Goal: Task Accomplishment & Management: Use online tool/utility

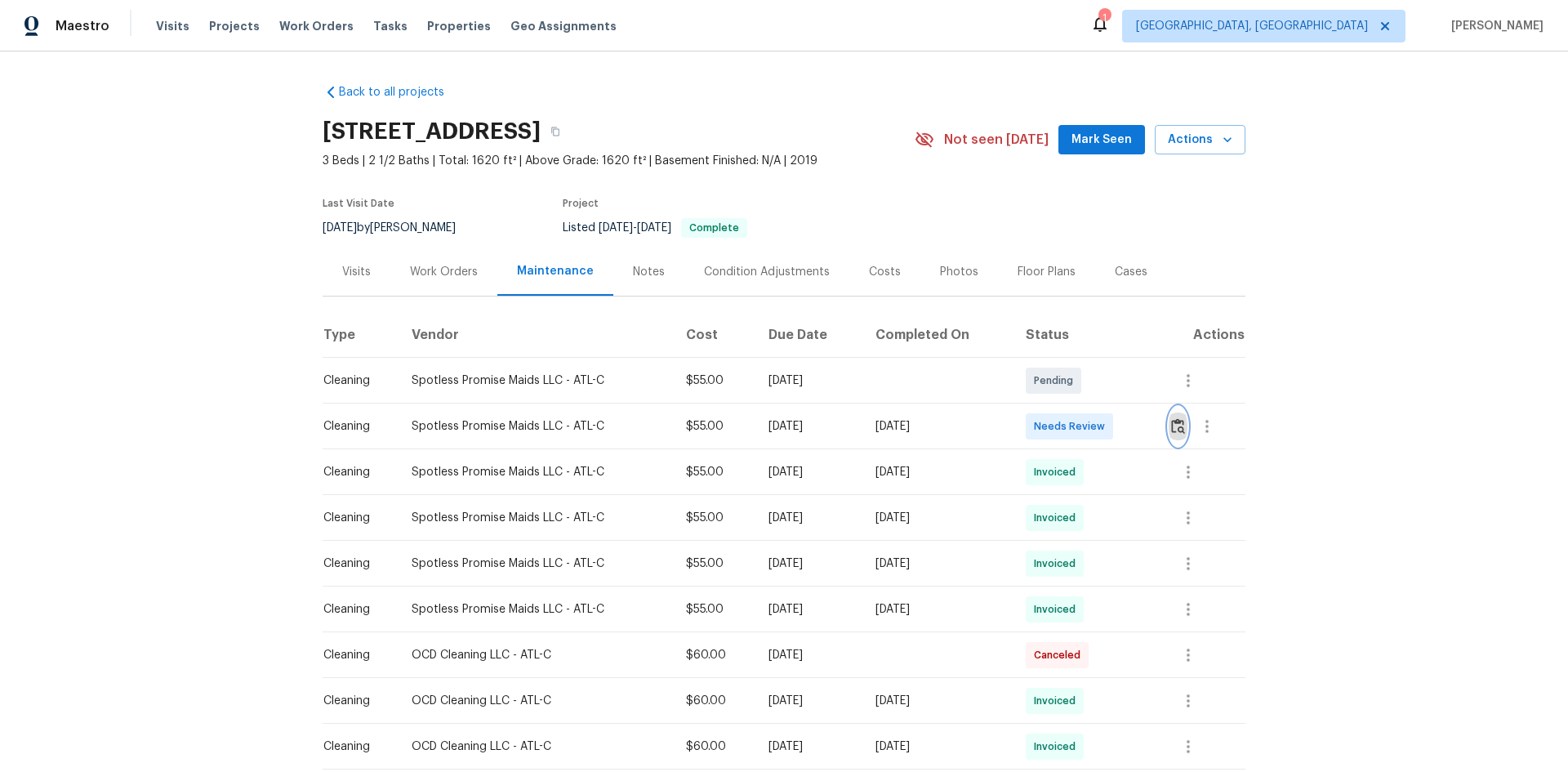
click at [1175, 421] on img "button" at bounding box center [1178, 426] width 14 height 16
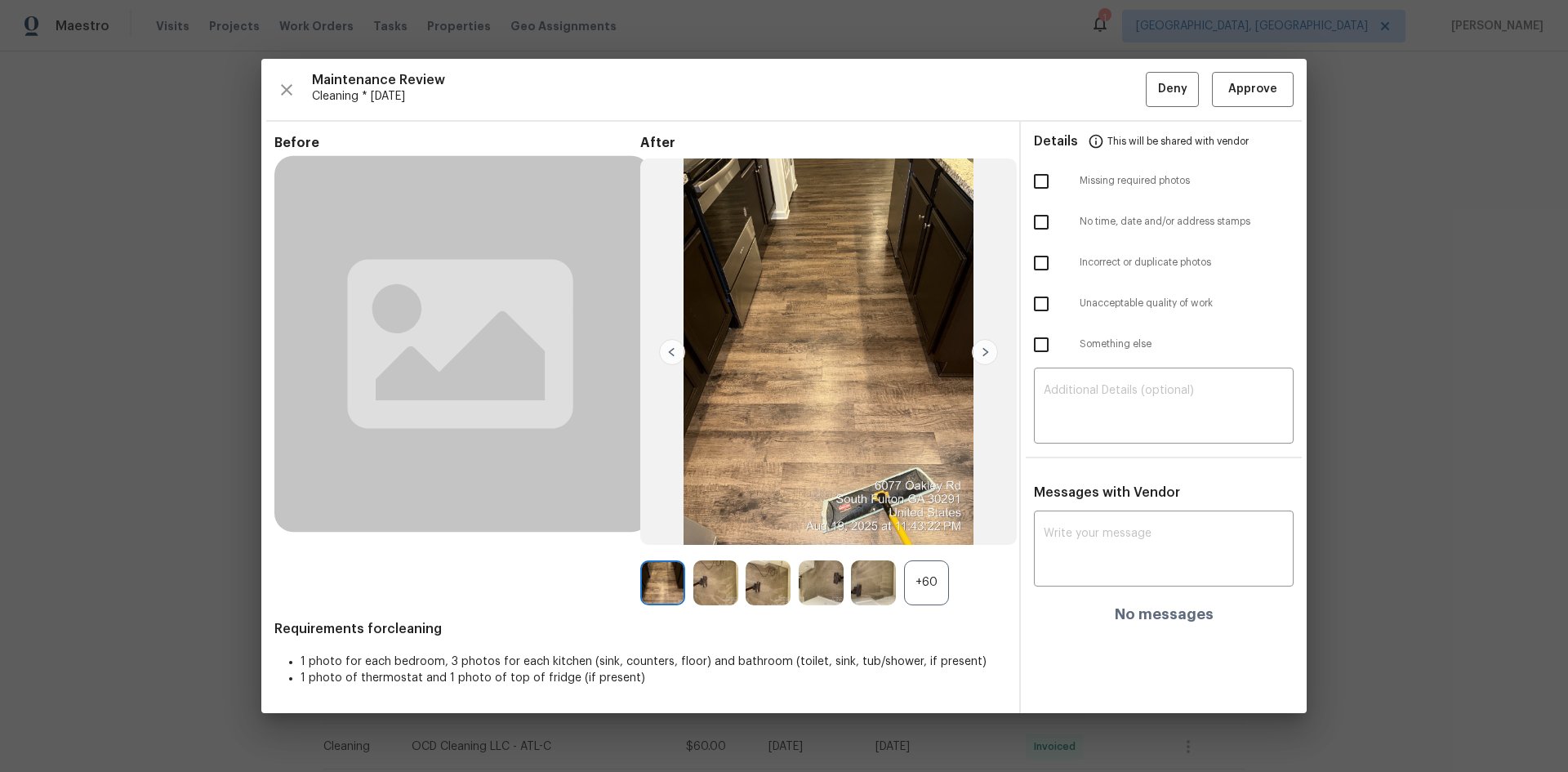
click at [934, 584] on div "+60" at bounding box center [926, 582] width 45 height 45
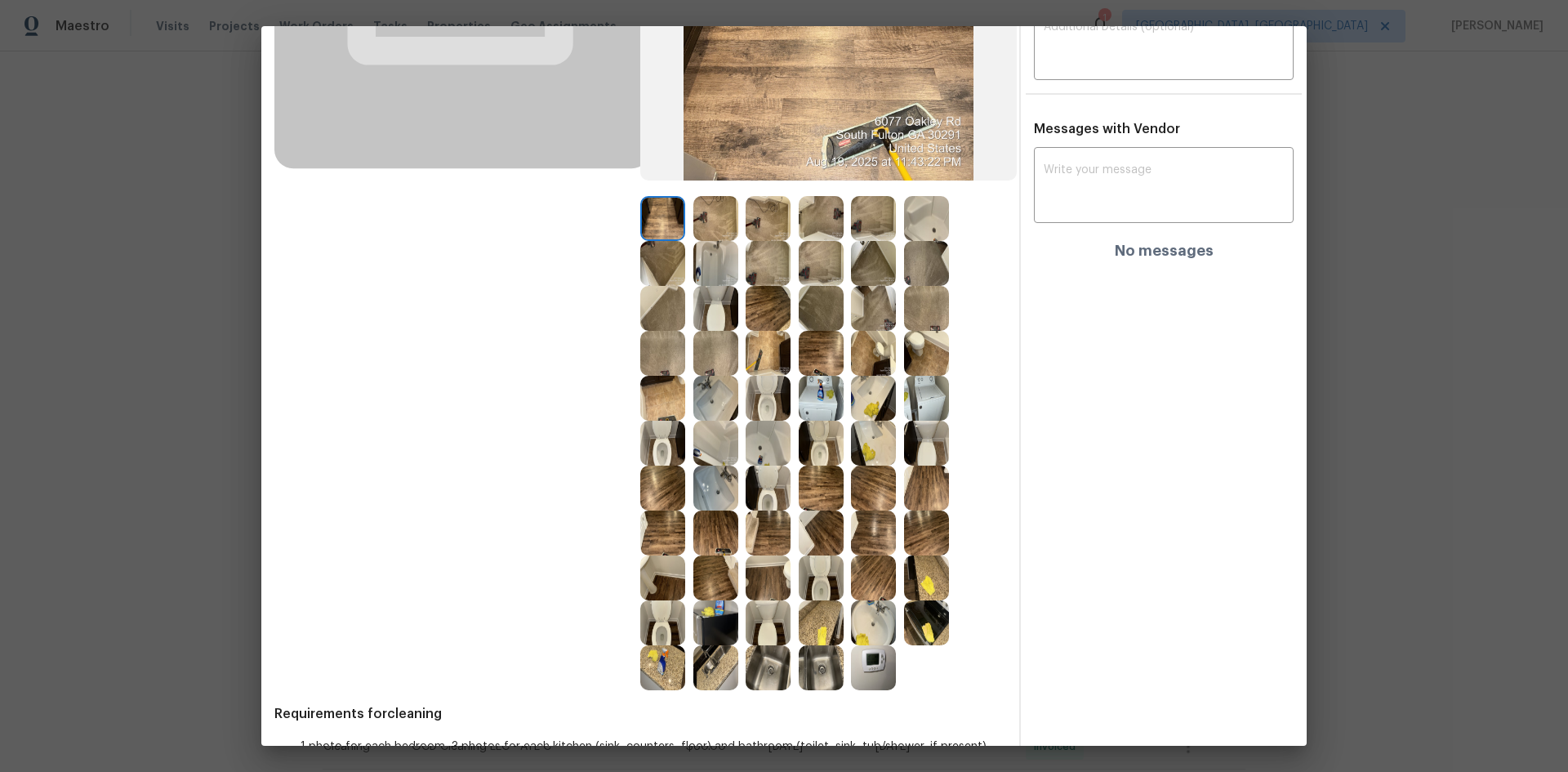
scroll to position [383, 0]
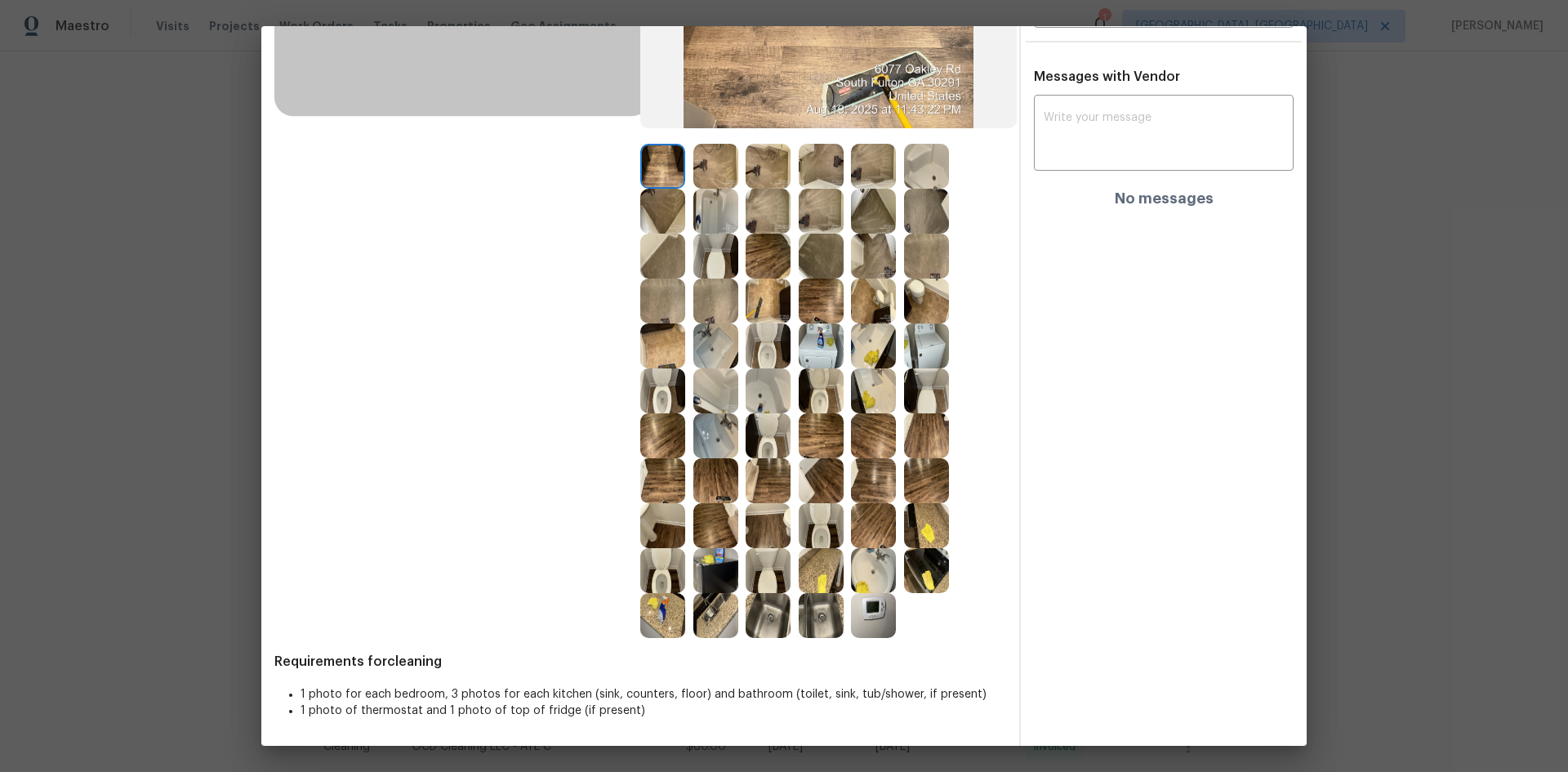
click at [872, 612] on img at bounding box center [873, 615] width 45 height 45
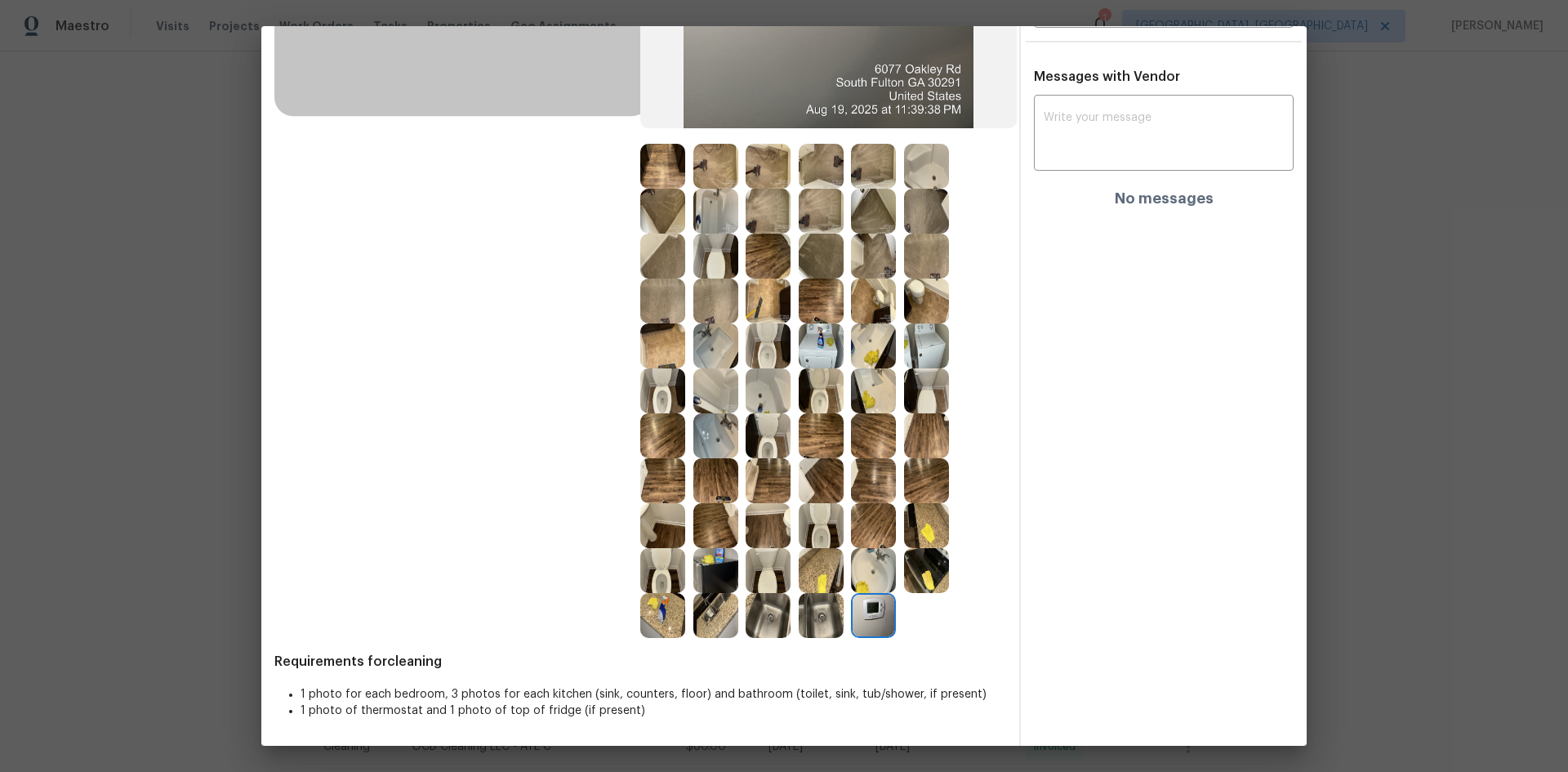
click at [872, 612] on img at bounding box center [873, 615] width 45 height 45
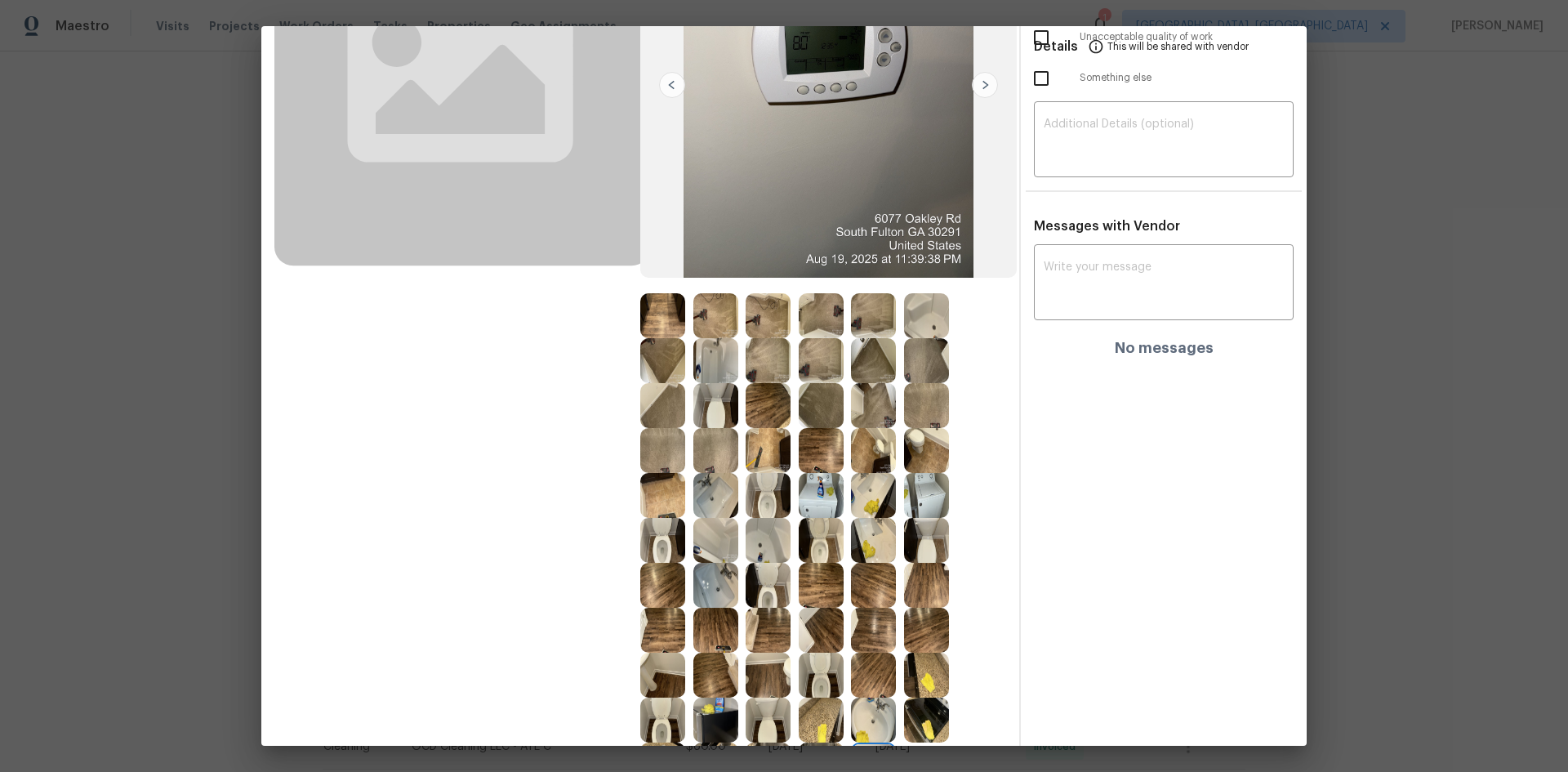
scroll to position [0, 0]
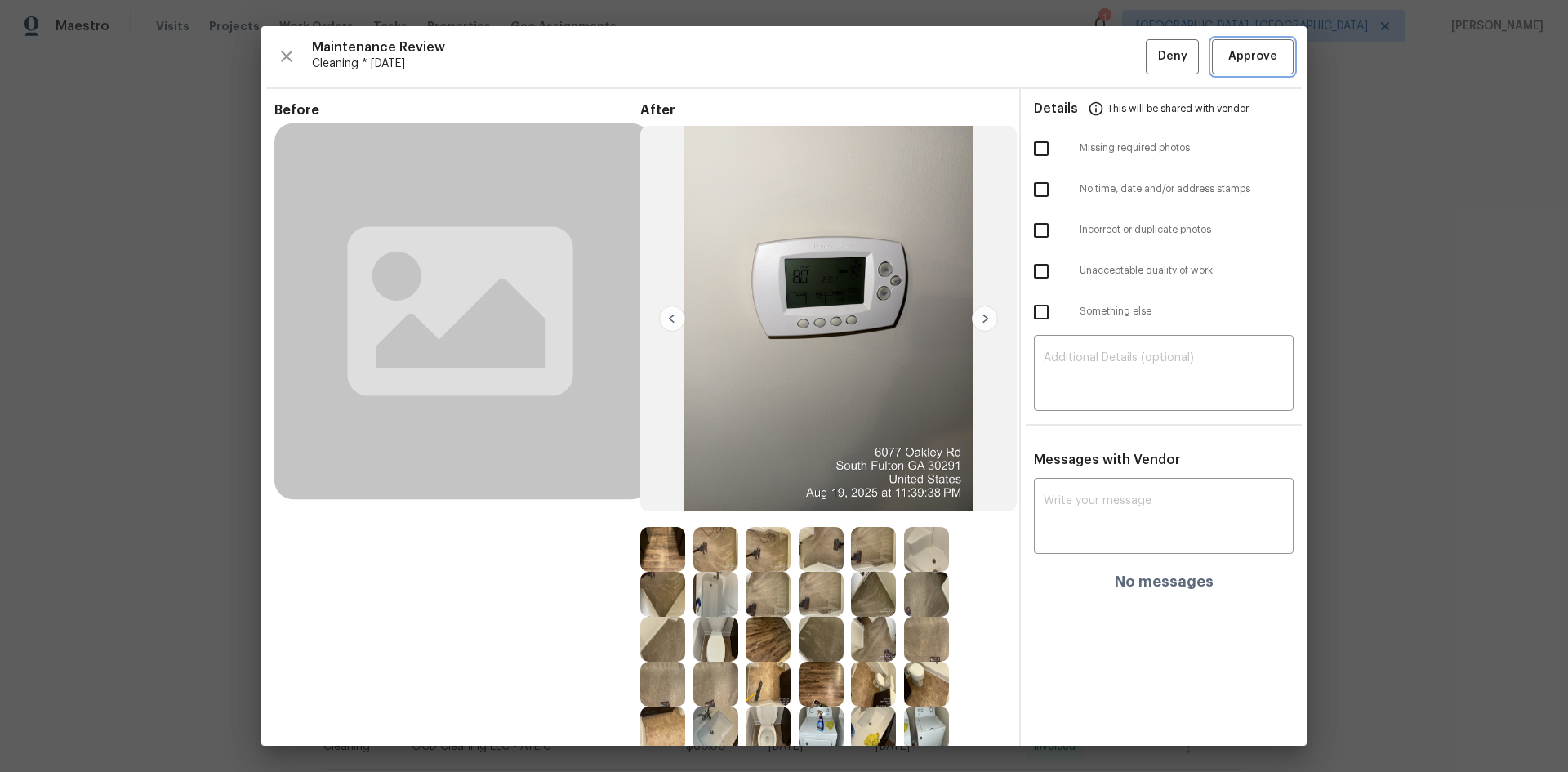
click at [1228, 65] on span "Approve" at bounding box center [1252, 57] width 49 height 20
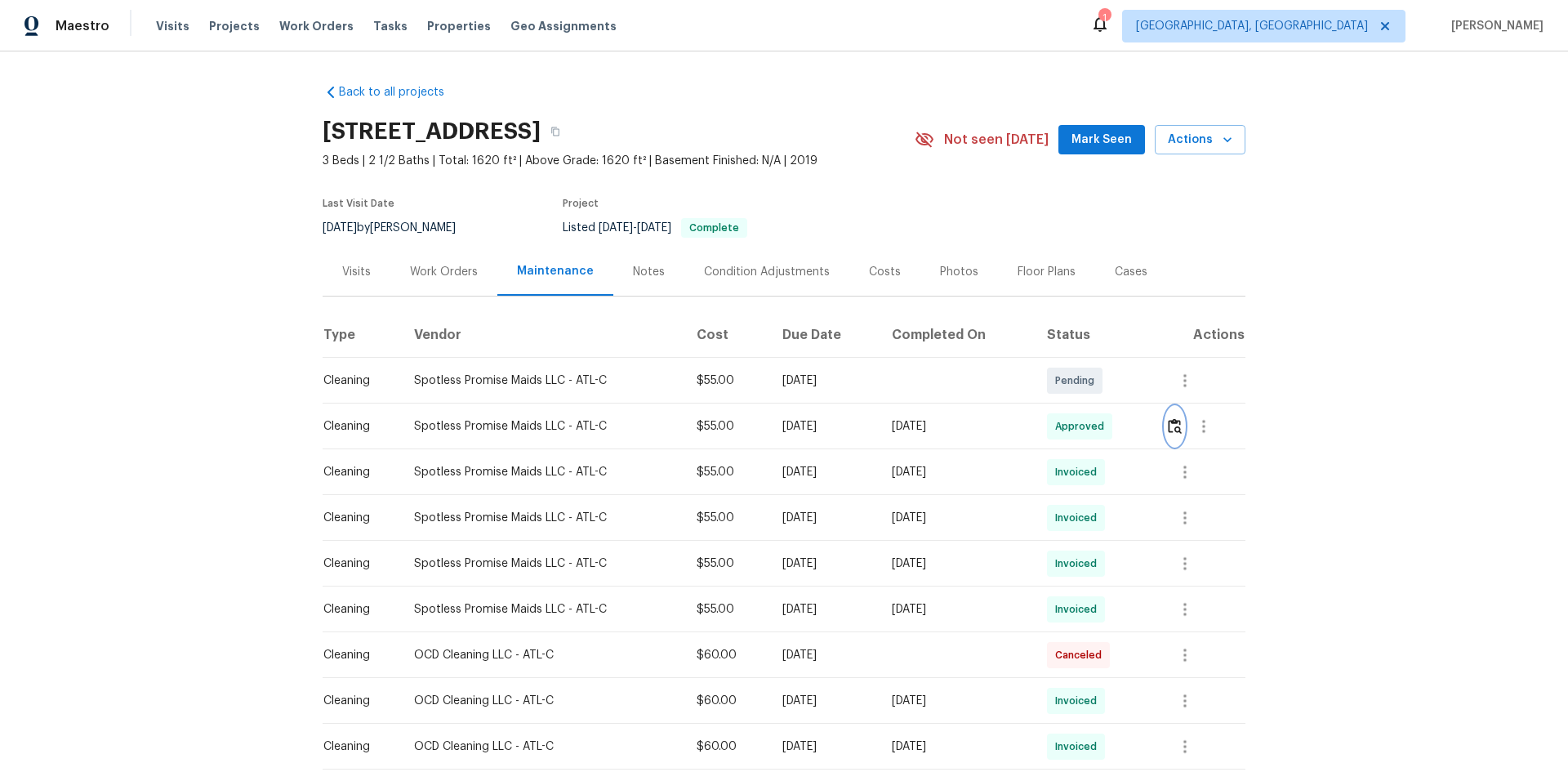
click at [1175, 424] on img "button" at bounding box center [1175, 426] width 14 height 16
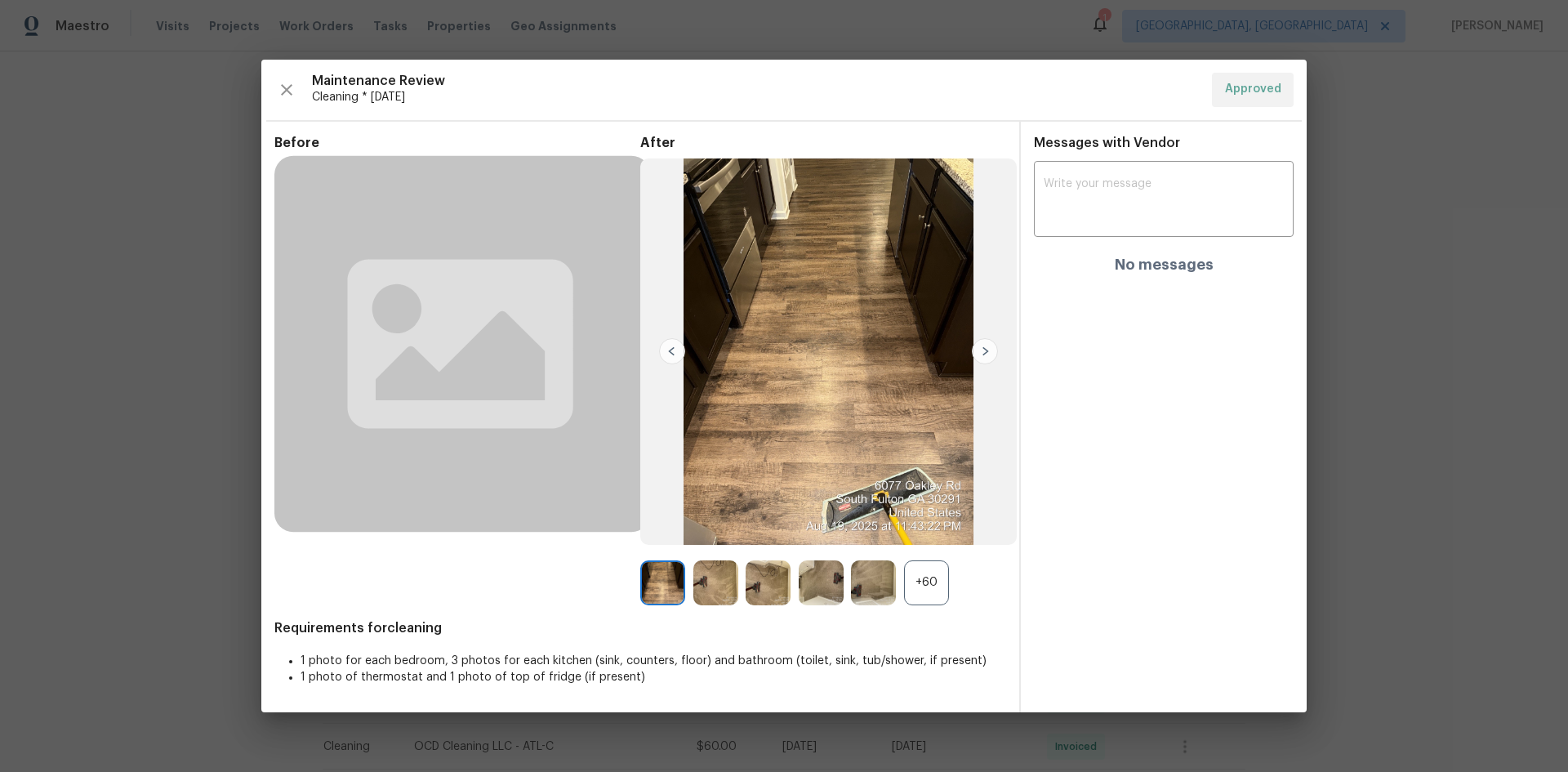
click at [914, 577] on div "+60" at bounding box center [926, 582] width 45 height 45
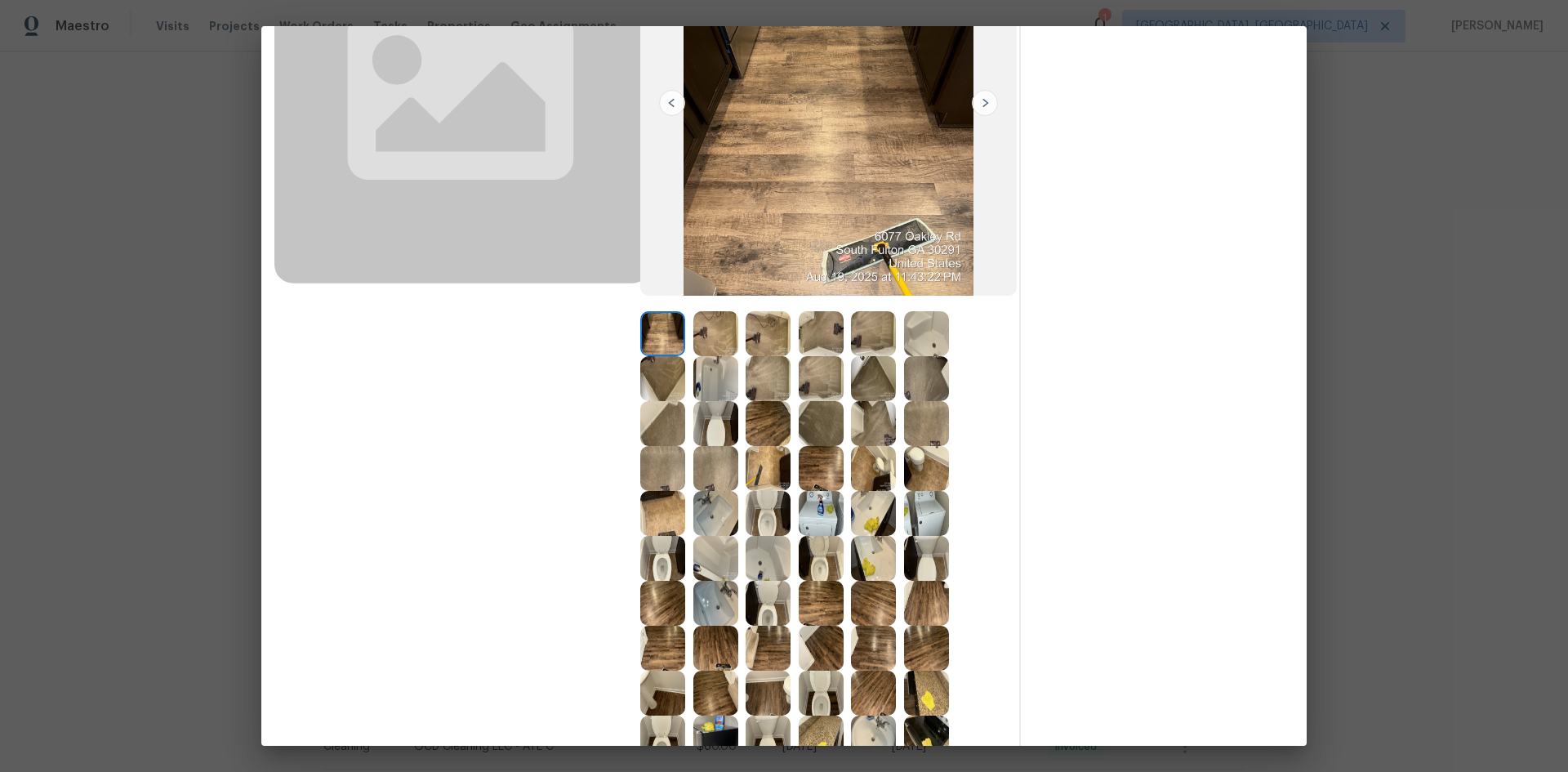
scroll to position [383, 0]
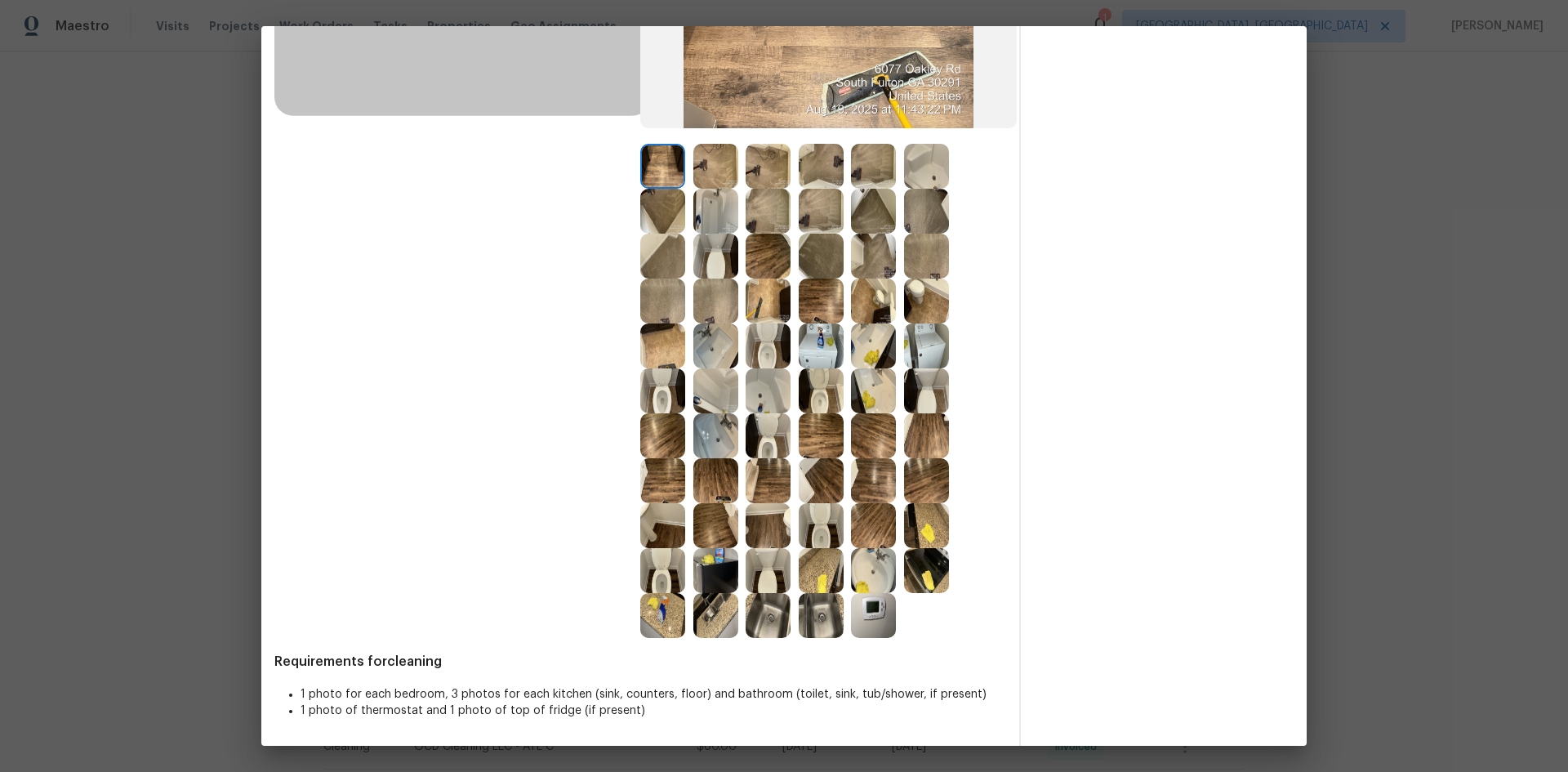
click at [869, 617] on img at bounding box center [873, 615] width 45 height 45
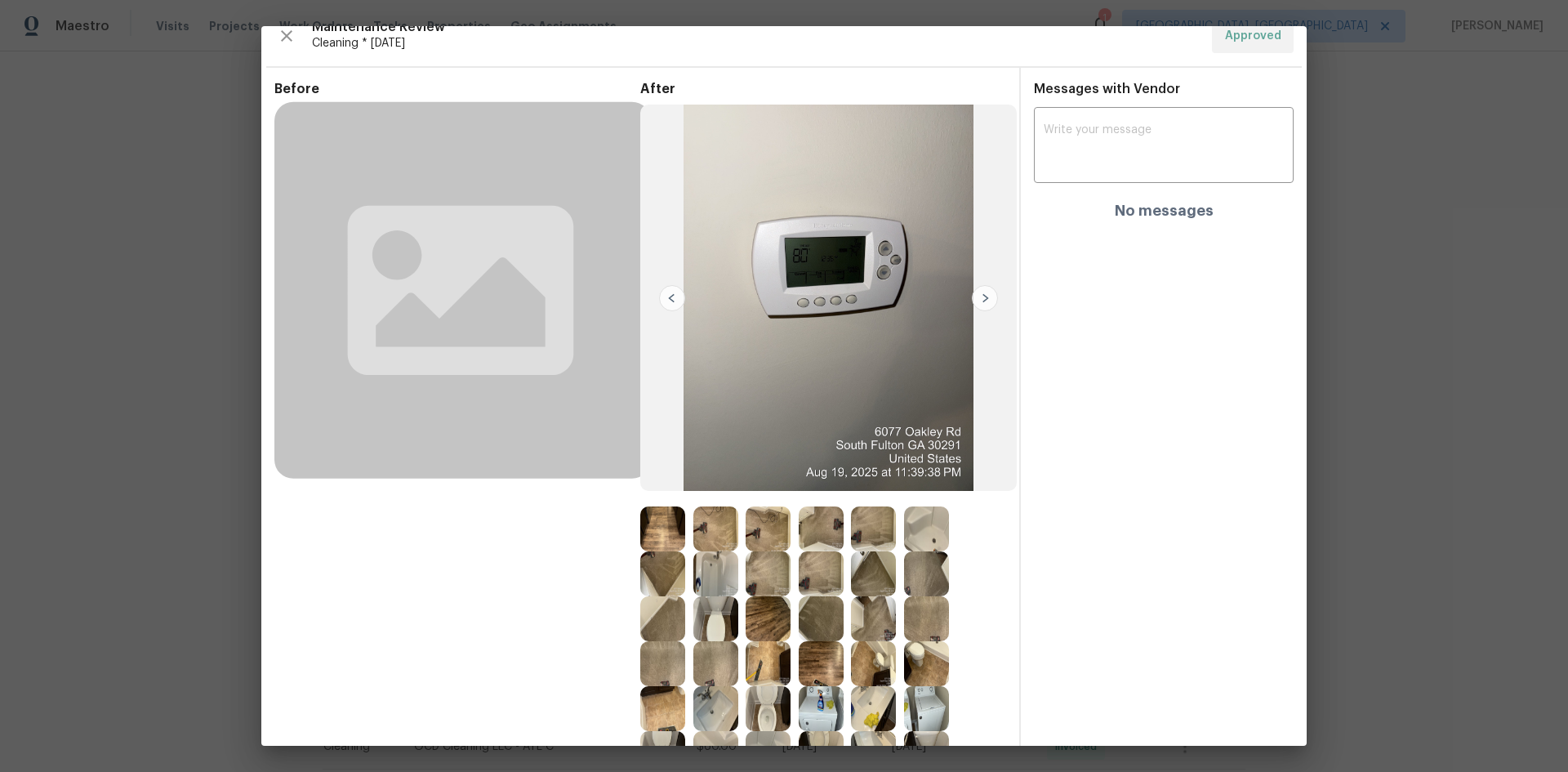
scroll to position [0, 0]
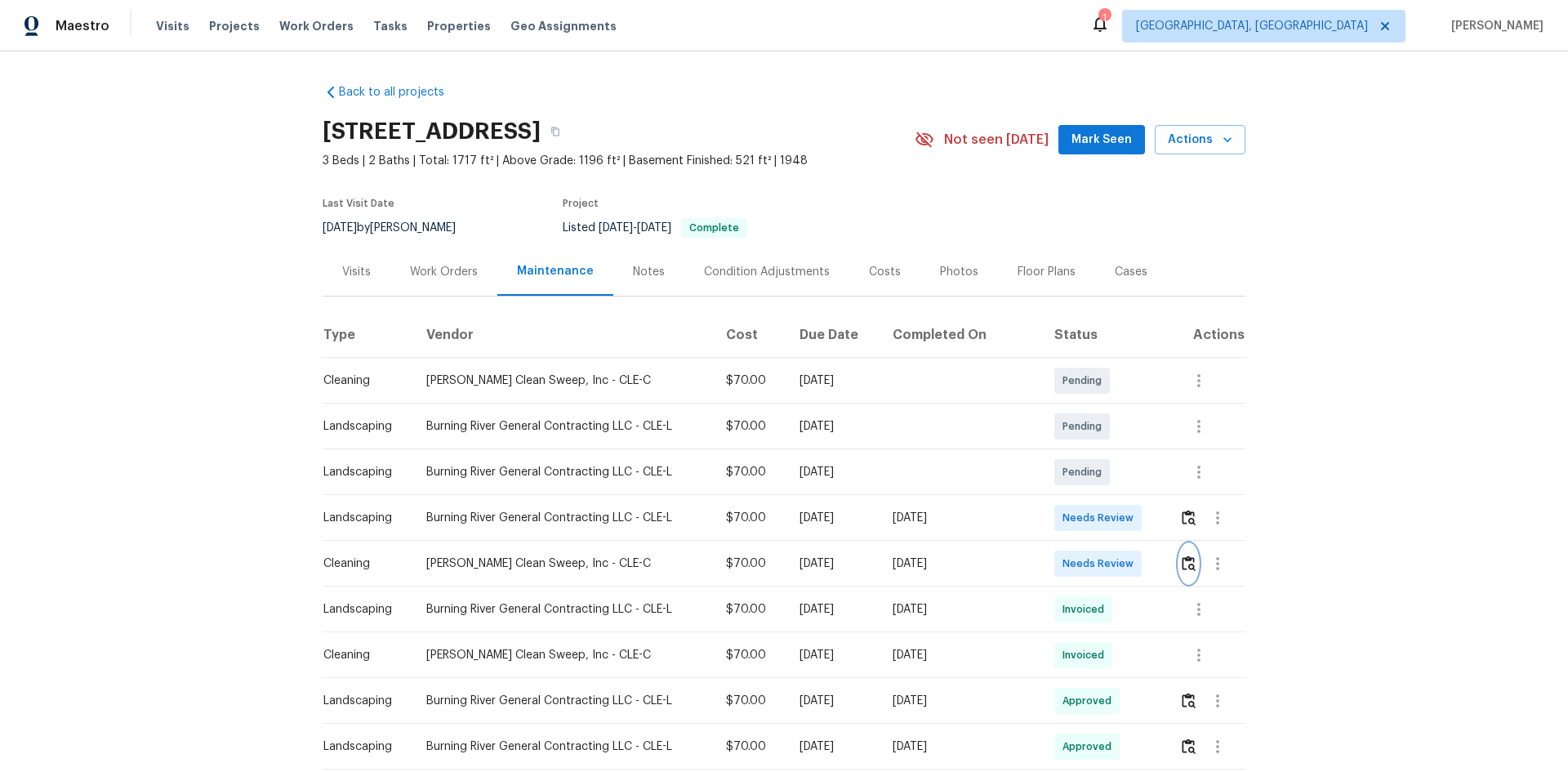
click at [1115, 516] on img "button" at bounding box center [1189, 563] width 14 height 16
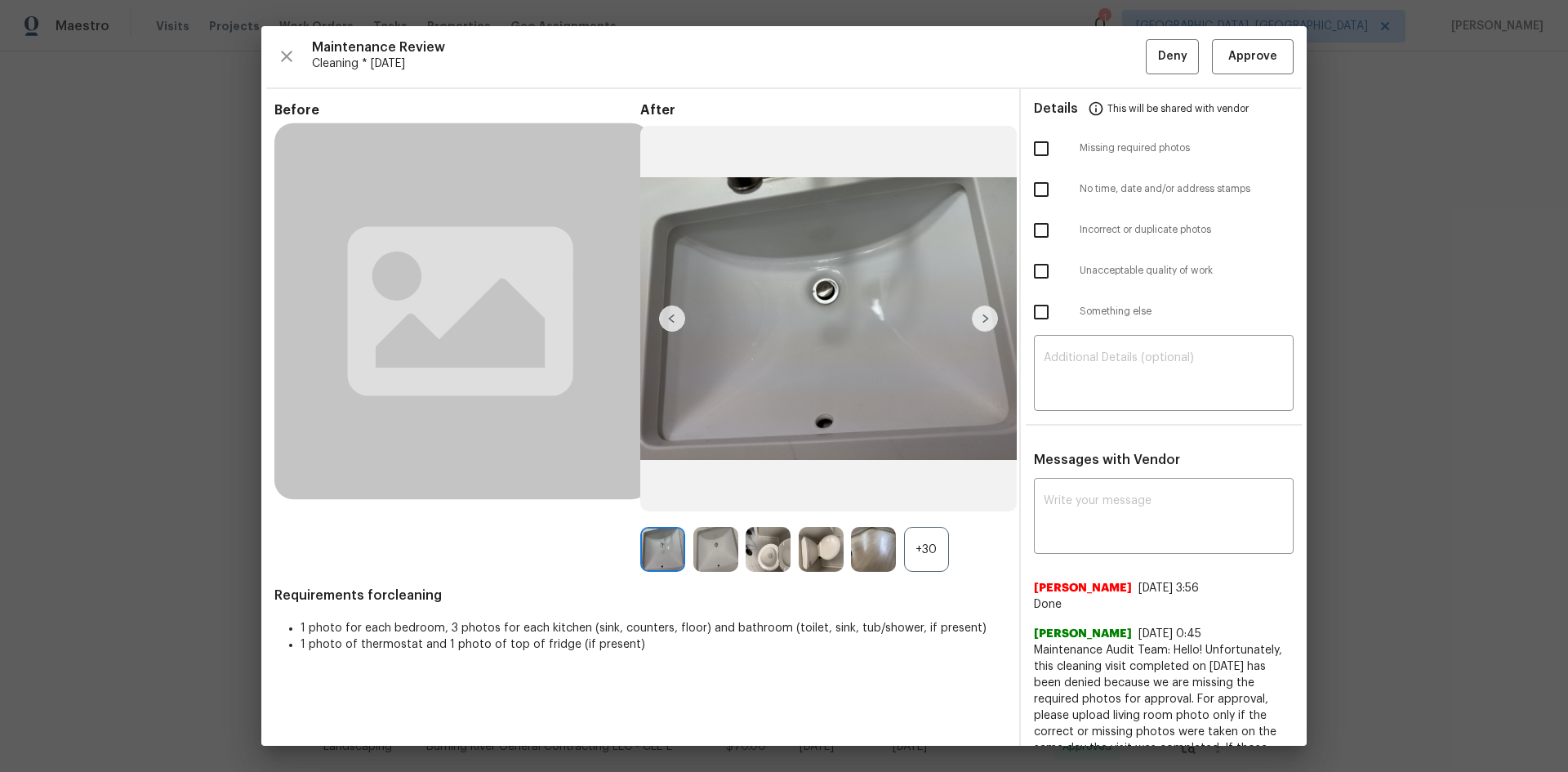
click at [911, 516] on div "+30" at bounding box center [926, 549] width 45 height 45
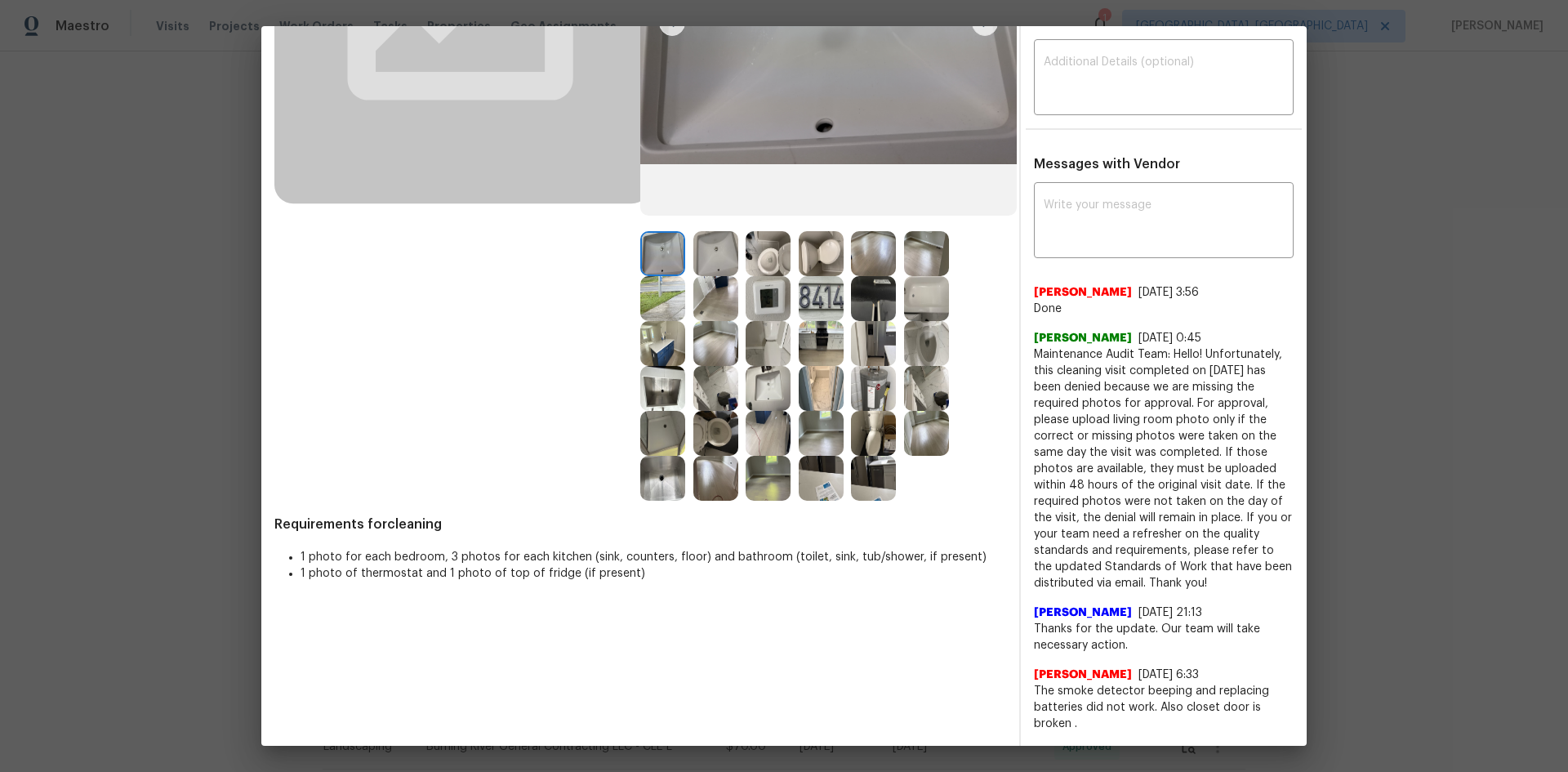
scroll to position [326, 0]
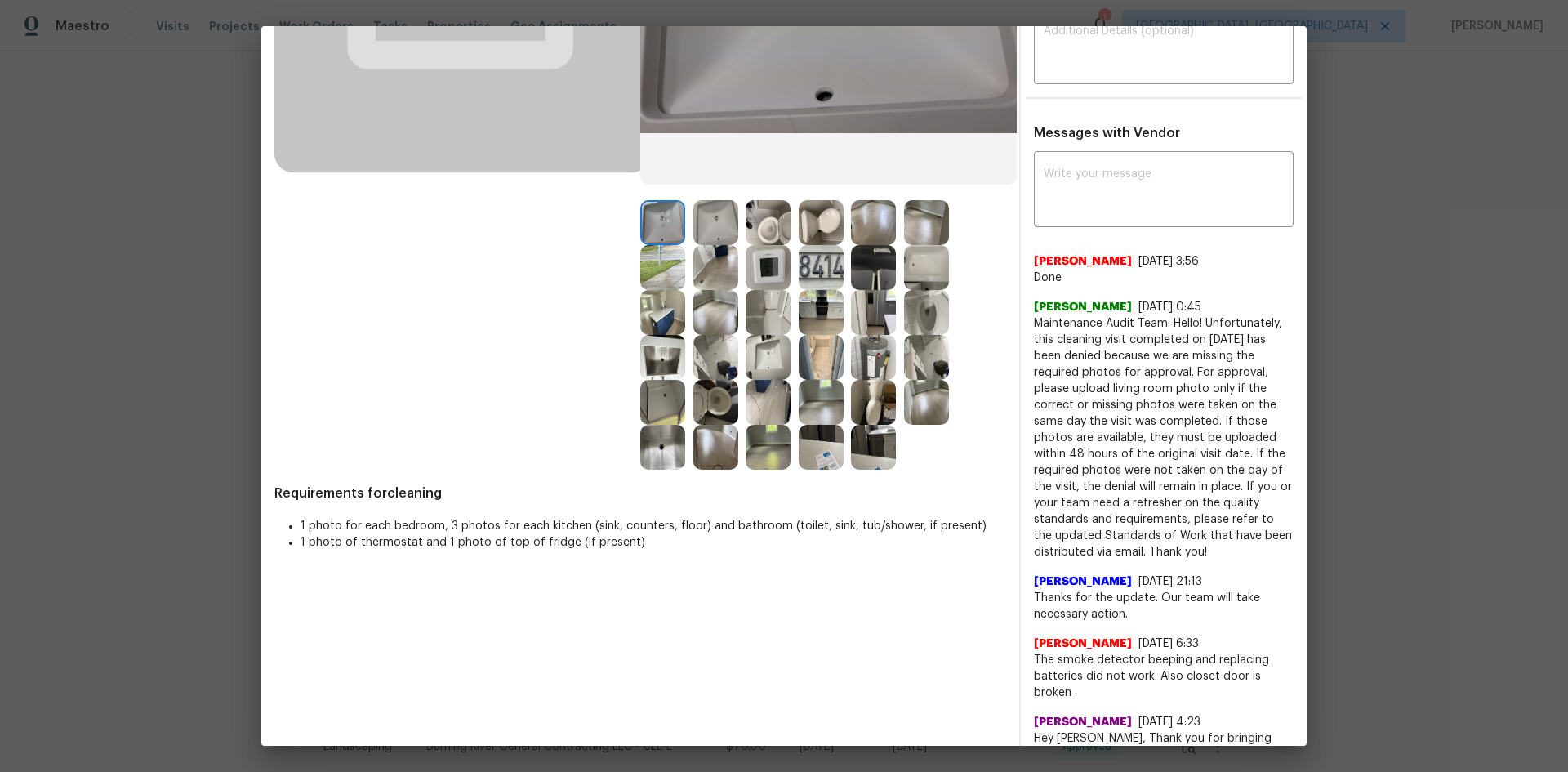
click at [755, 262] on img at bounding box center [768, 267] width 45 height 45
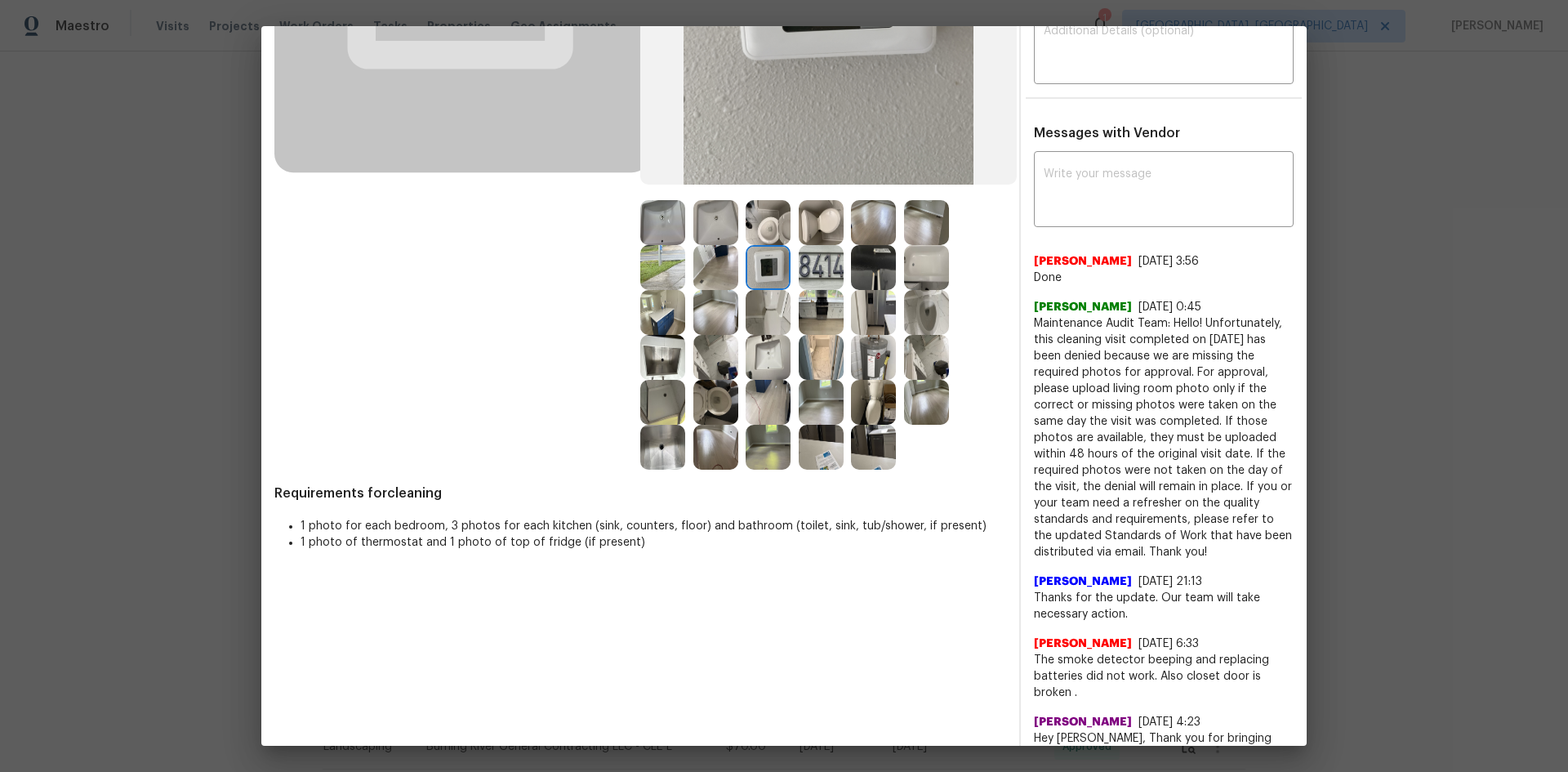
click at [709, 276] on img at bounding box center [715, 267] width 45 height 45
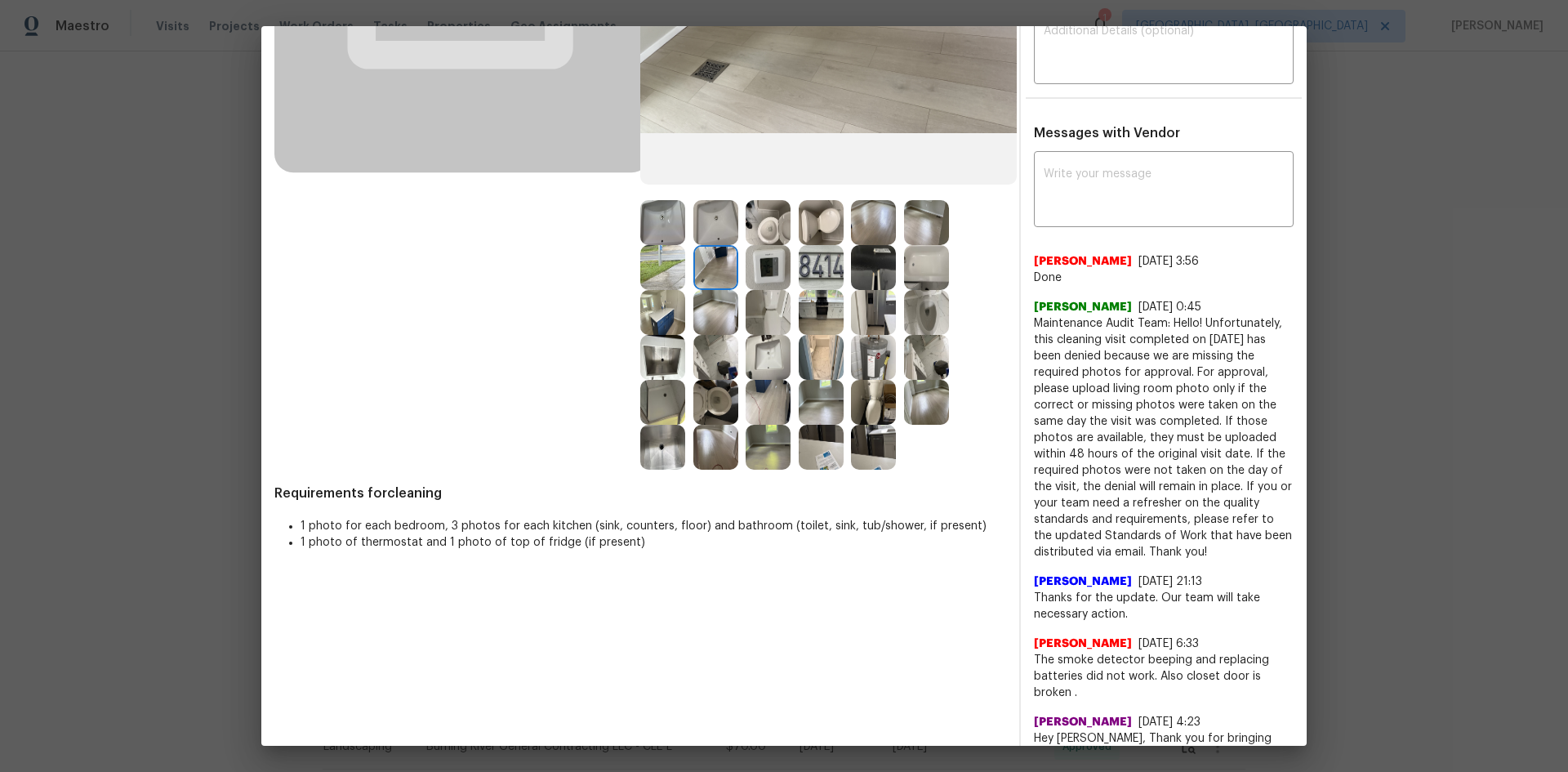
click at [667, 279] on img at bounding box center [662, 267] width 45 height 45
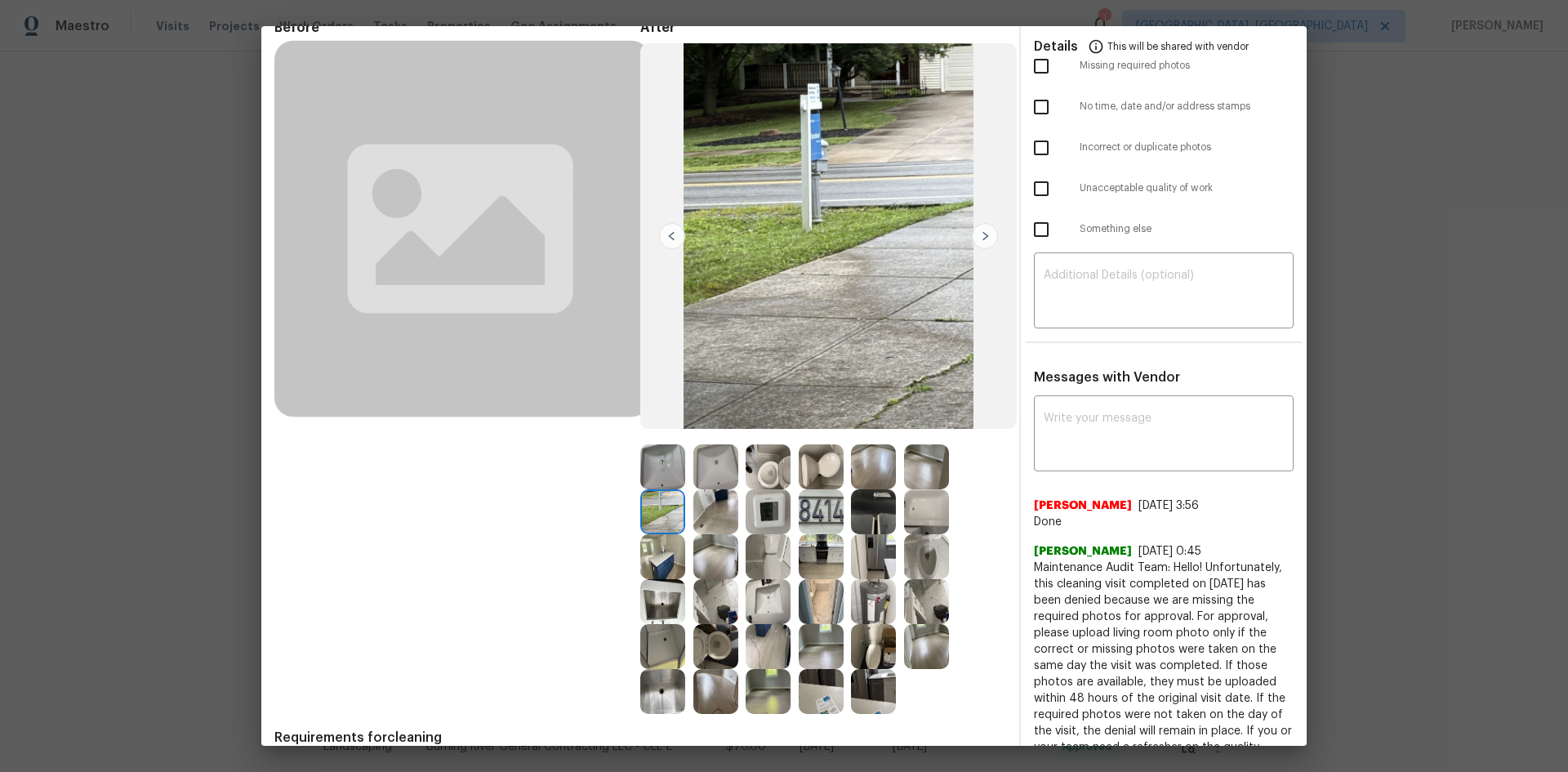
scroll to position [81, 0]
click at [892, 501] on div at bounding box center [877, 512] width 53 height 45
click at [880, 461] on img at bounding box center [873, 467] width 45 height 45
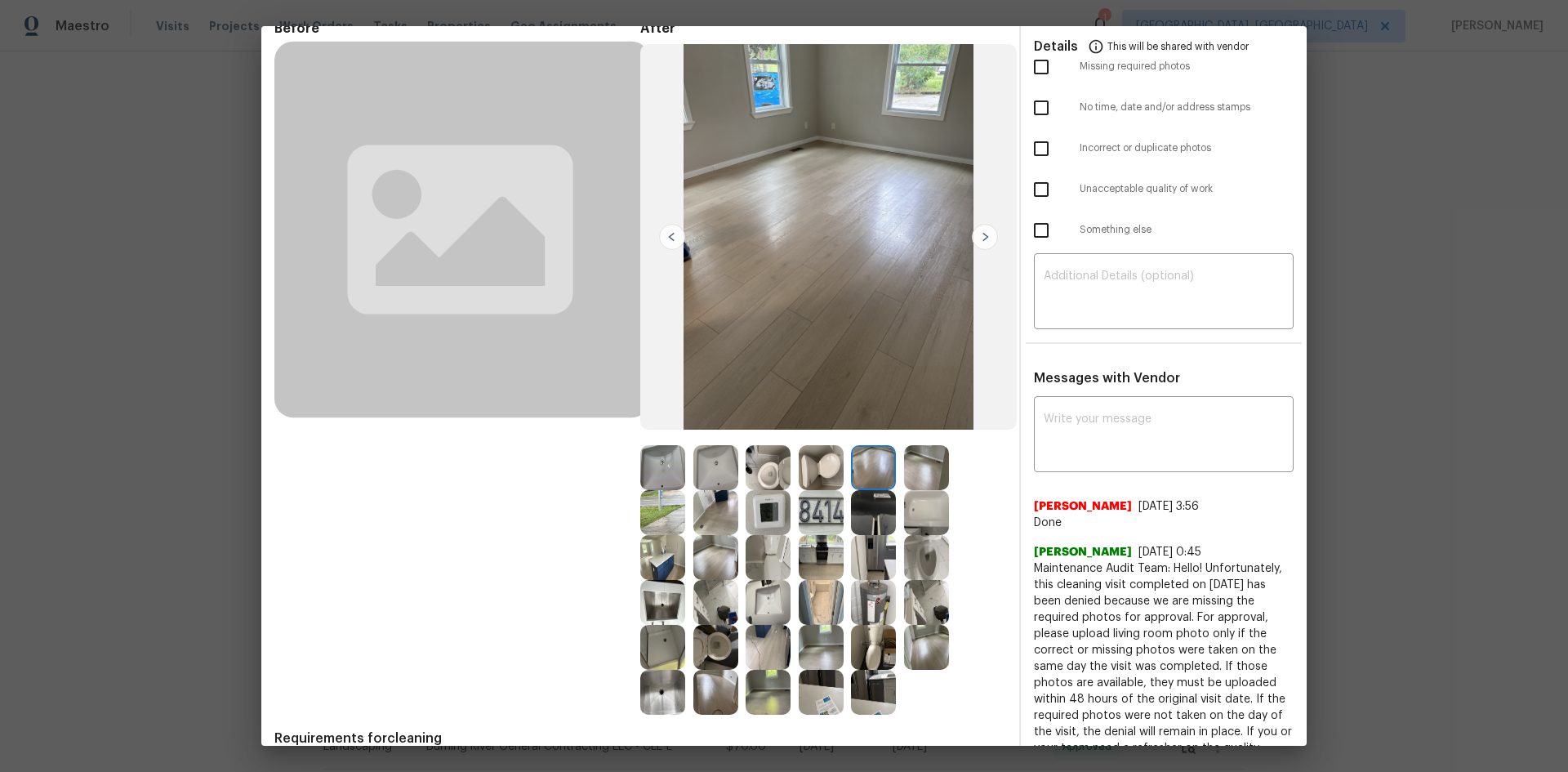
click at [913, 472] on img at bounding box center [926, 467] width 45 height 45
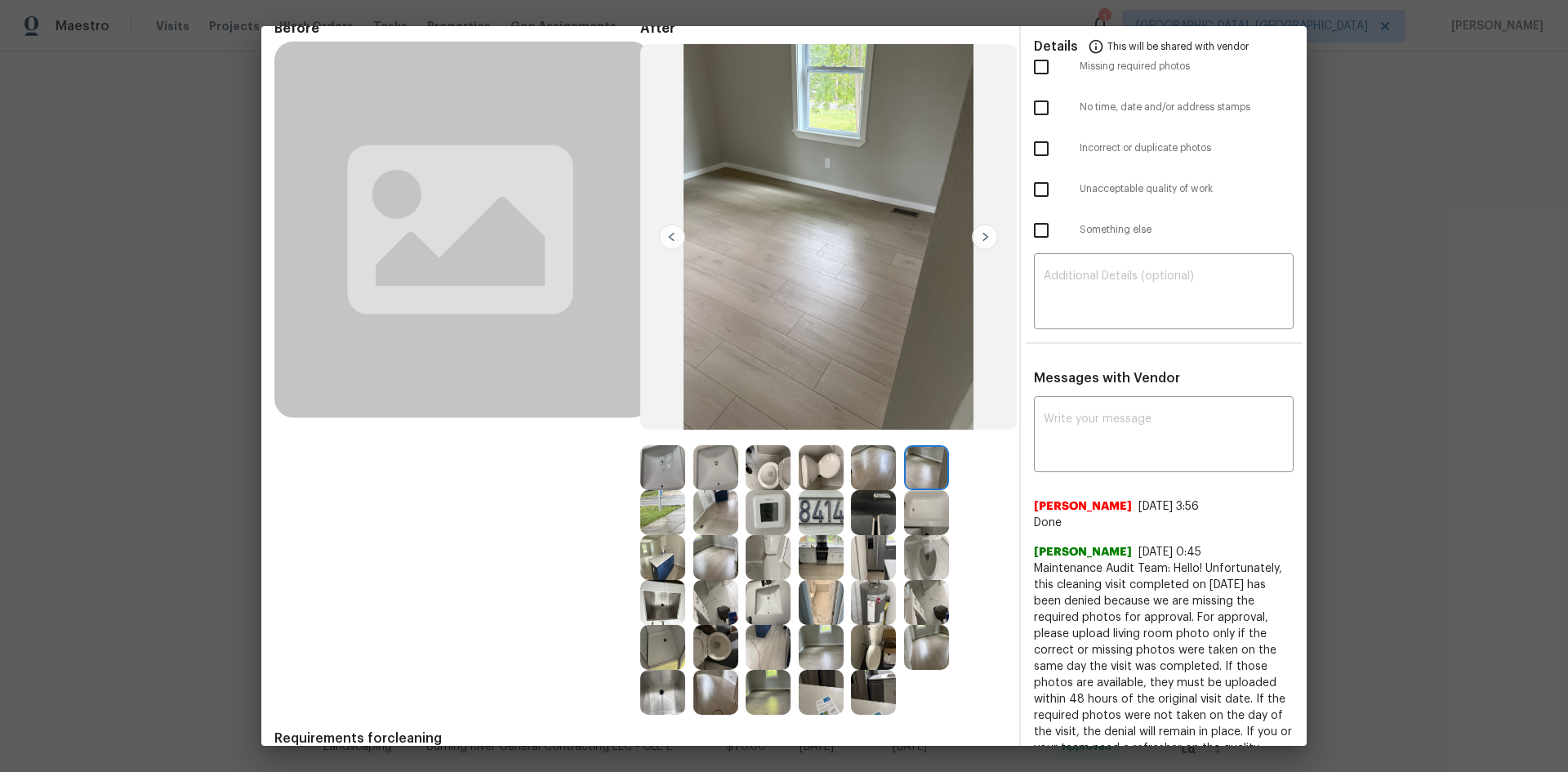
click at [918, 516] on img at bounding box center [926, 512] width 45 height 45
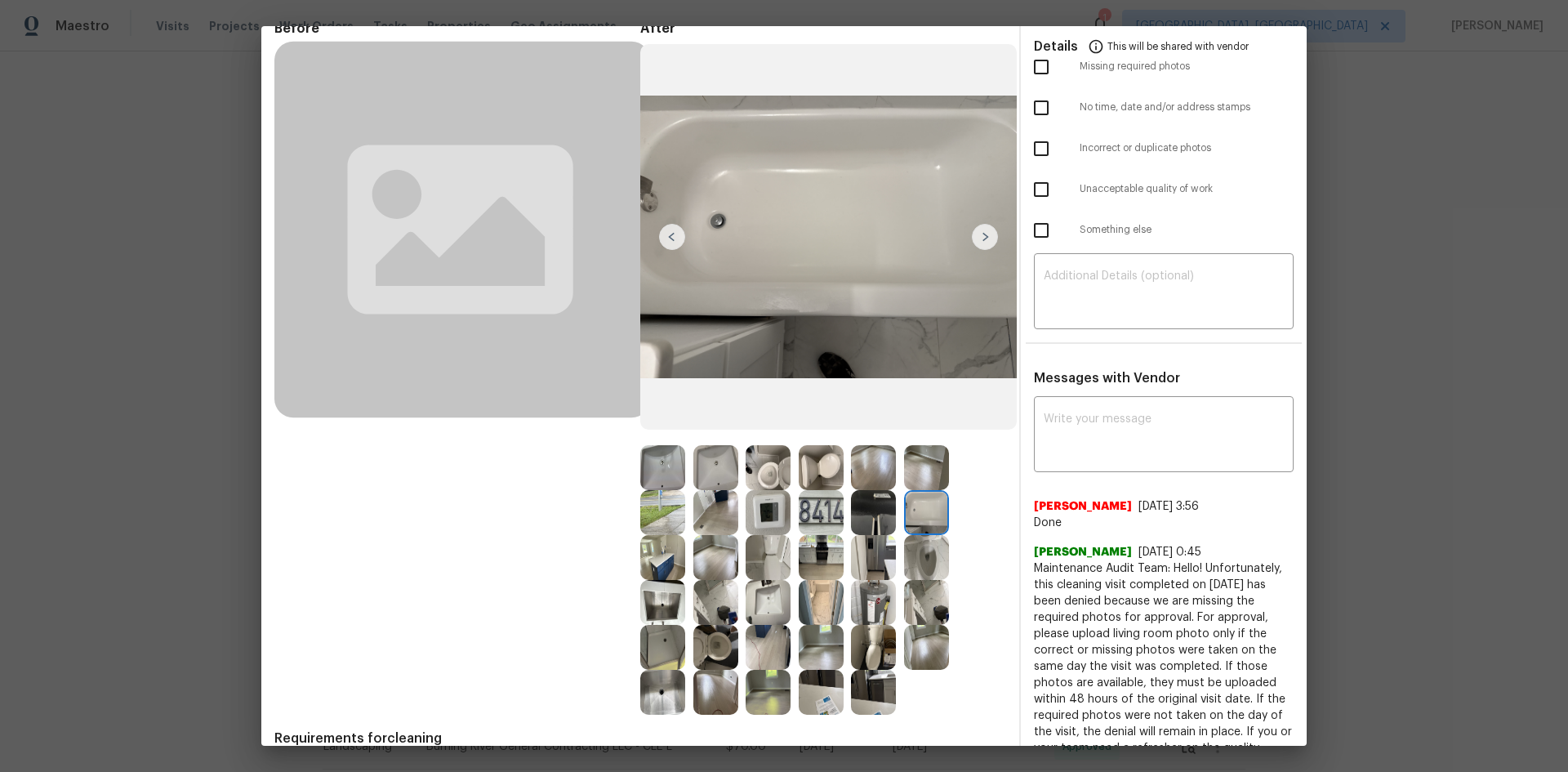
click at [864, 516] on img at bounding box center [873, 557] width 45 height 45
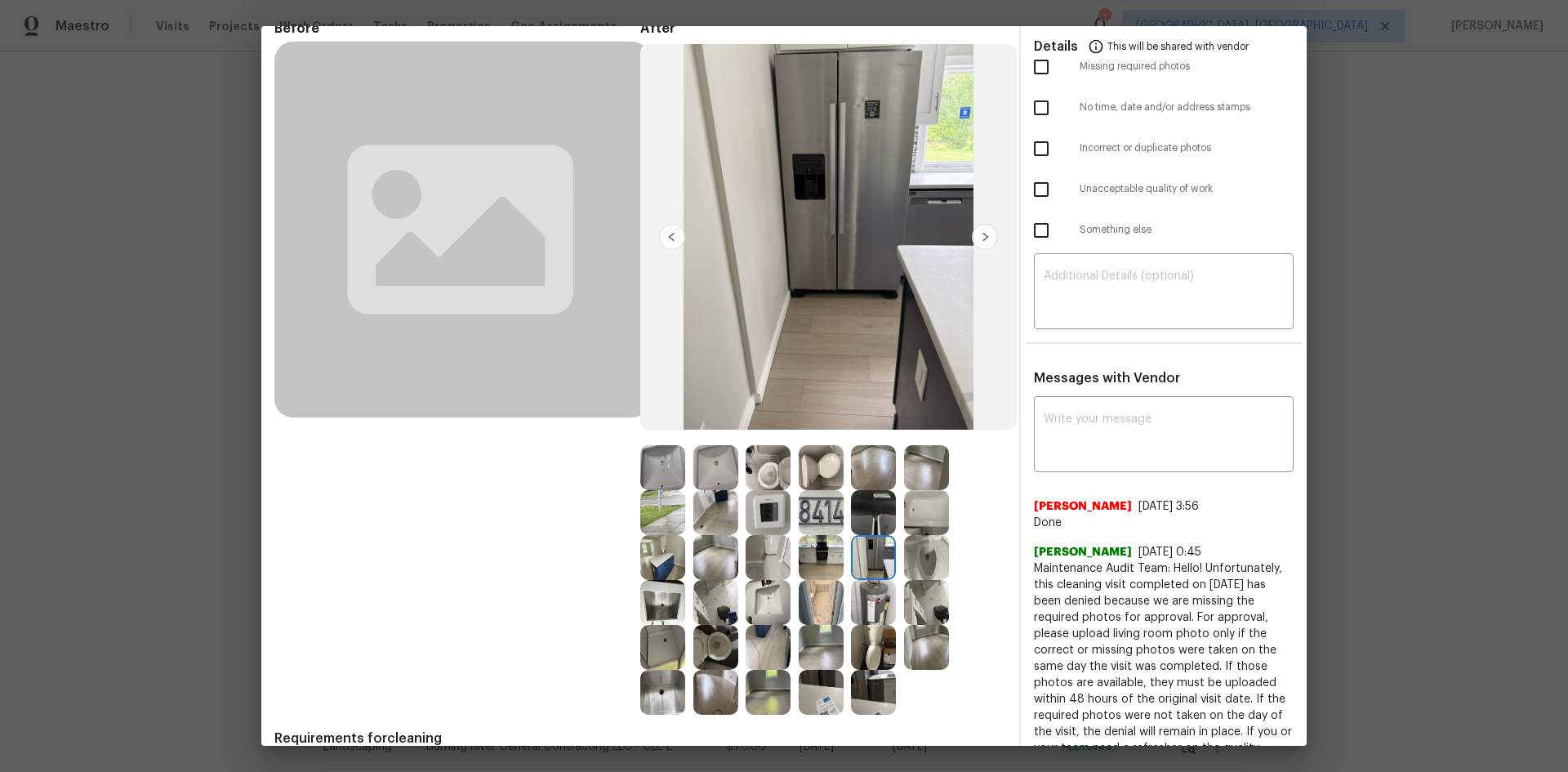
click at [806, 516] on img at bounding box center [821, 602] width 45 height 45
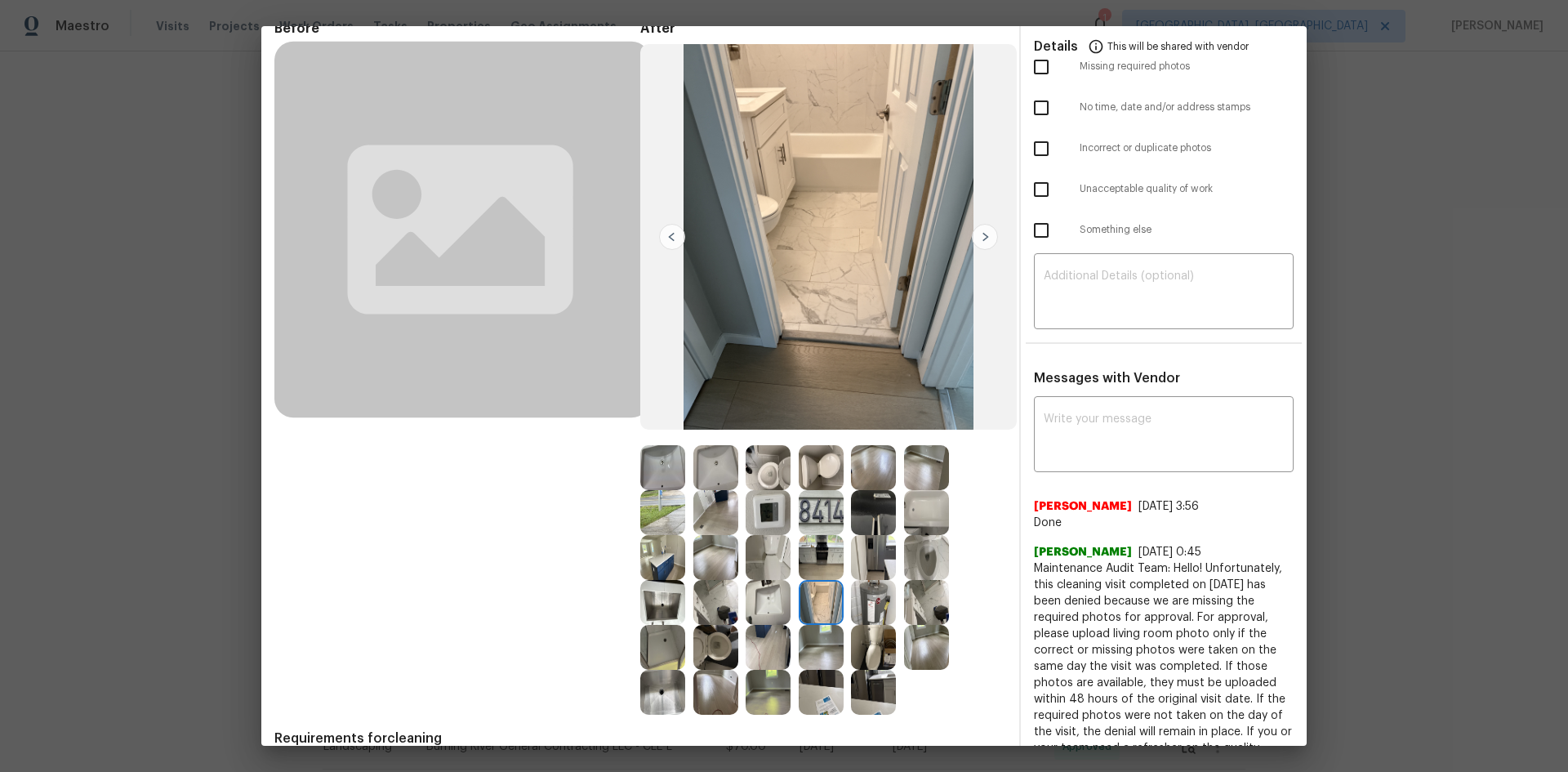
click at [721, 516] on img at bounding box center [715, 602] width 45 height 45
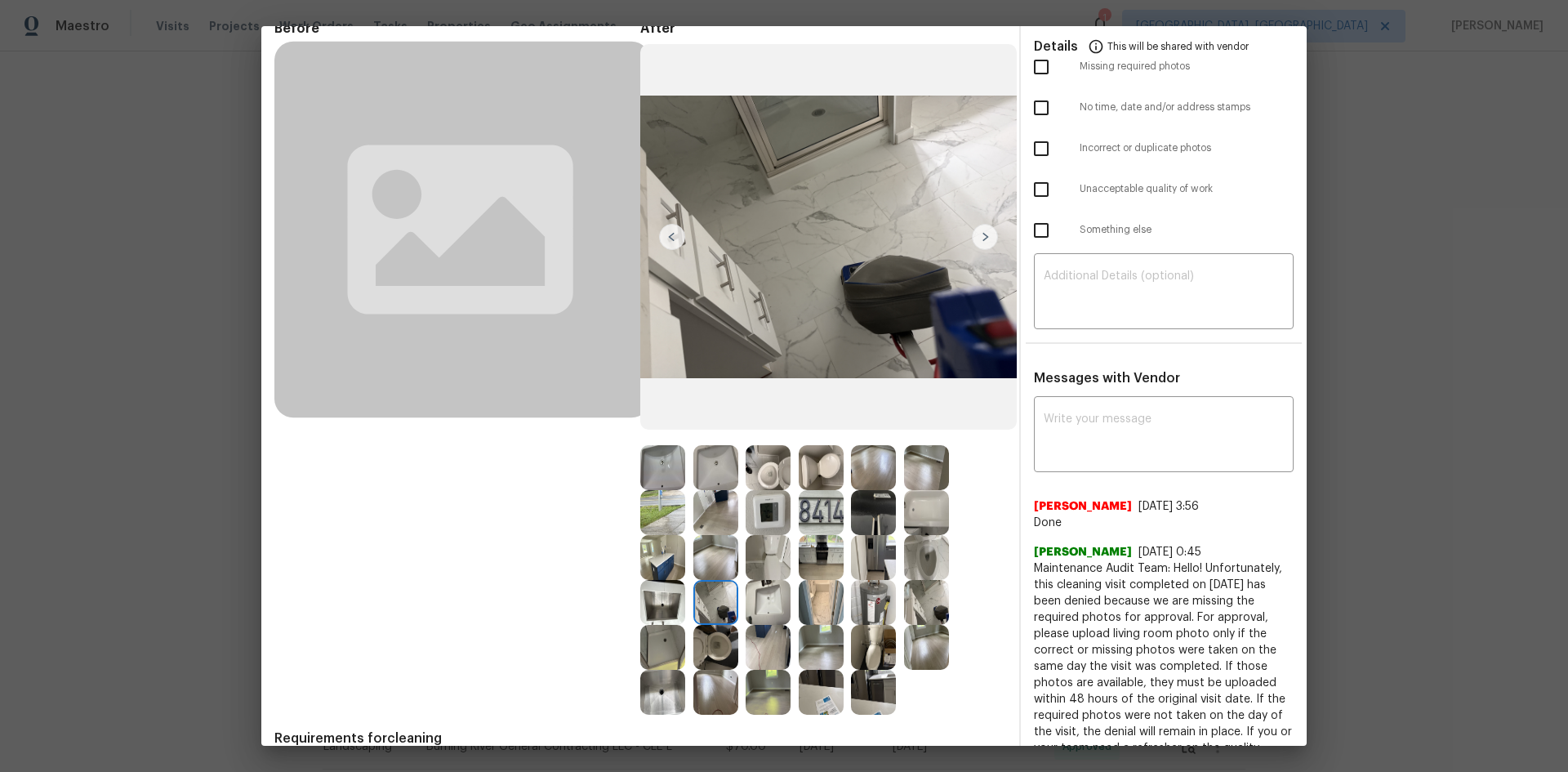
click at [702, 516] on img at bounding box center [715, 557] width 45 height 45
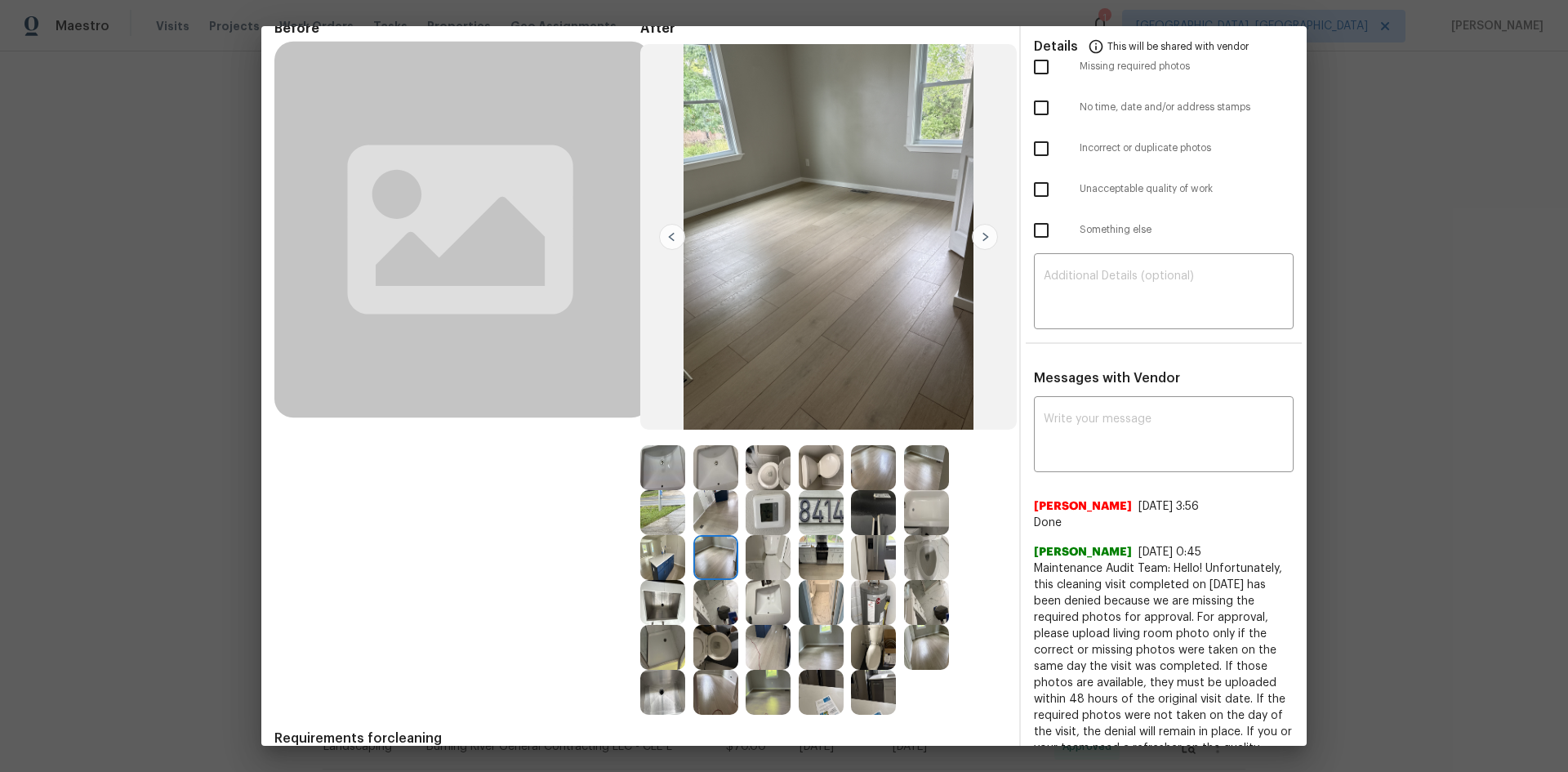
click at [711, 516] on img at bounding box center [715, 512] width 45 height 45
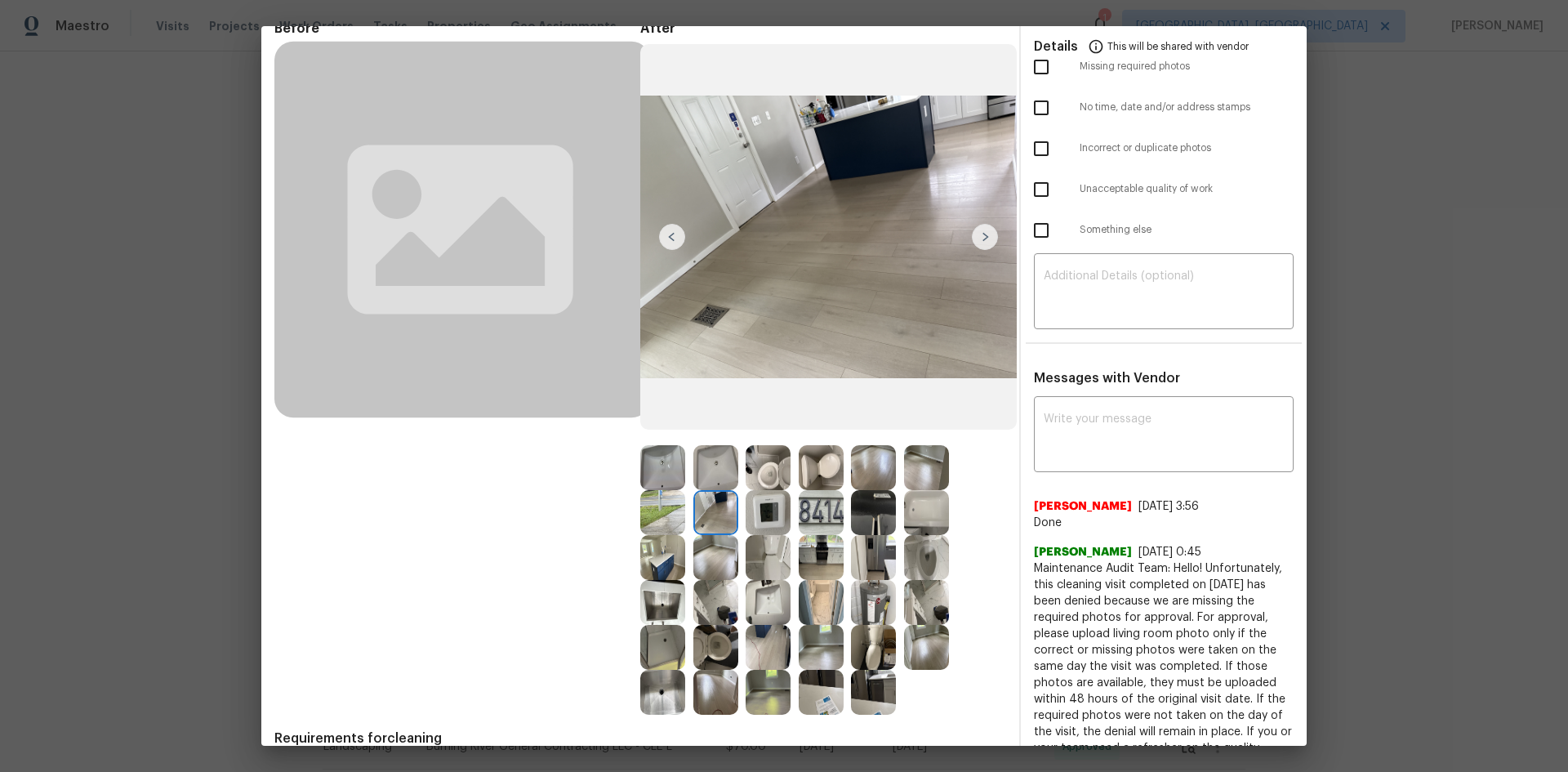
click at [705, 496] on img at bounding box center [715, 512] width 45 height 45
click at [779, 496] on img at bounding box center [768, 512] width 45 height 45
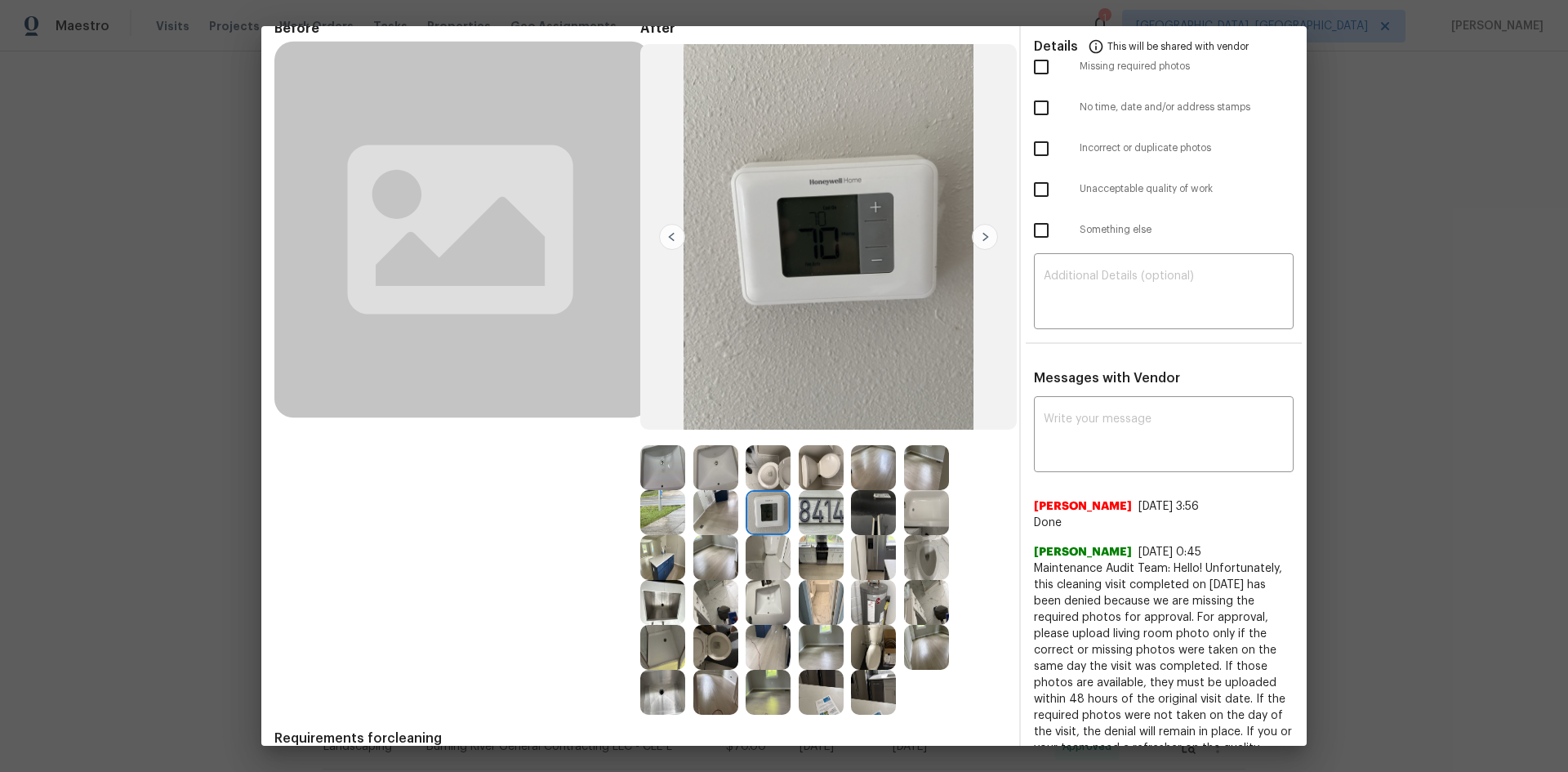
click at [892, 495] on div at bounding box center [877, 512] width 53 height 45
click at [816, 516] on img at bounding box center [821, 557] width 45 height 45
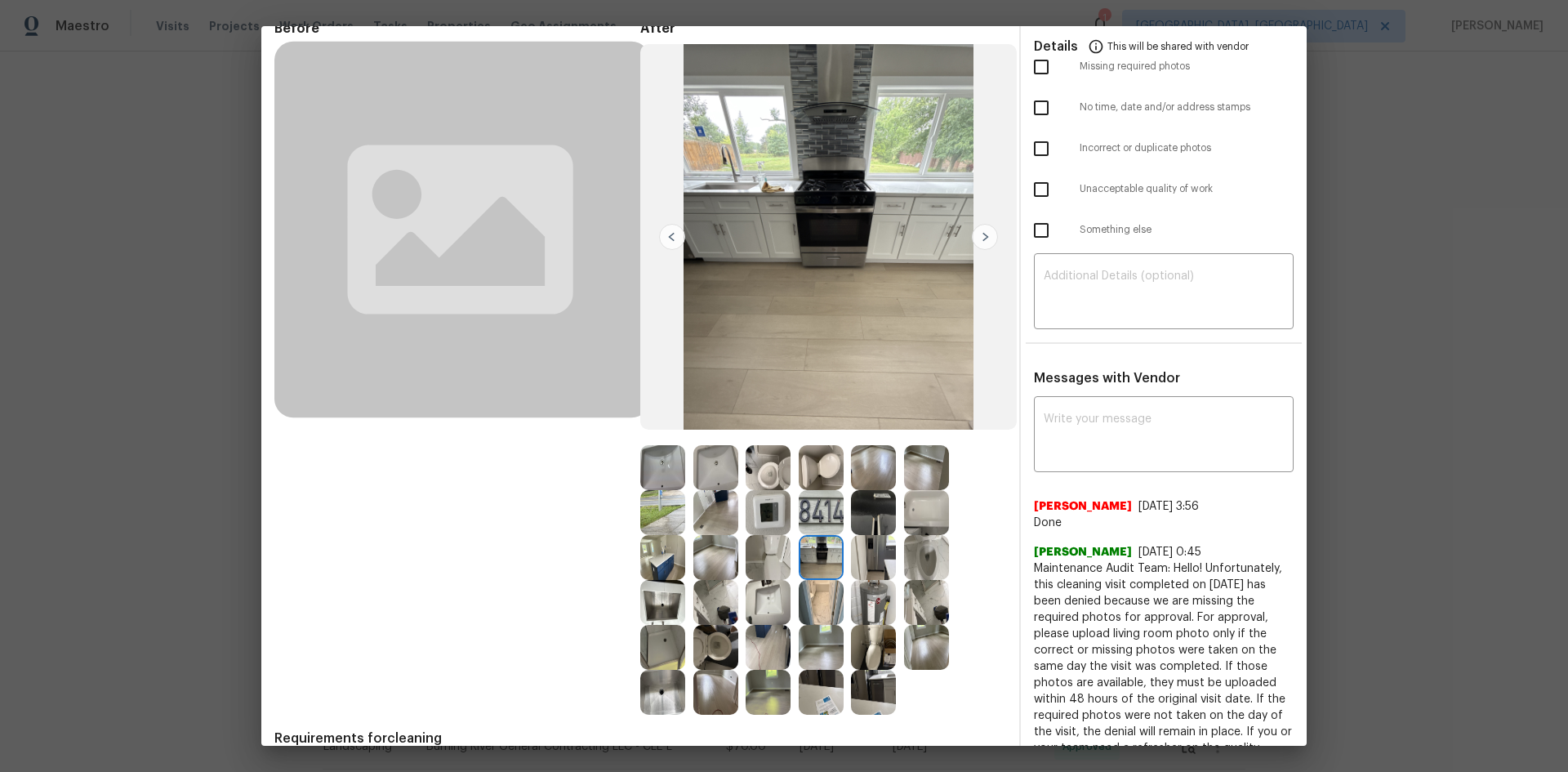
click at [779, 516] on img at bounding box center [768, 557] width 45 height 45
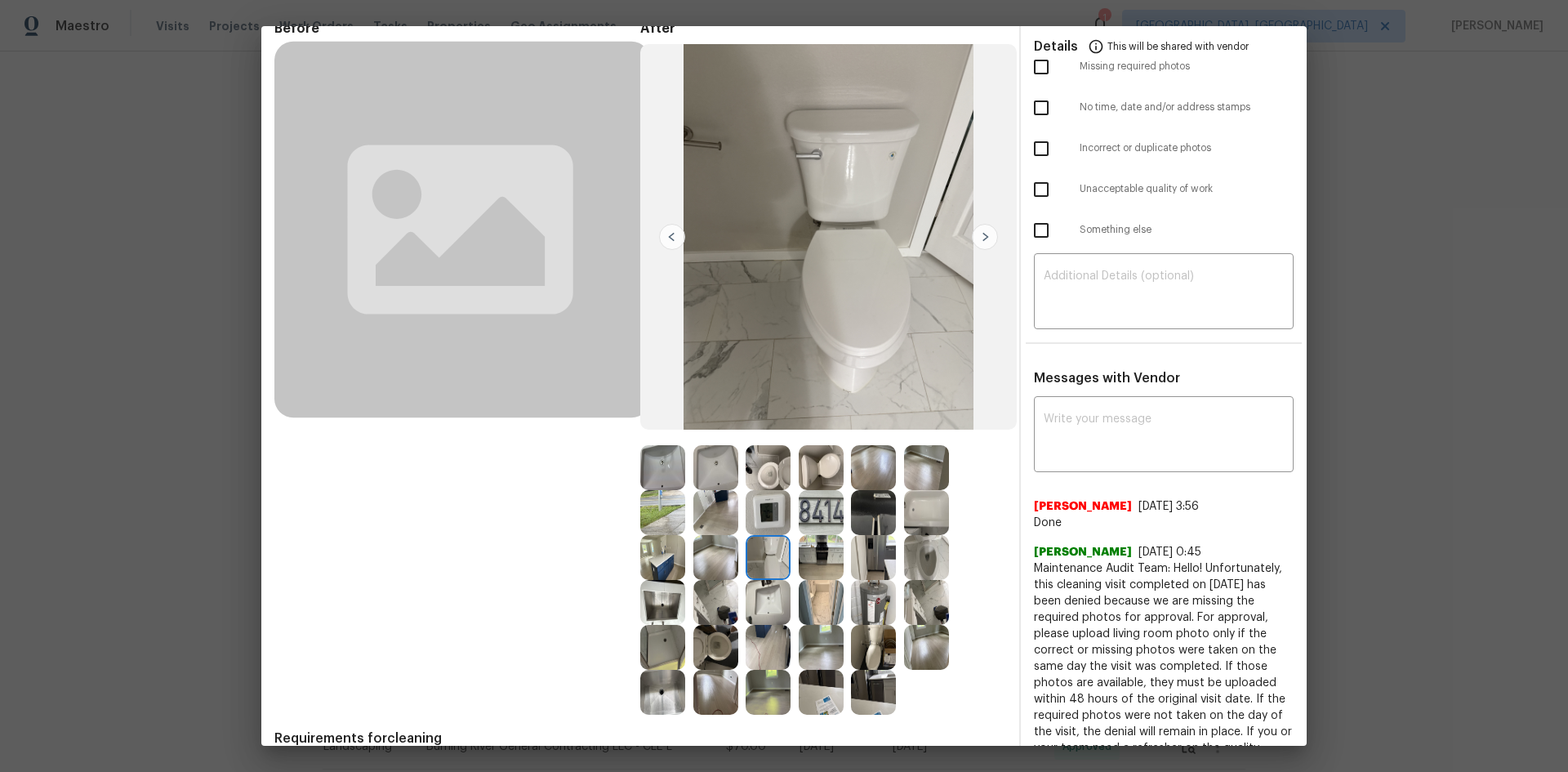
click at [739, 516] on div at bounding box center [720, 557] width 53 height 45
click at [723, 516] on img at bounding box center [715, 557] width 45 height 45
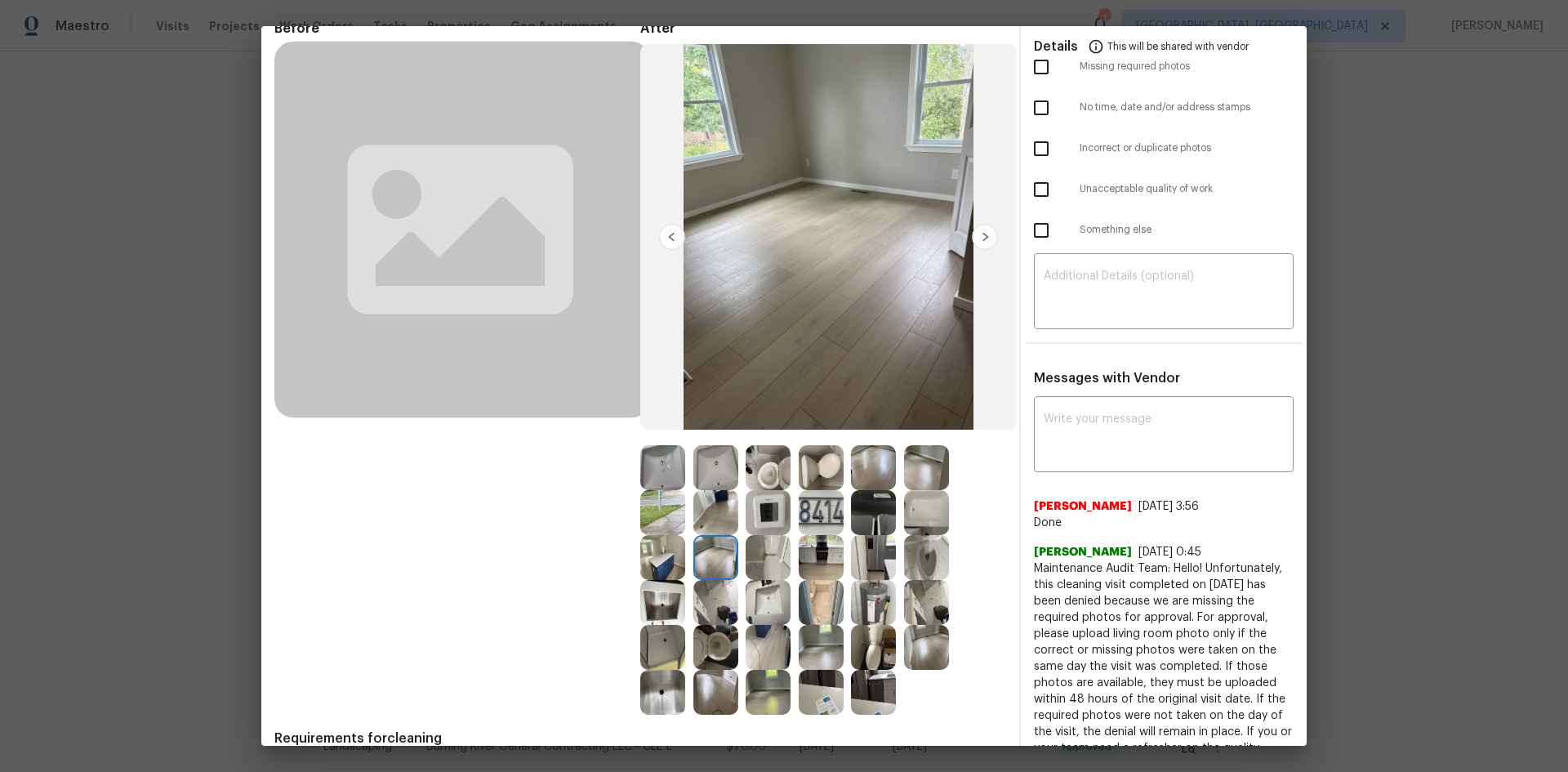
click at [693, 507] on img at bounding box center [715, 512] width 45 height 45
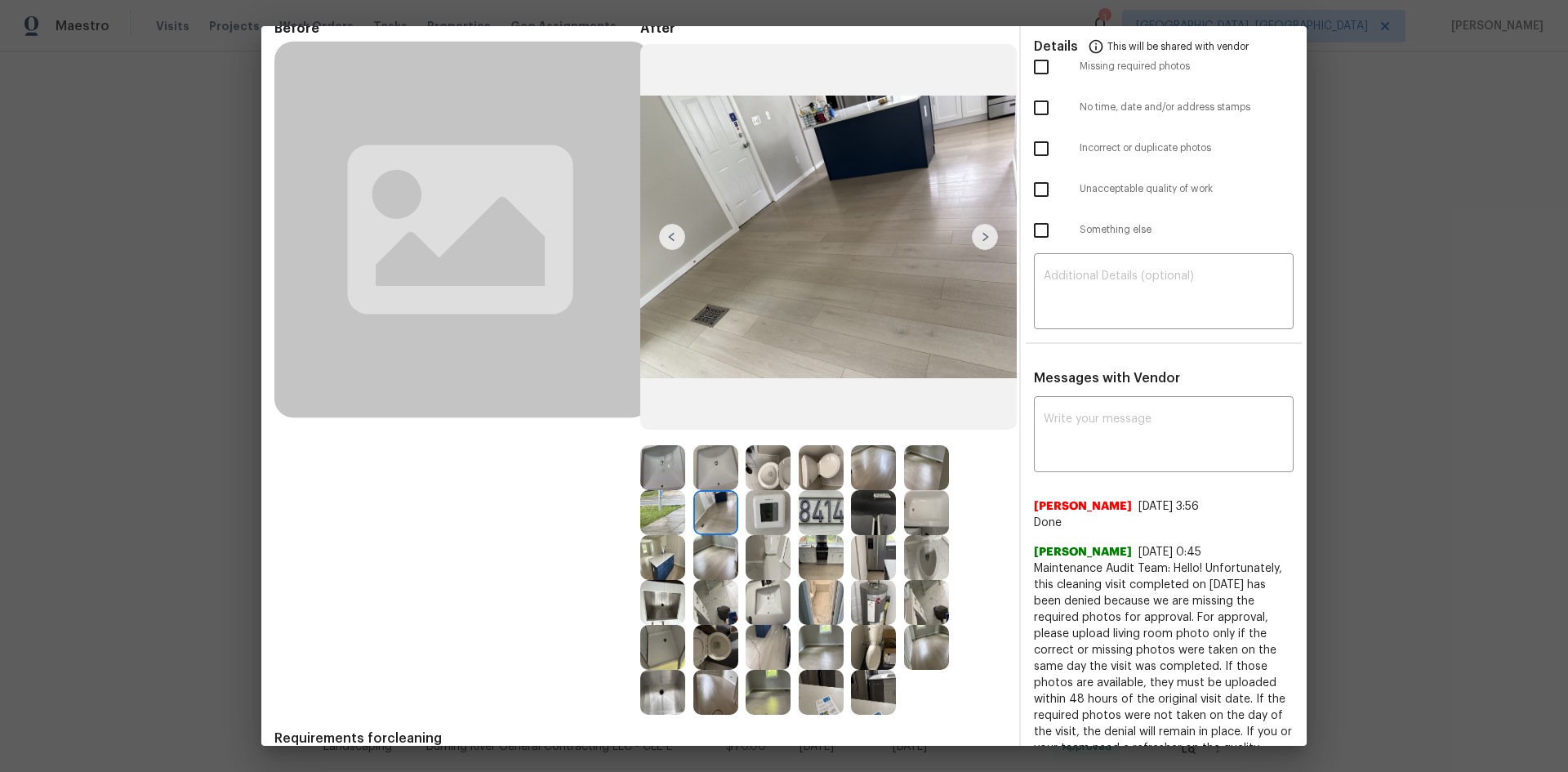
click at [682, 489] on div at bounding box center [667, 467] width 53 height 45
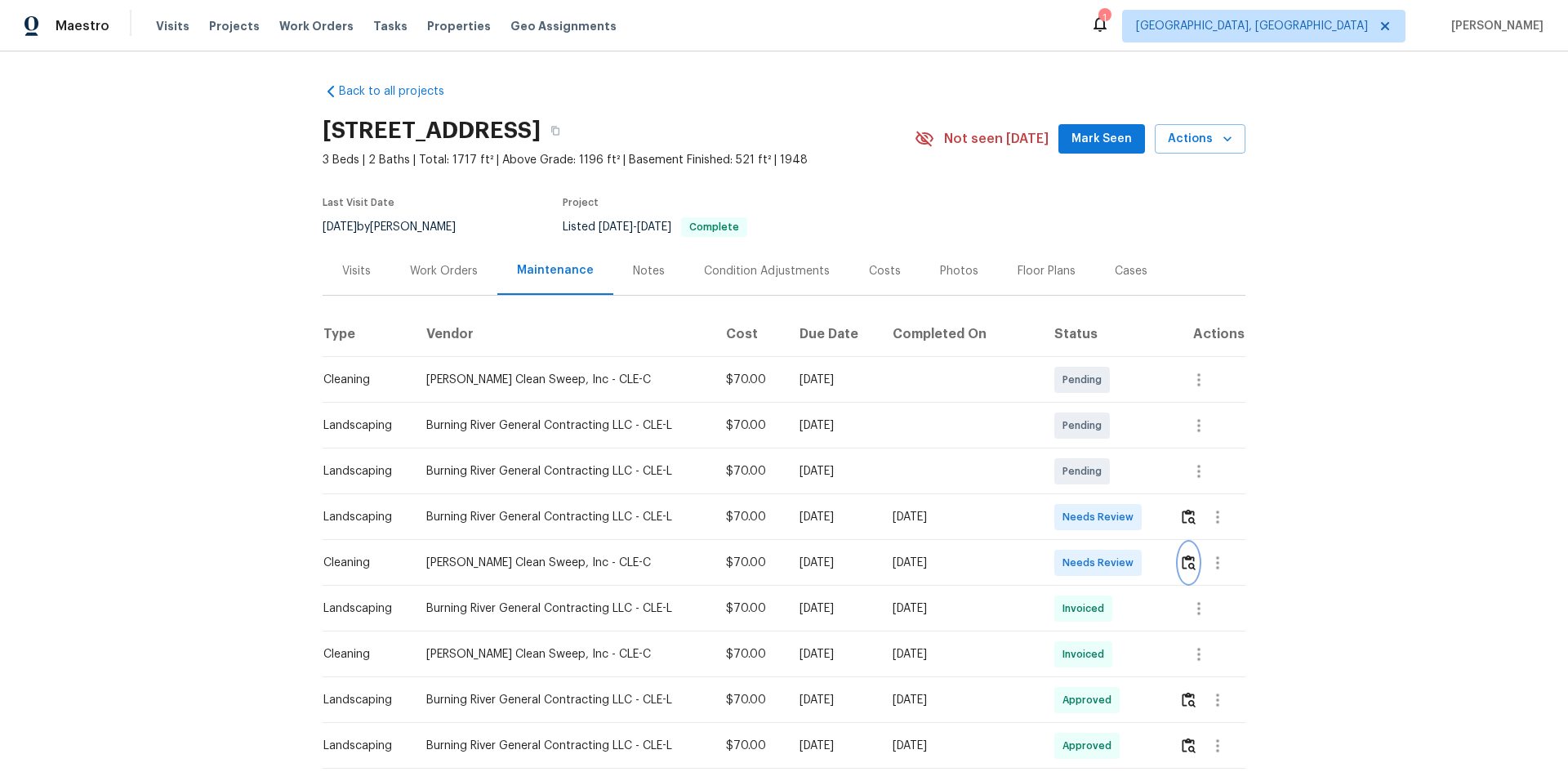
scroll to position [0, 0]
click at [1115, 516] on img "button" at bounding box center [1189, 563] width 14 height 16
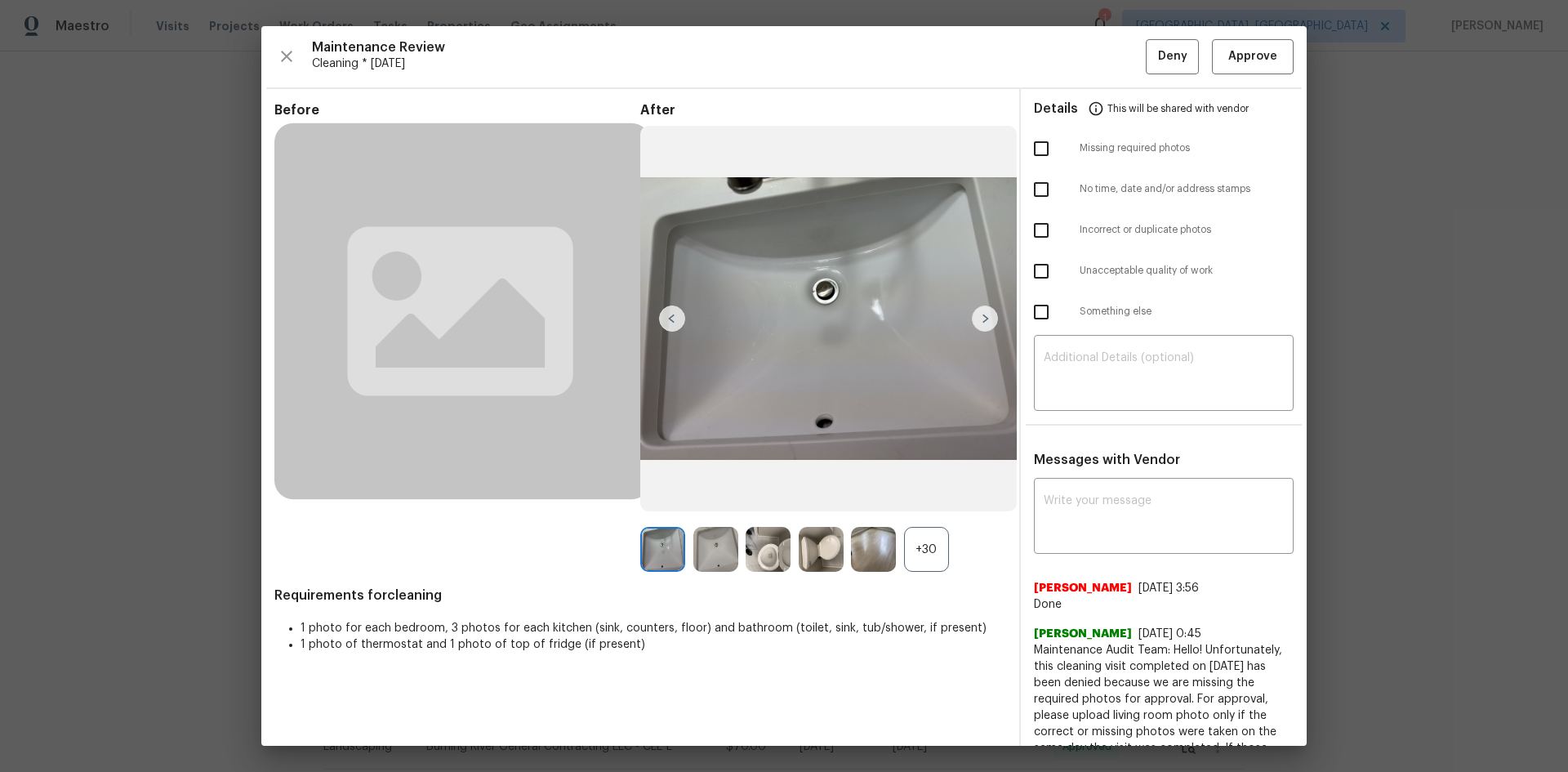
click at [934, 516] on div "+30" at bounding box center [926, 549] width 45 height 45
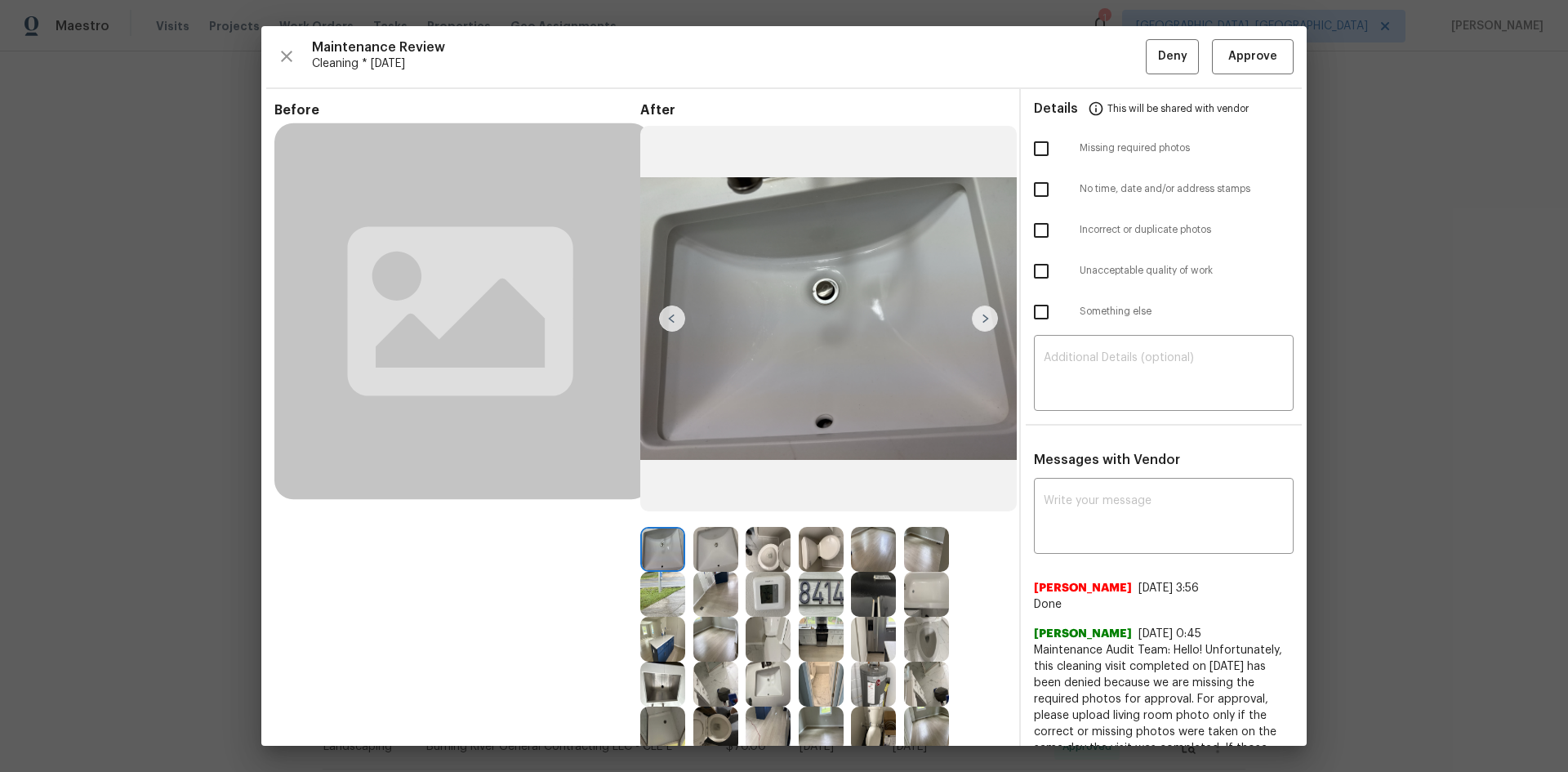
click at [756, 516] on img at bounding box center [768, 593] width 45 height 45
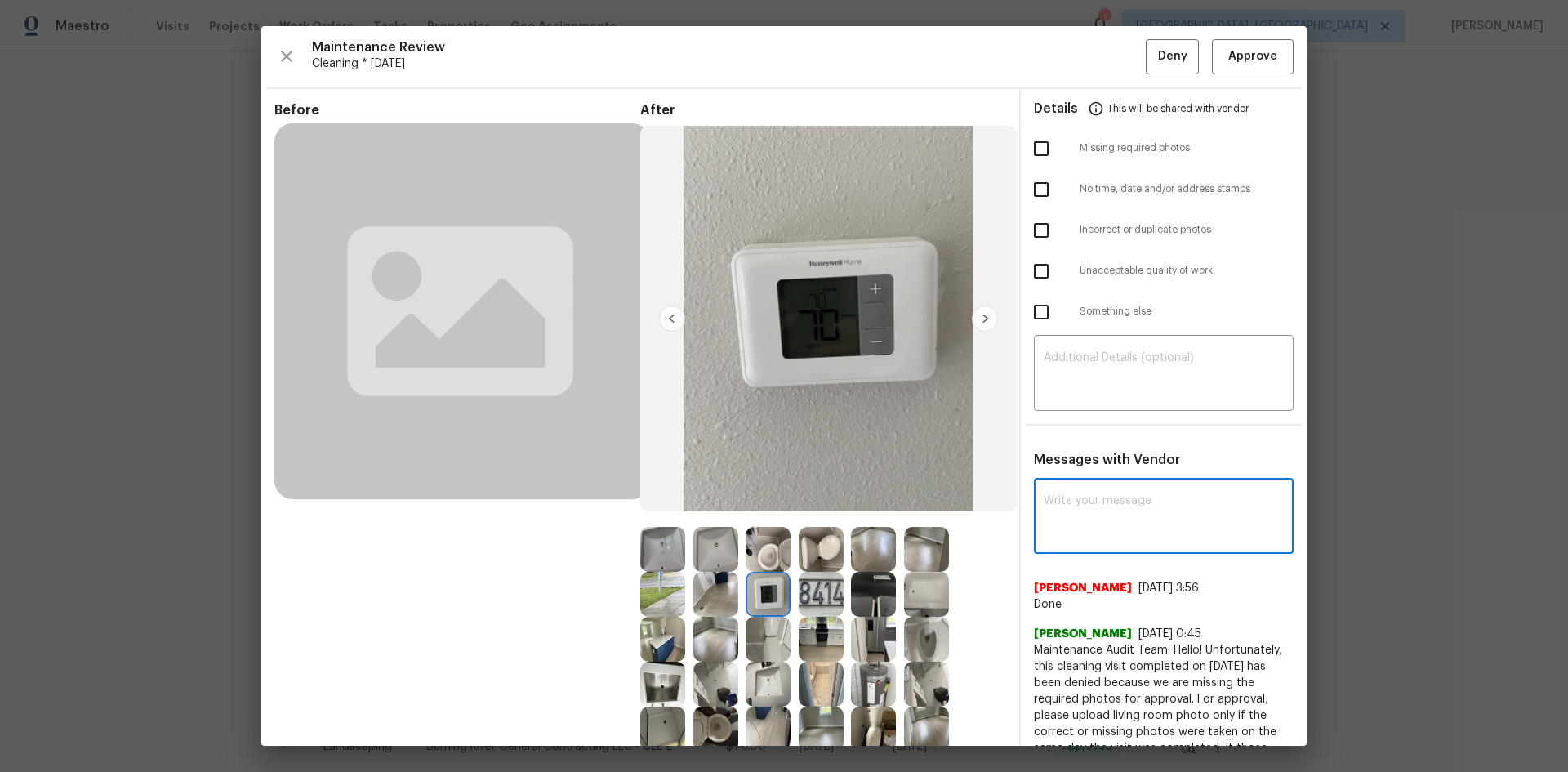
click at [1093, 503] on textarea at bounding box center [1163, 518] width 240 height 46
paste textarea "Maintenance Audit Team: Hello! Unfortunately this cleaning visit completed on 0…"
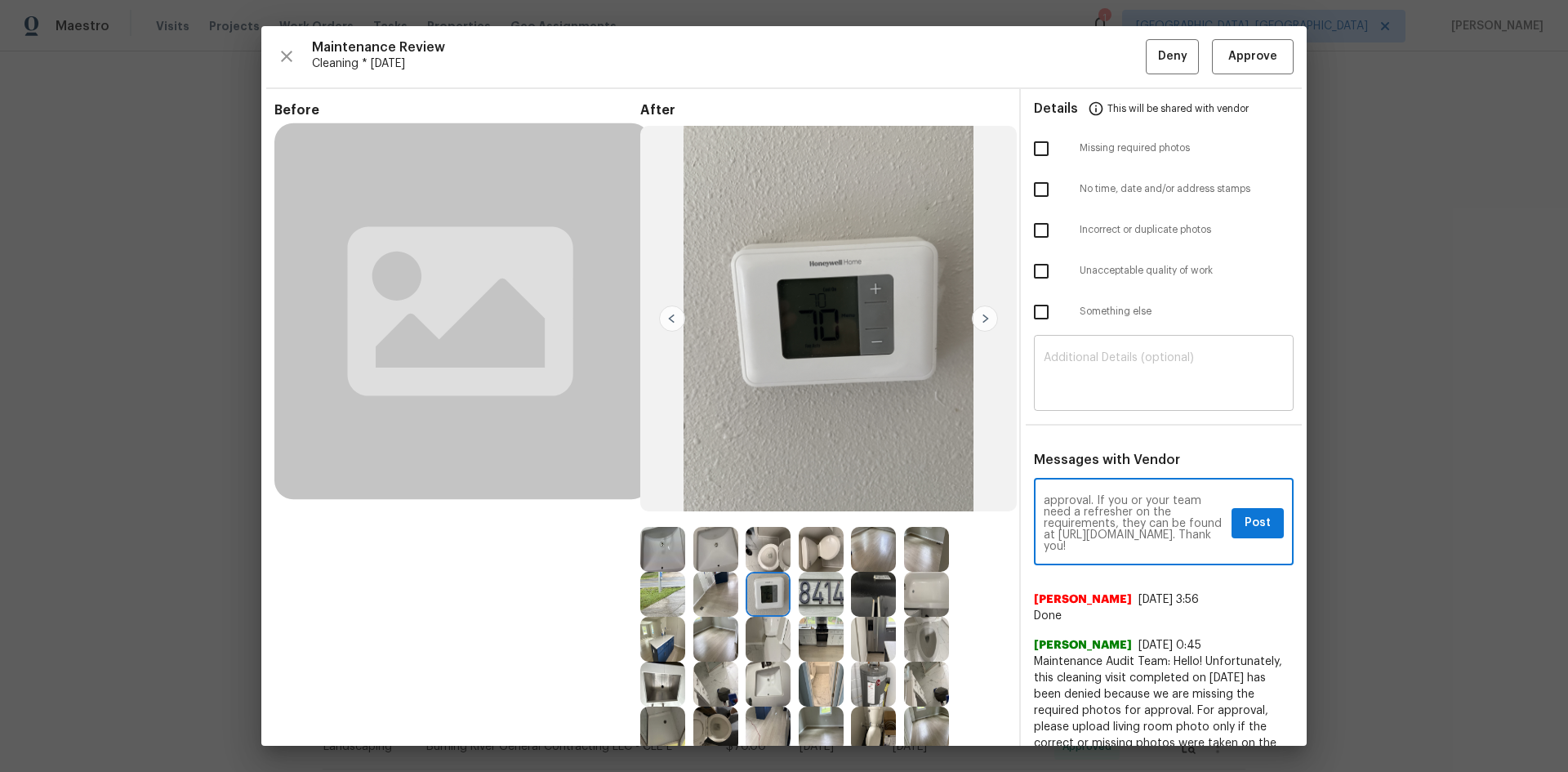
type textarea "Maintenance Audit Team: Hello! Unfortunately this cleaning visit completed on 0…"
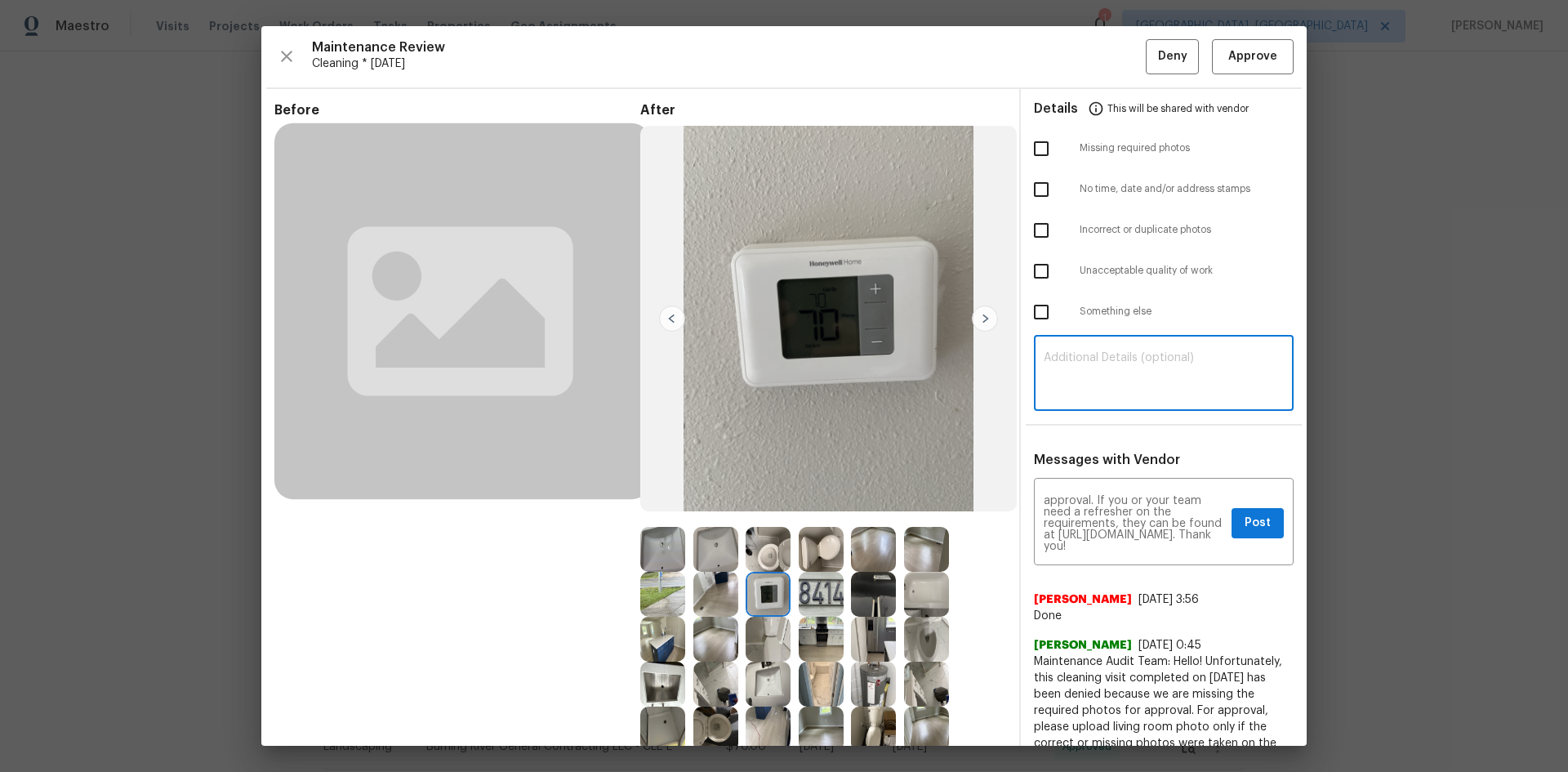
click at [1115, 364] on textarea at bounding box center [1163, 375] width 240 height 46
paste textarea "Maintenance Audit Team: Hello! Unfortunately this cleaning visit completed on 0…"
type textarea "Maintenance Audit Team: Hello! Unfortunately this cleaning visit completed on 0…"
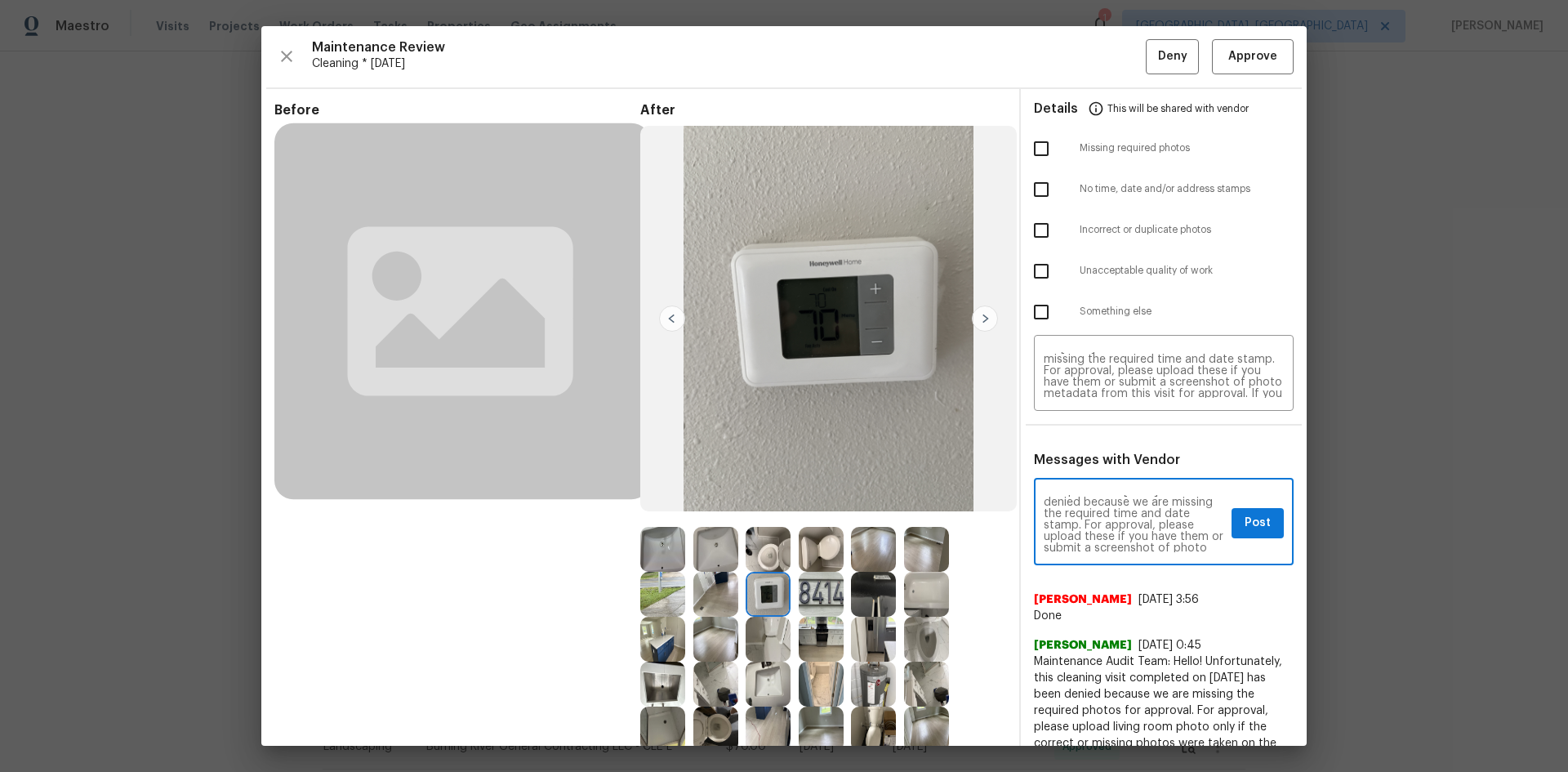
scroll to position [65, 0]
click at [1115, 504] on div "Maintenance Audit Team: Hello! Unfortunately this cleaning visit completed on 0…" at bounding box center [1164, 524] width 260 height 83
drag, startPoint x: 1251, startPoint y: 522, endPoint x: 1228, endPoint y: 556, distance: 41.0
click at [1115, 516] on span "Post" at bounding box center [1258, 523] width 27 height 20
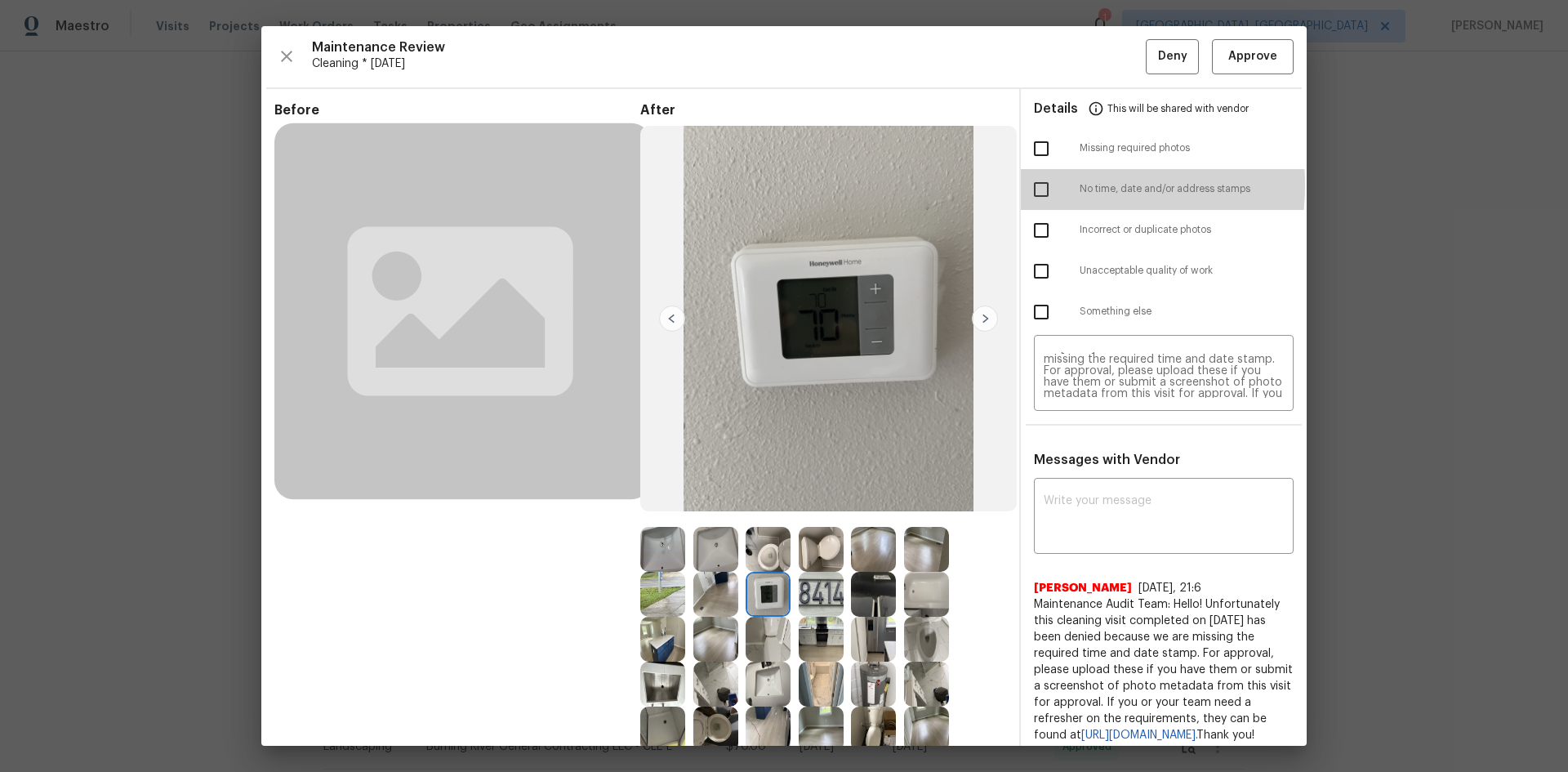
click at [1031, 185] on input "checkbox" at bounding box center [1041, 189] width 34 height 34
checkbox input "true"
click at [1115, 53] on span "Deny" at bounding box center [1172, 57] width 29 height 20
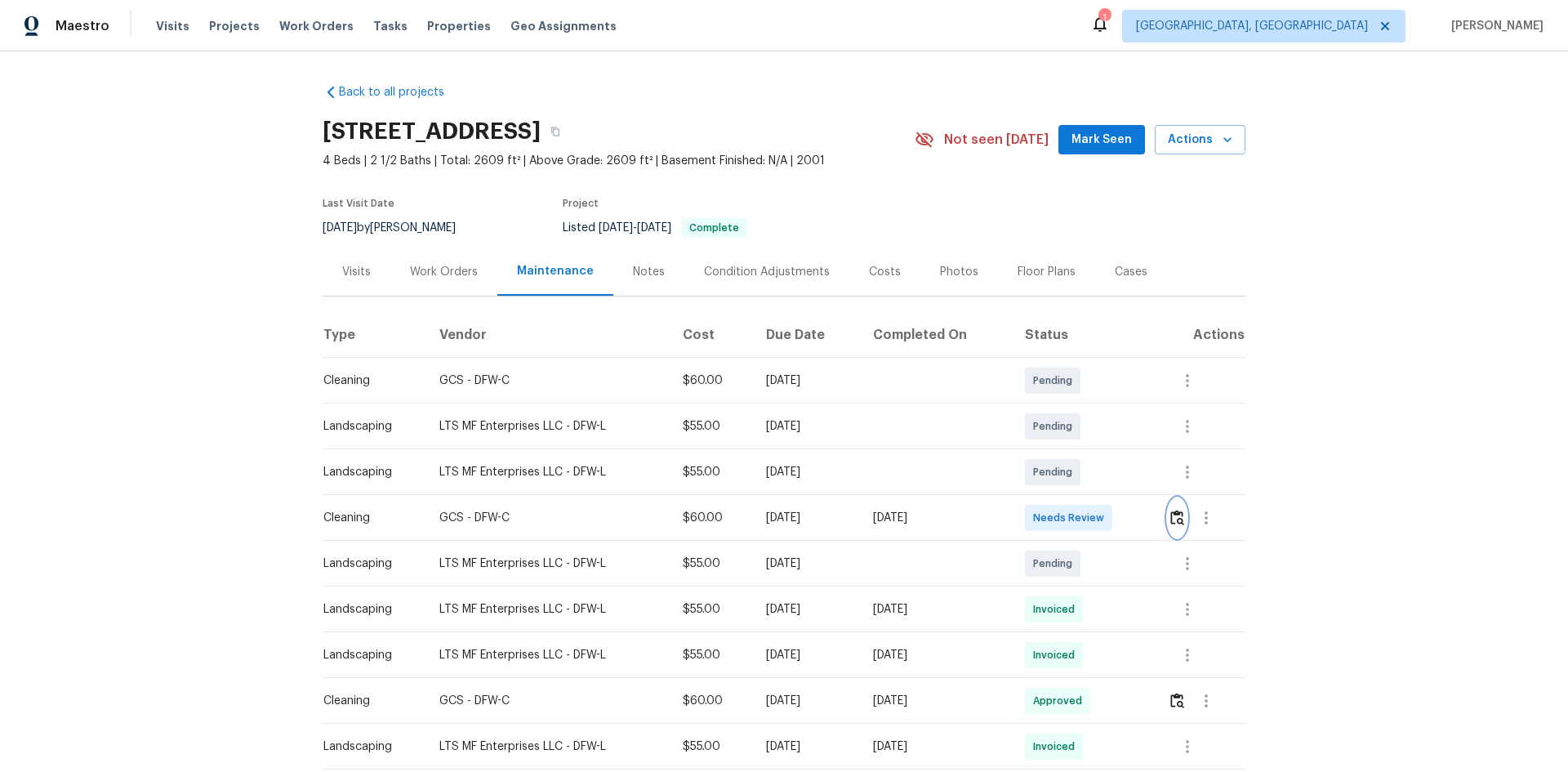
click at [1115, 516] on img "button" at bounding box center [1177, 517] width 14 height 16
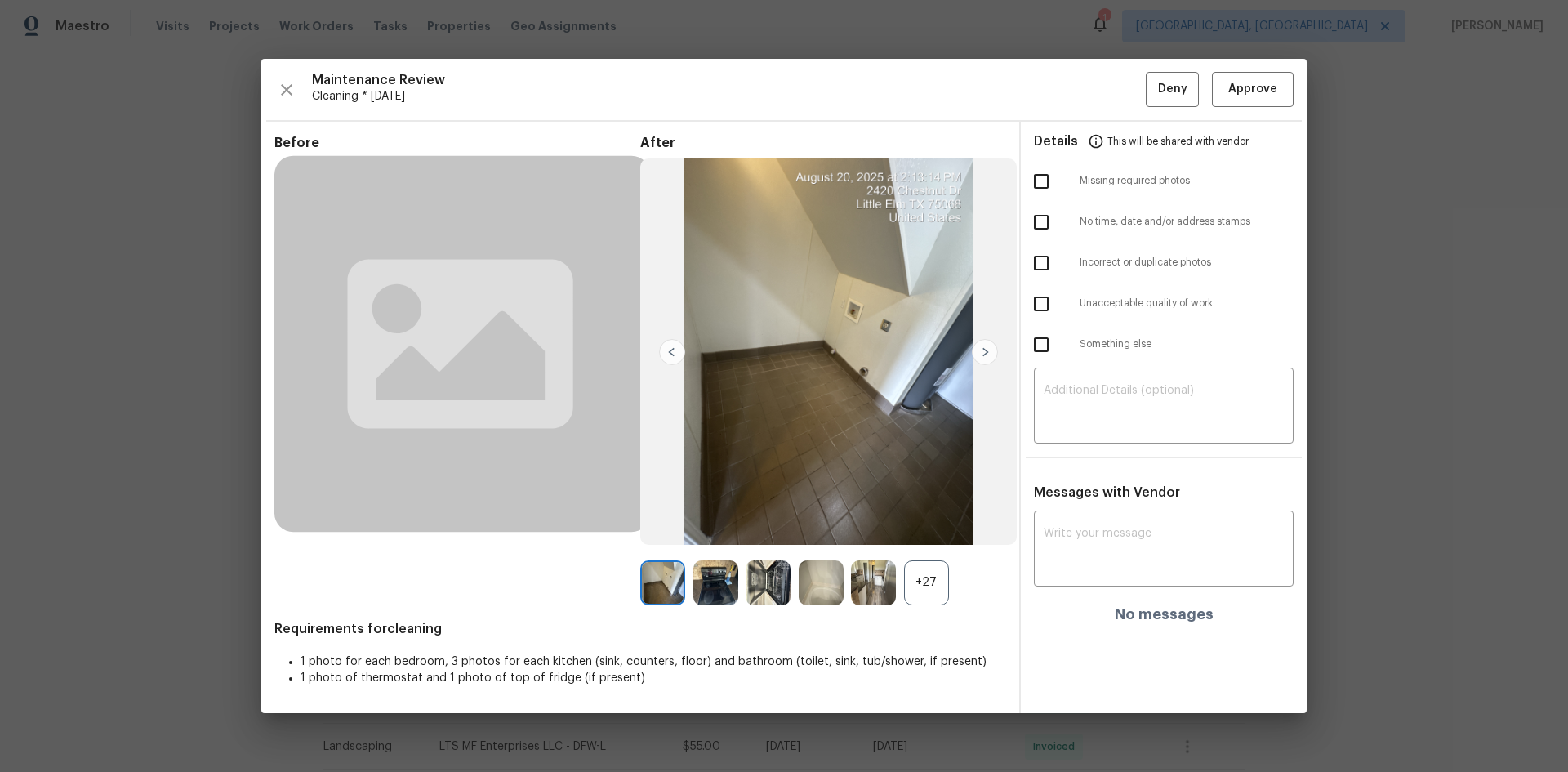
click at [917, 516] on div "+27" at bounding box center [926, 582] width 45 height 45
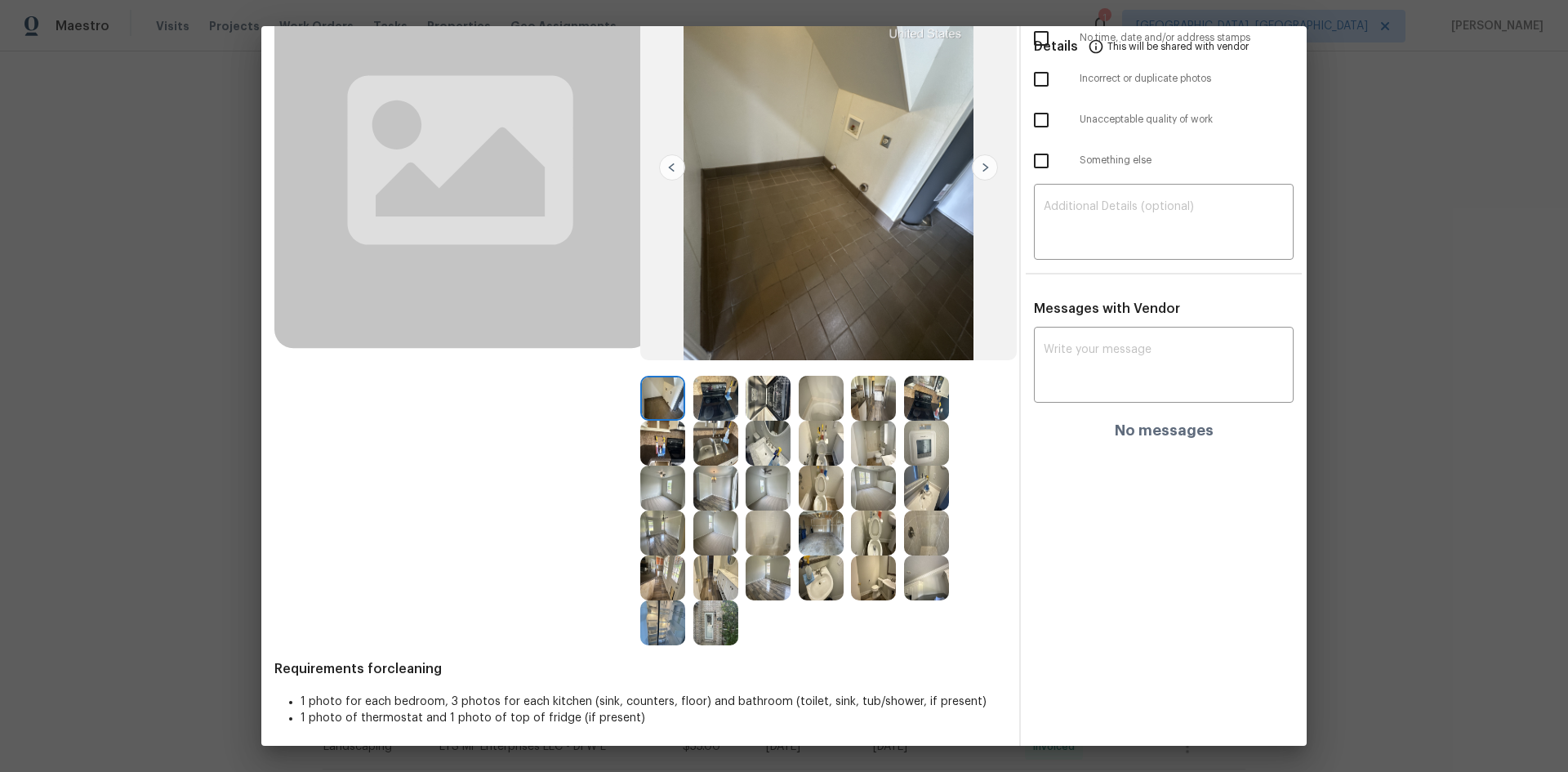
scroll to position [158, 0]
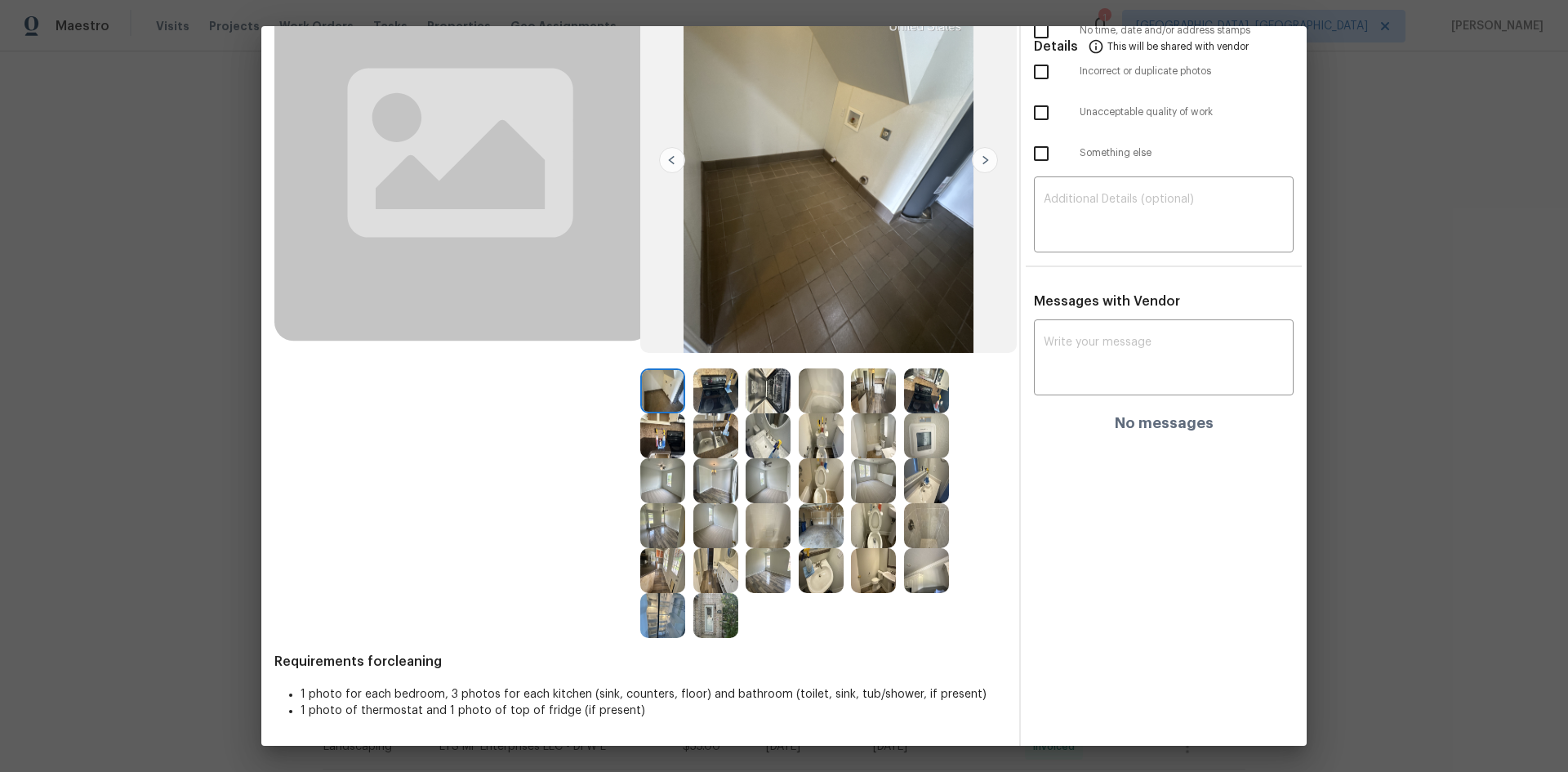
click at [913, 438] on img at bounding box center [926, 435] width 45 height 45
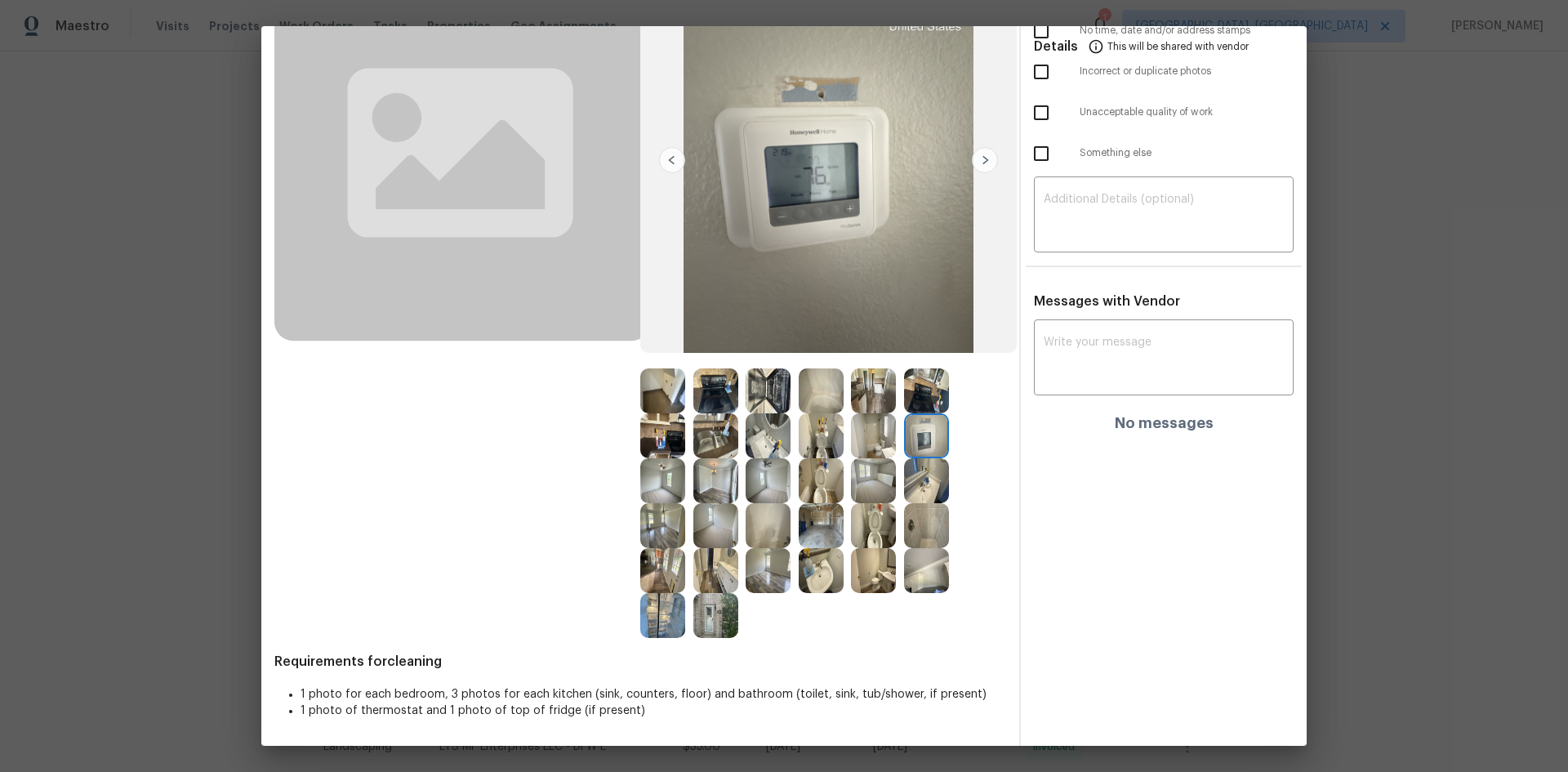
scroll to position [0, 0]
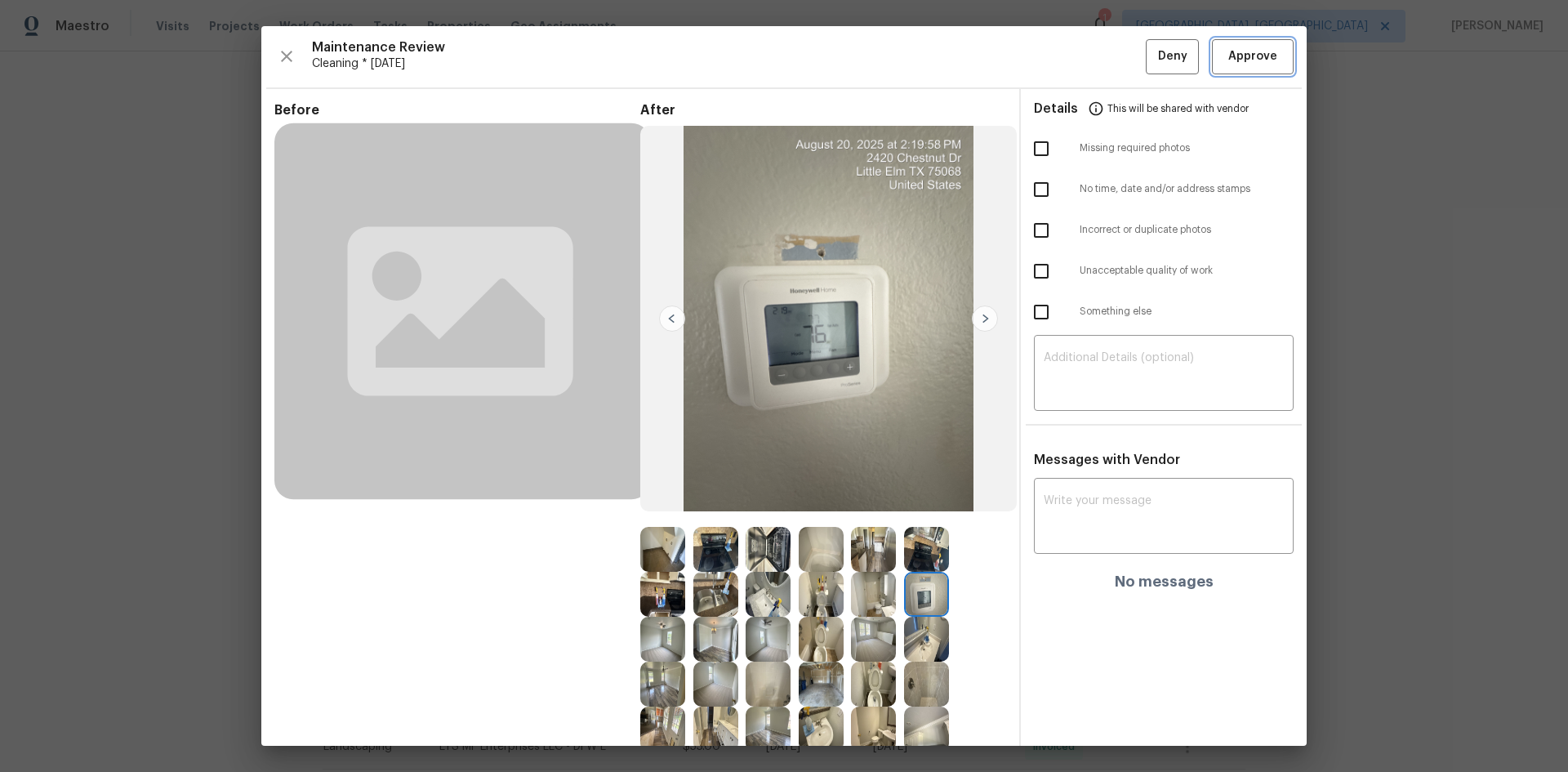
click at [1115, 68] on button "Approve" at bounding box center [1252, 57] width 81 height 35
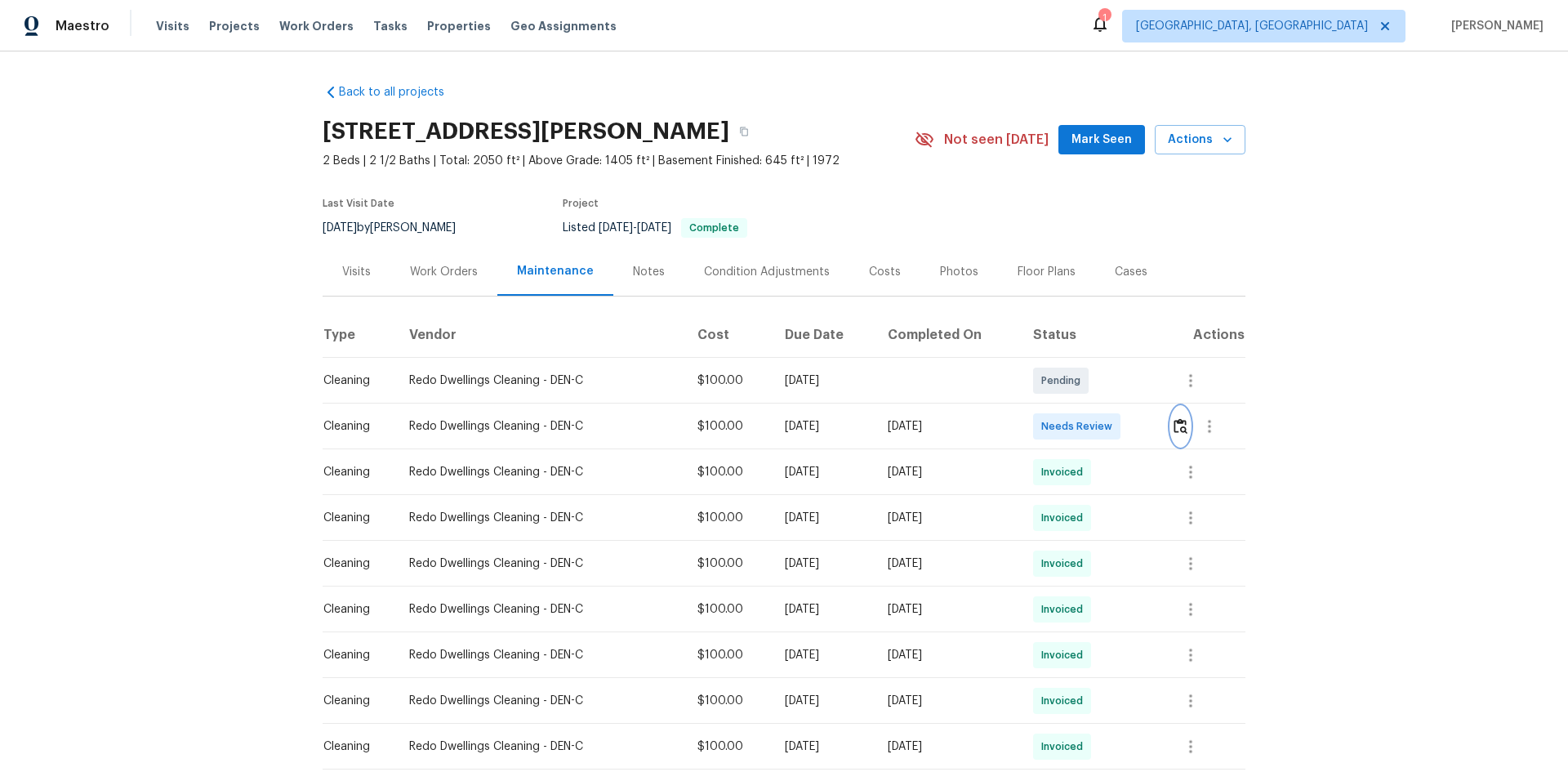
click at [1115, 432] on img "button" at bounding box center [1181, 426] width 14 height 16
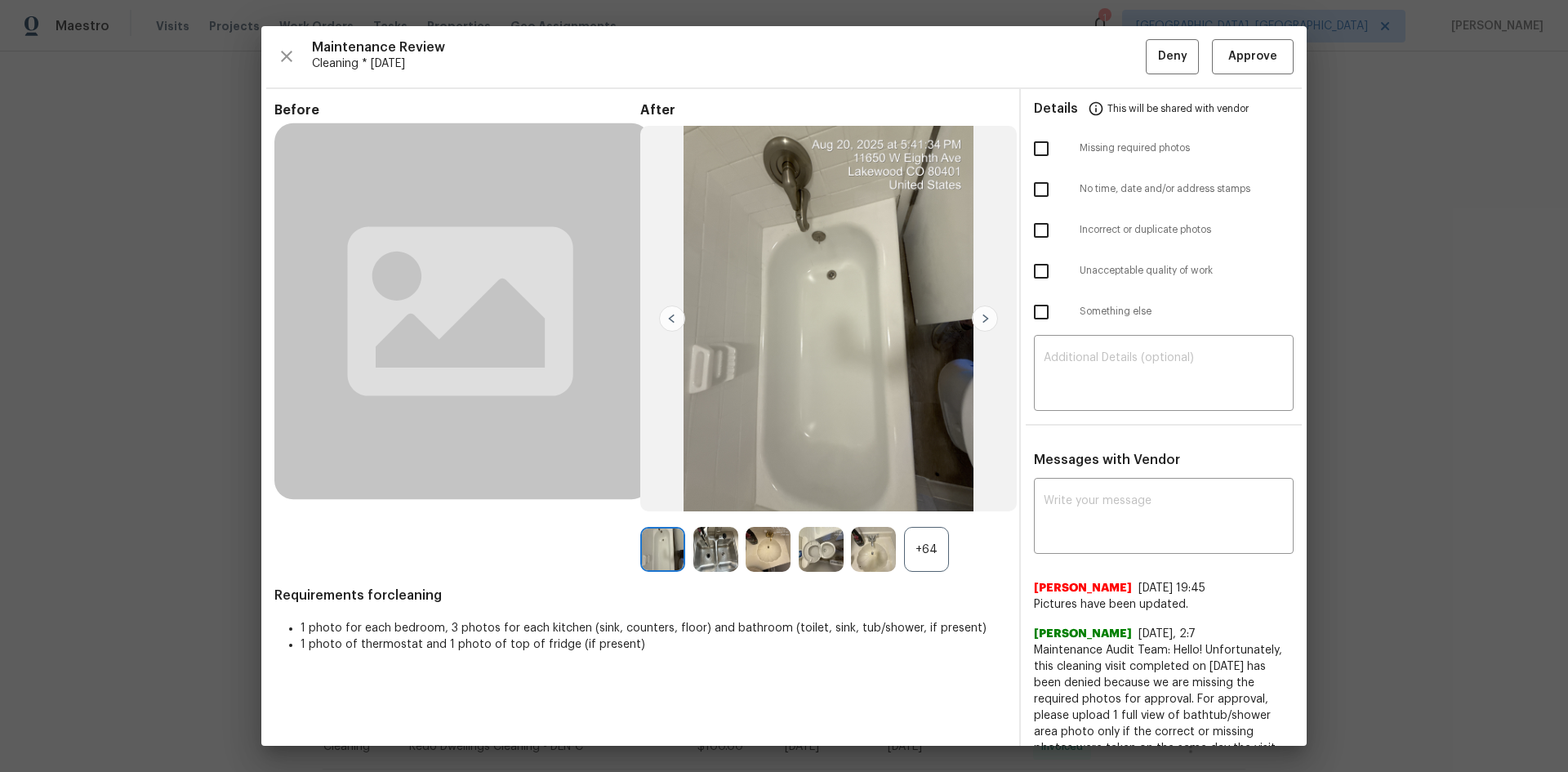
click at [920, 516] on div "+64" at bounding box center [926, 549] width 45 height 45
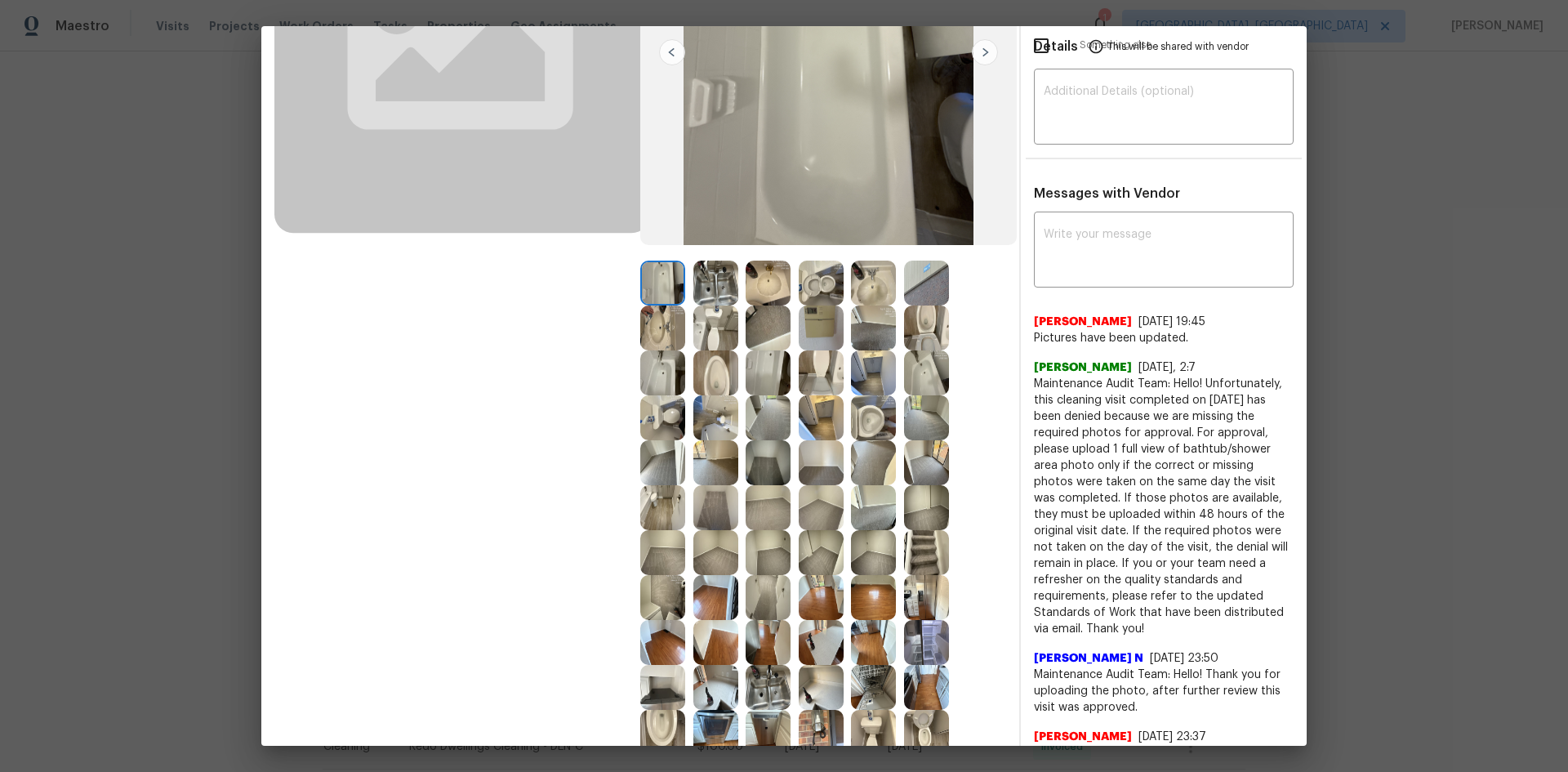
scroll to position [326, 0]
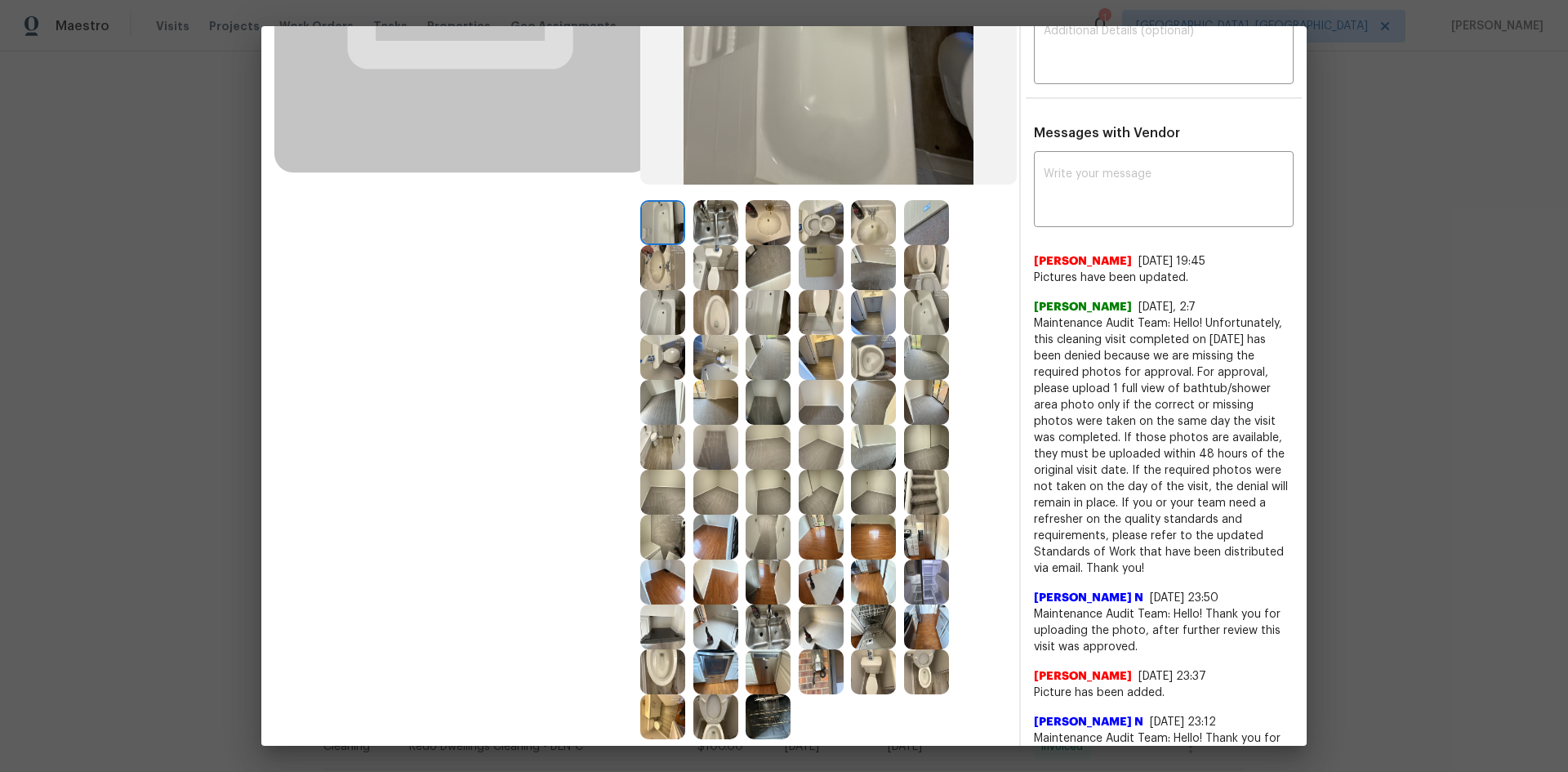
click at [817, 271] on img at bounding box center [821, 267] width 45 height 45
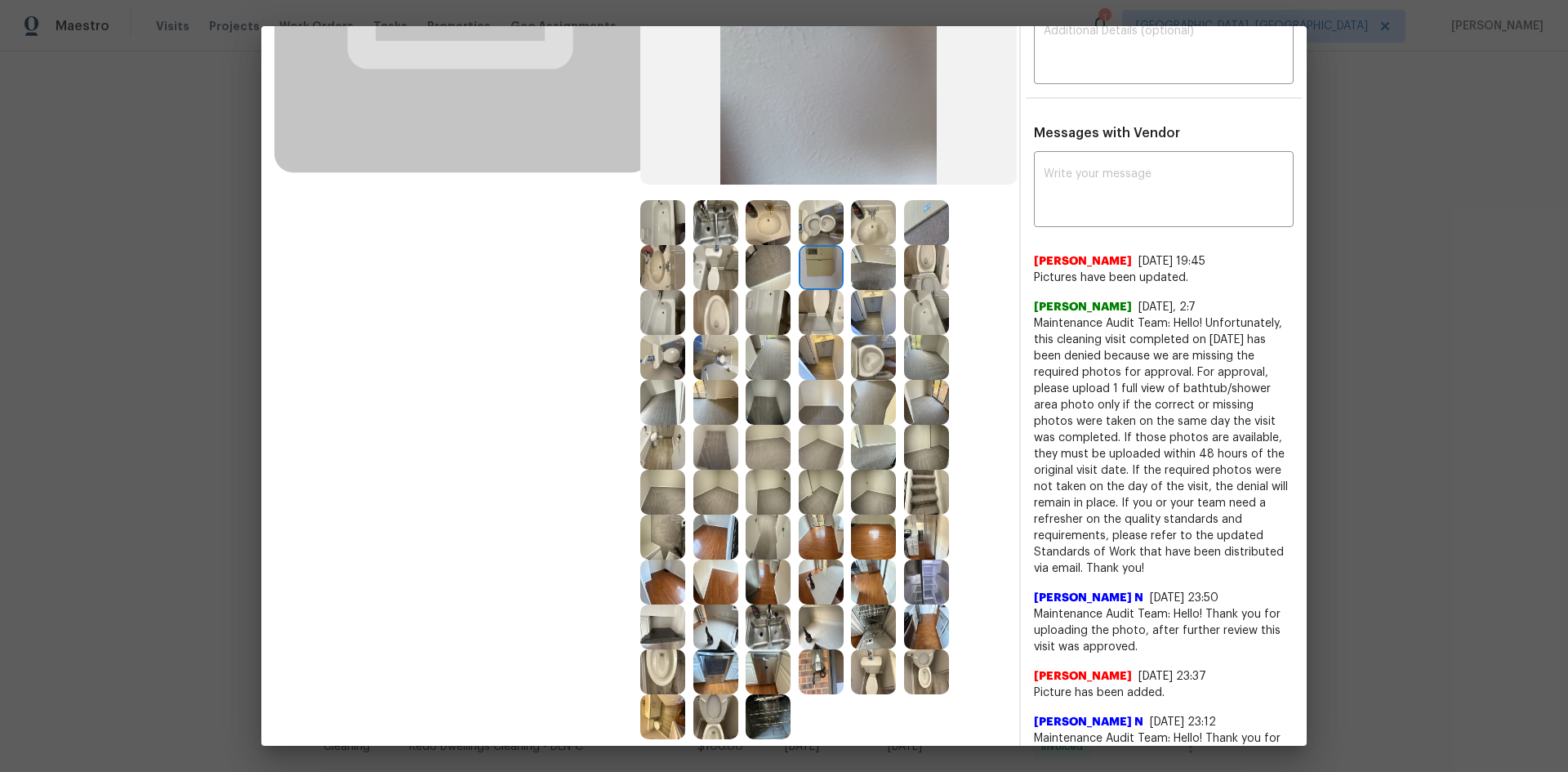
click at [817, 271] on img at bounding box center [821, 267] width 45 height 45
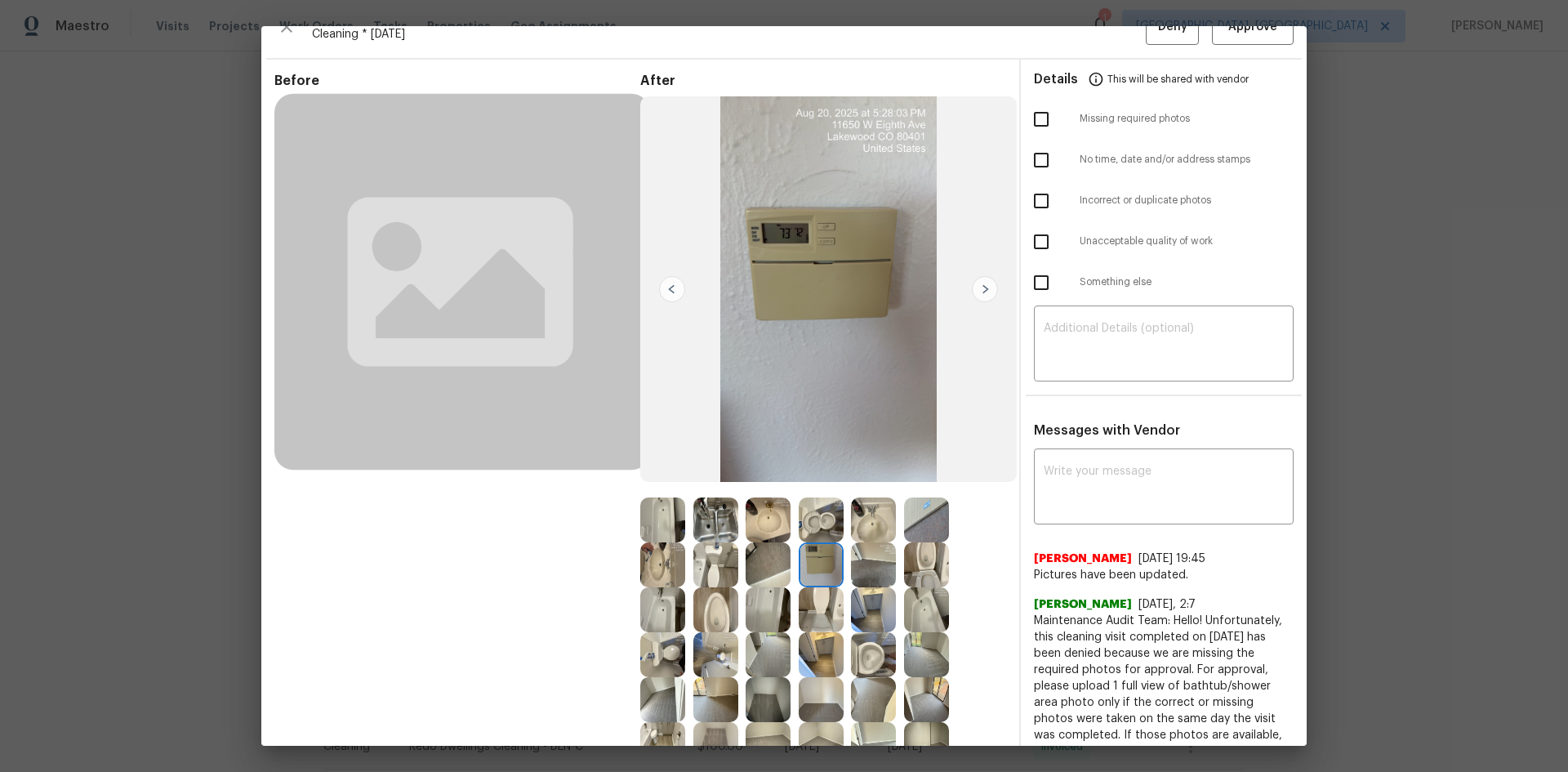
scroll to position [0, 0]
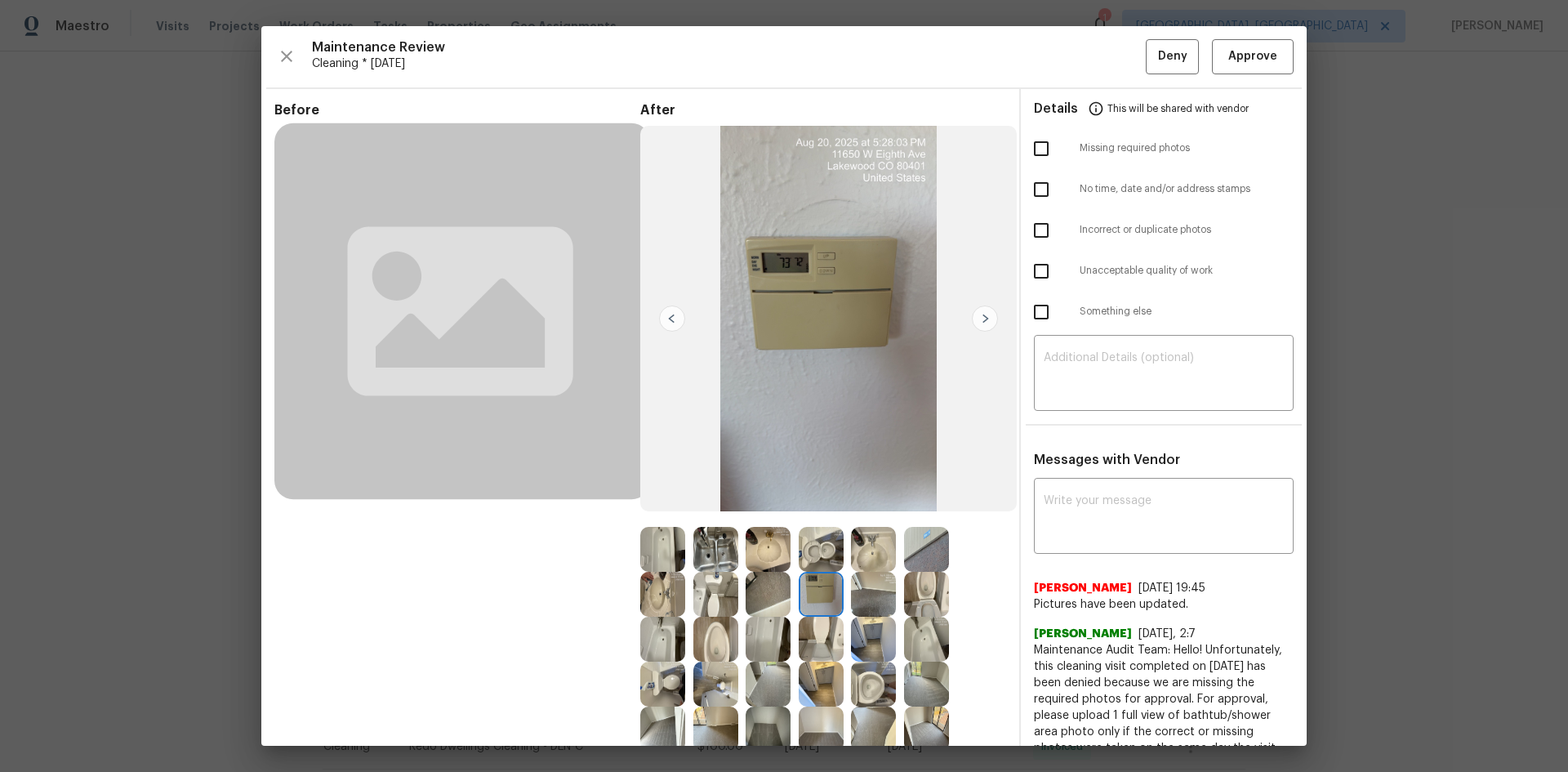
click at [813, 516] on img at bounding box center [821, 593] width 45 height 45
click at [1115, 51] on span "Approve" at bounding box center [1252, 57] width 49 height 20
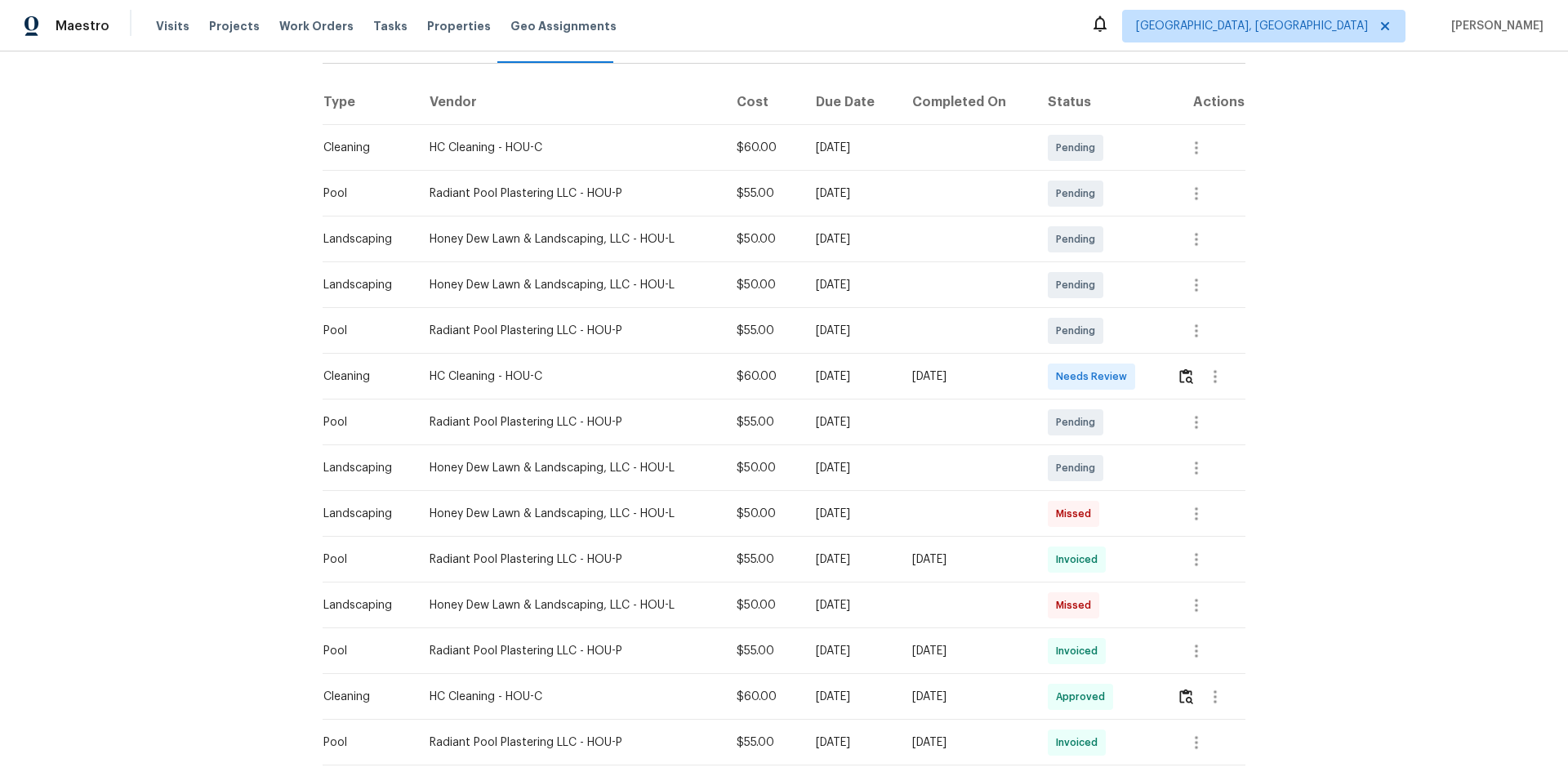
scroll to position [55, 0]
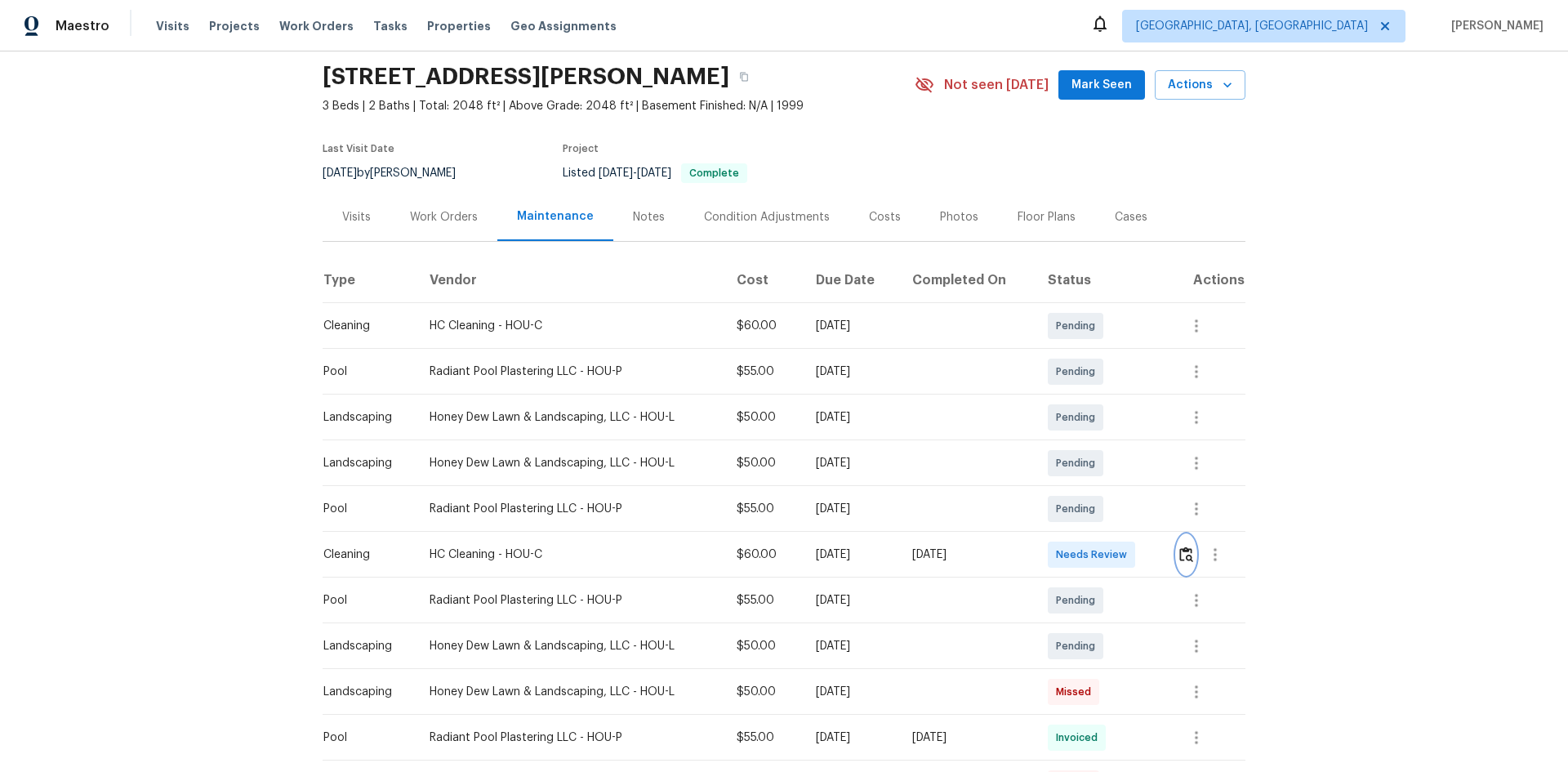
click at [1115, 516] on img "button" at bounding box center [1186, 554] width 14 height 16
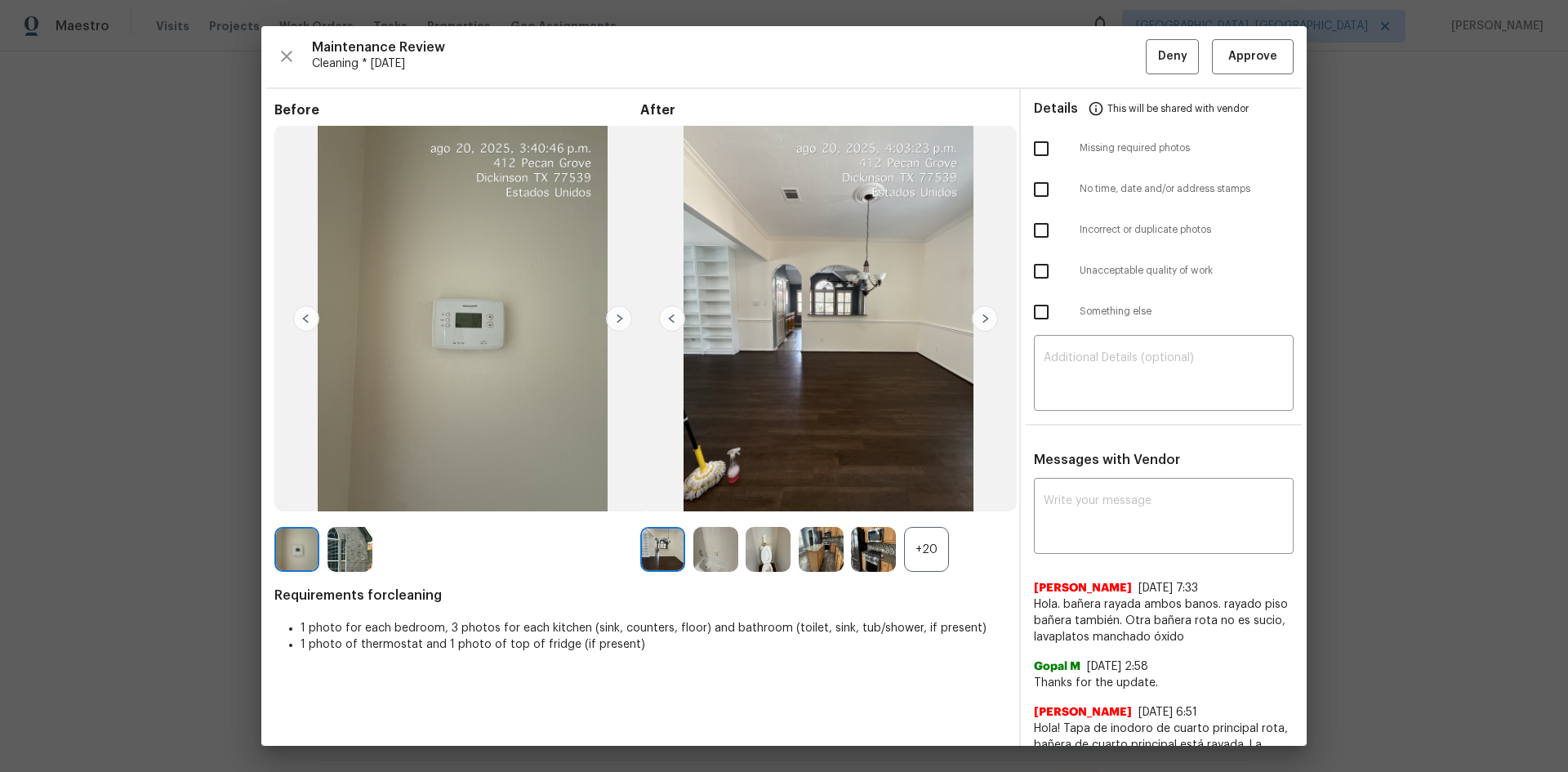
click at [921, 516] on div "+20" at bounding box center [926, 549] width 45 height 45
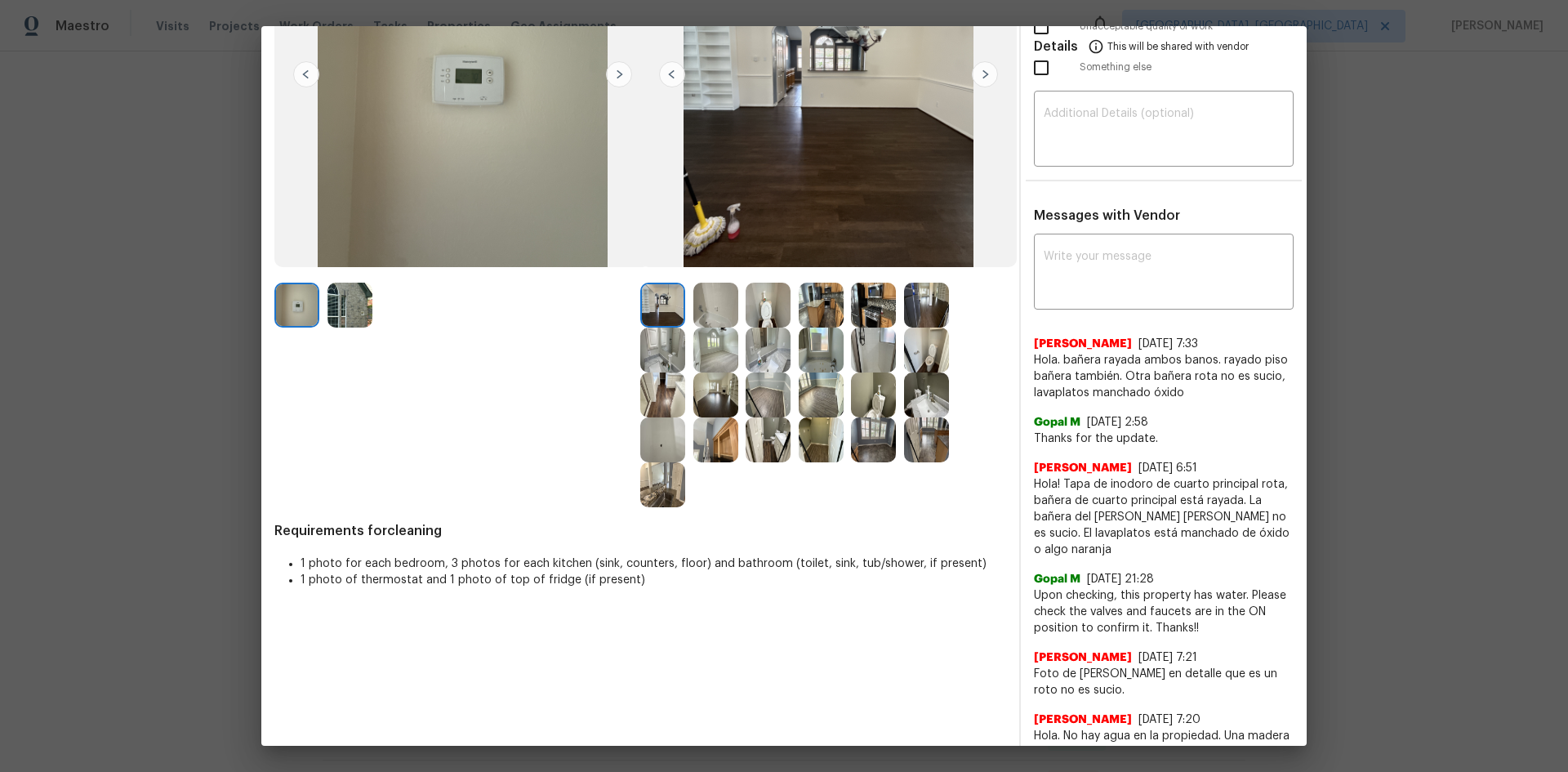
scroll to position [245, 0]
click at [776, 306] on img at bounding box center [768, 304] width 45 height 45
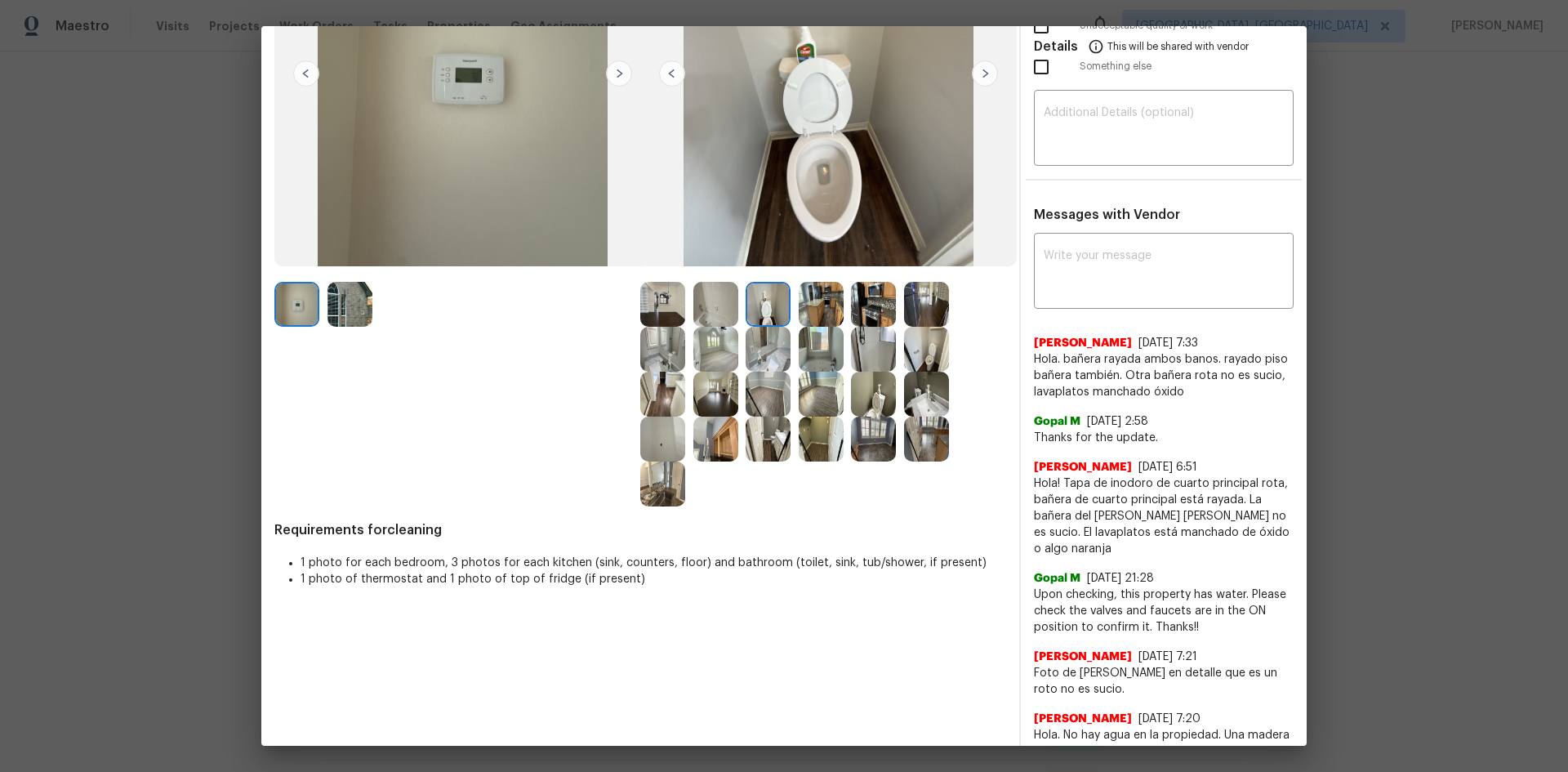
click at [776, 306] on img at bounding box center [768, 304] width 45 height 45
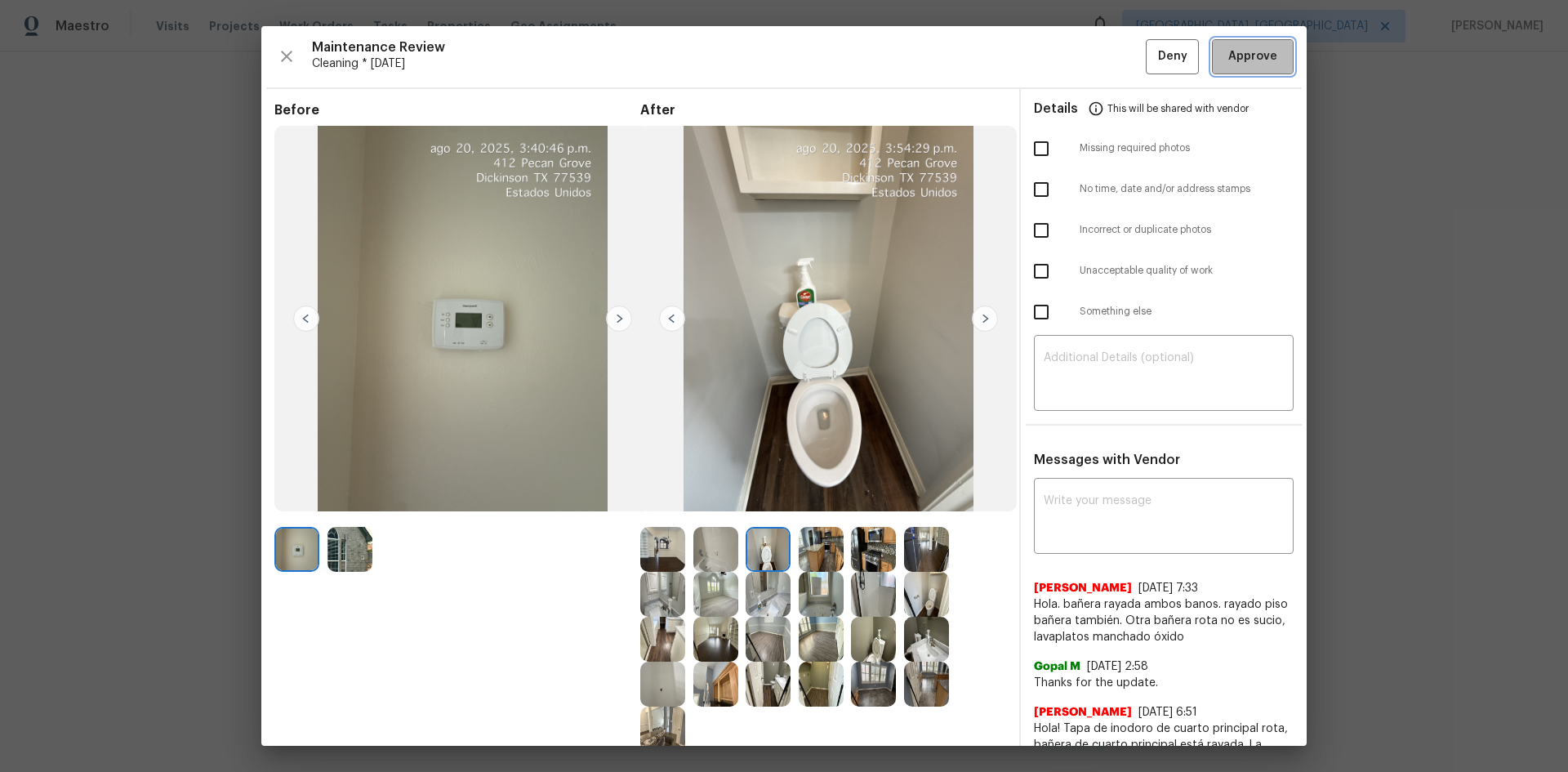
click at [1115, 63] on span "Approve" at bounding box center [1252, 57] width 49 height 20
